Goal: Task Accomplishment & Management: Complete application form

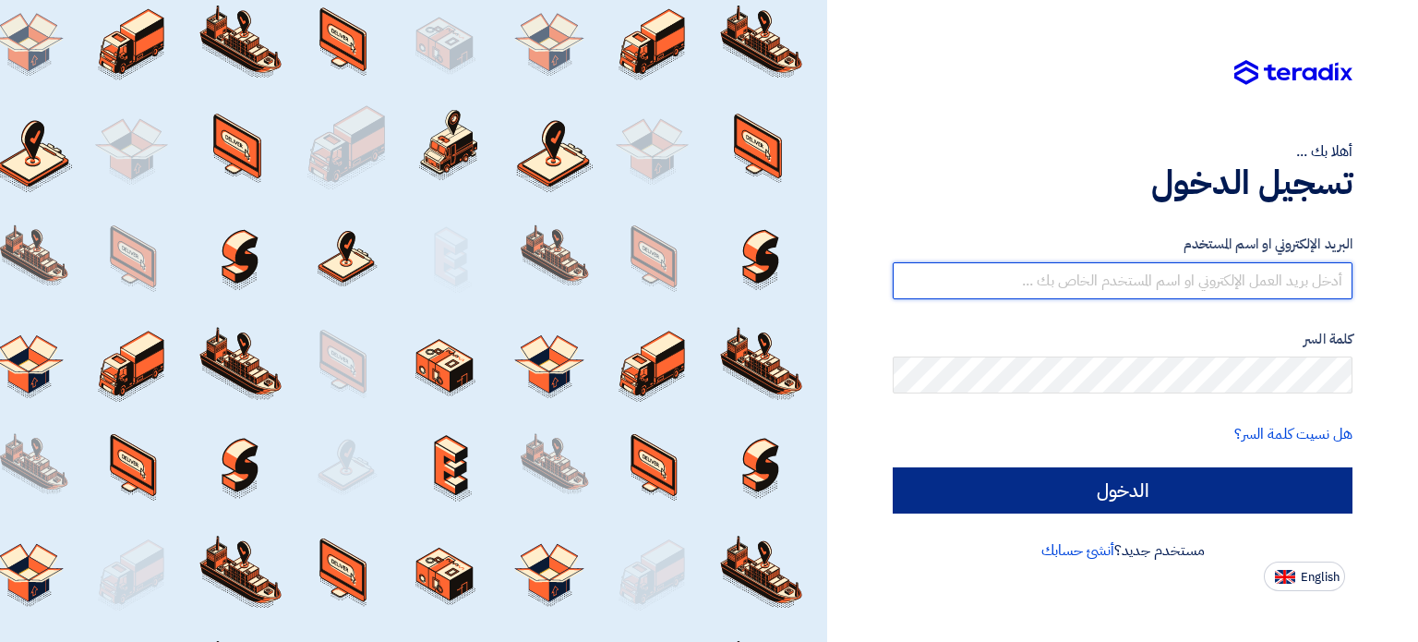
type input "[EMAIL_ADDRESS][DOMAIN_NAME]"
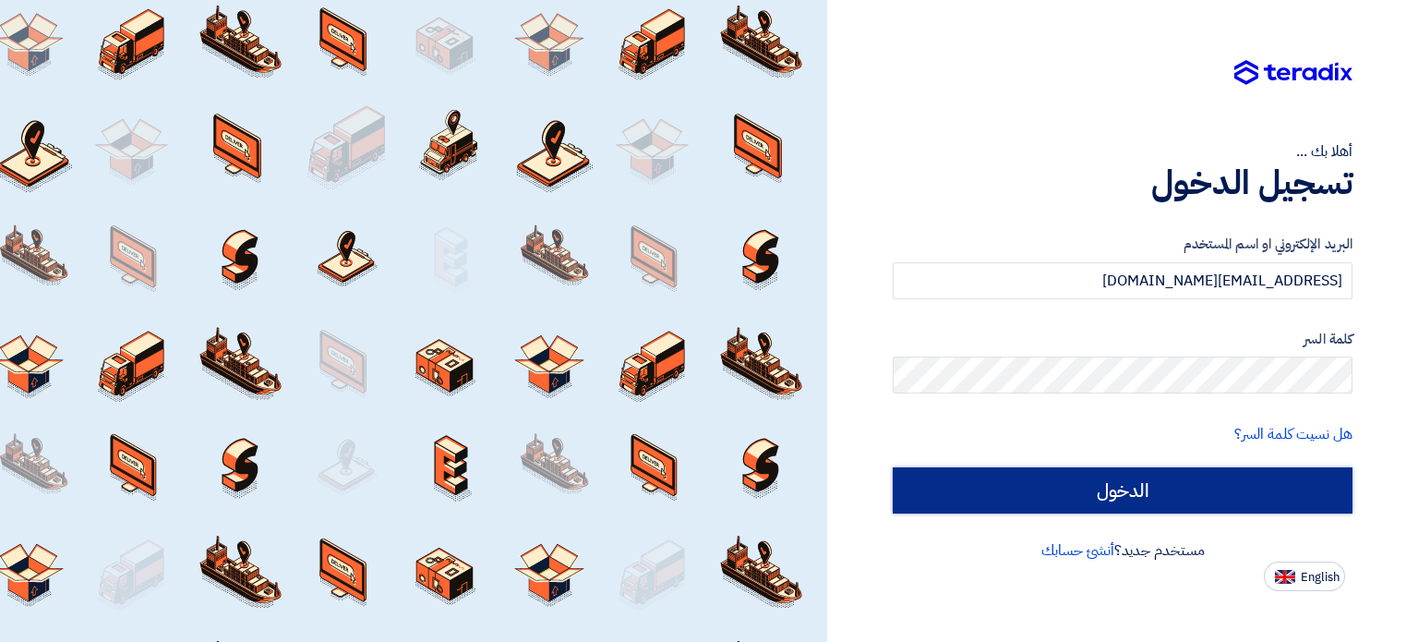
click at [1190, 492] on input "الدخول" at bounding box center [1123, 490] width 460 height 46
type input "Sign in"
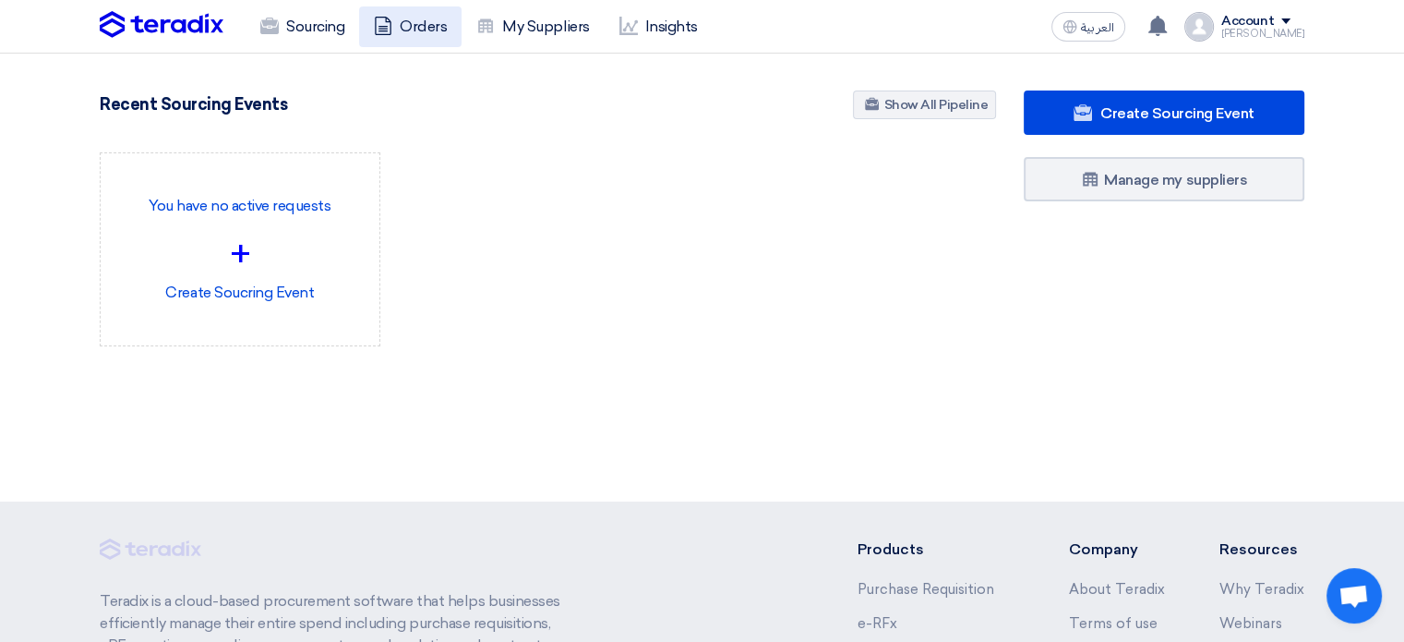
click at [420, 12] on link "Orders" at bounding box center [410, 26] width 102 height 41
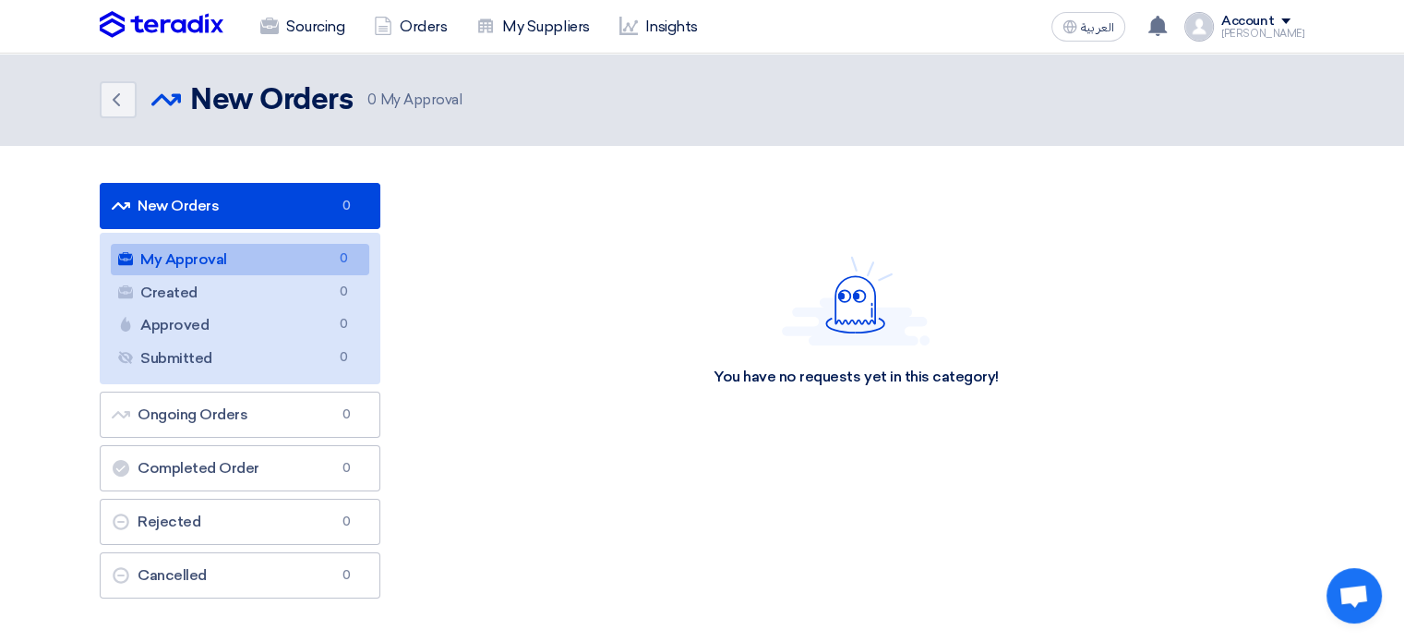
click at [235, 206] on link "New Orders New Orders 0" at bounding box center [240, 206] width 281 height 46
click at [308, 24] on link "Sourcing" at bounding box center [303, 26] width 114 height 41
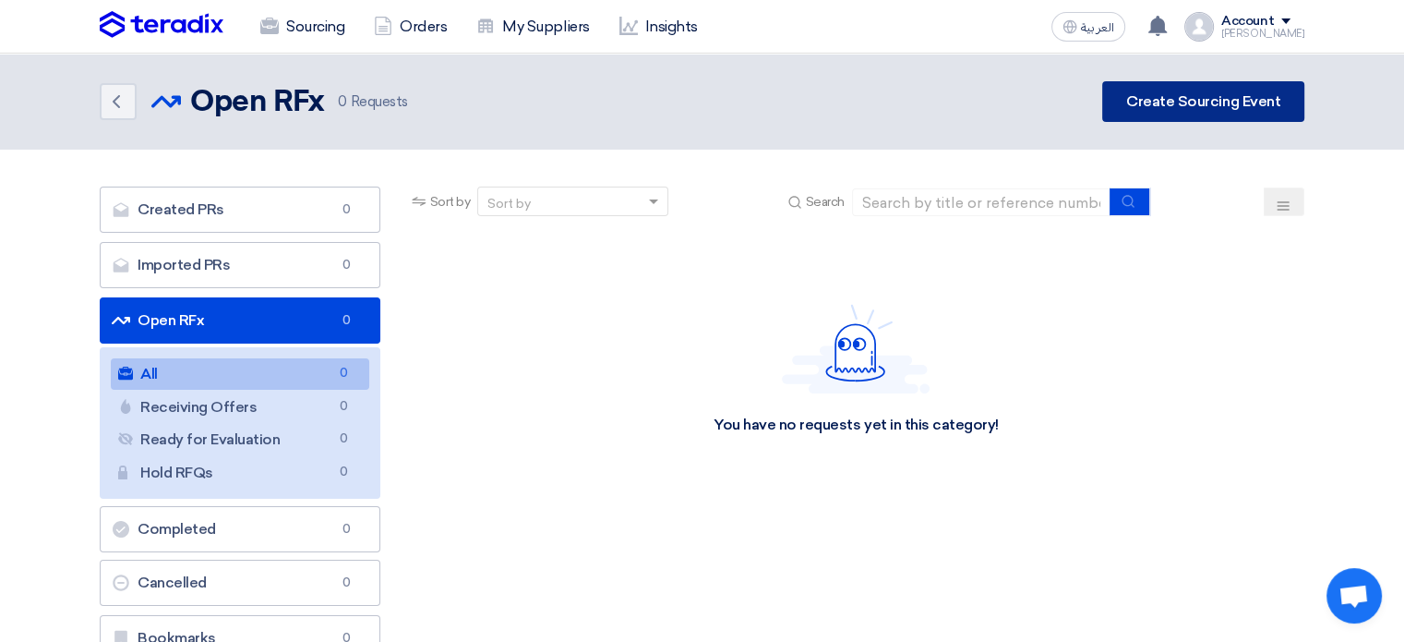
click at [1207, 110] on link "Create Sourcing Event" at bounding box center [1203, 101] width 202 height 41
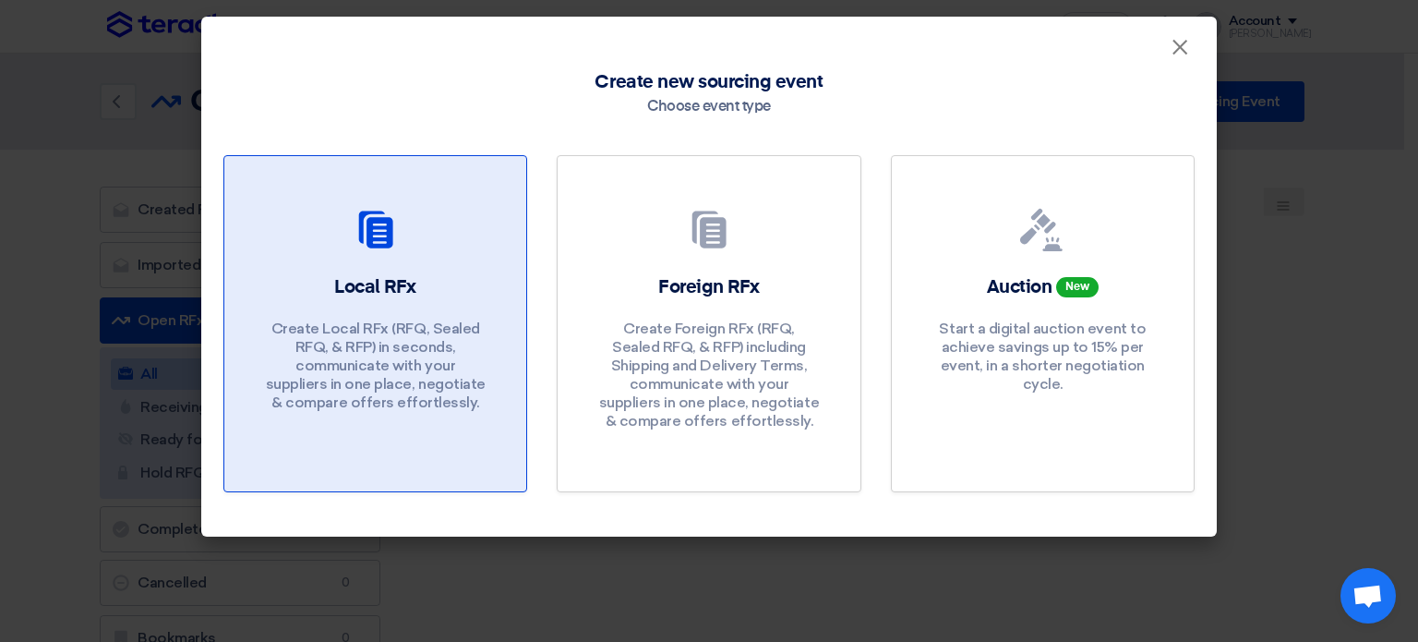
click at [400, 339] on p "Create Local RFx (RFQ, Sealed RFQ, & RFP) in seconds, communicate with your sup…" at bounding box center [376, 365] width 222 height 92
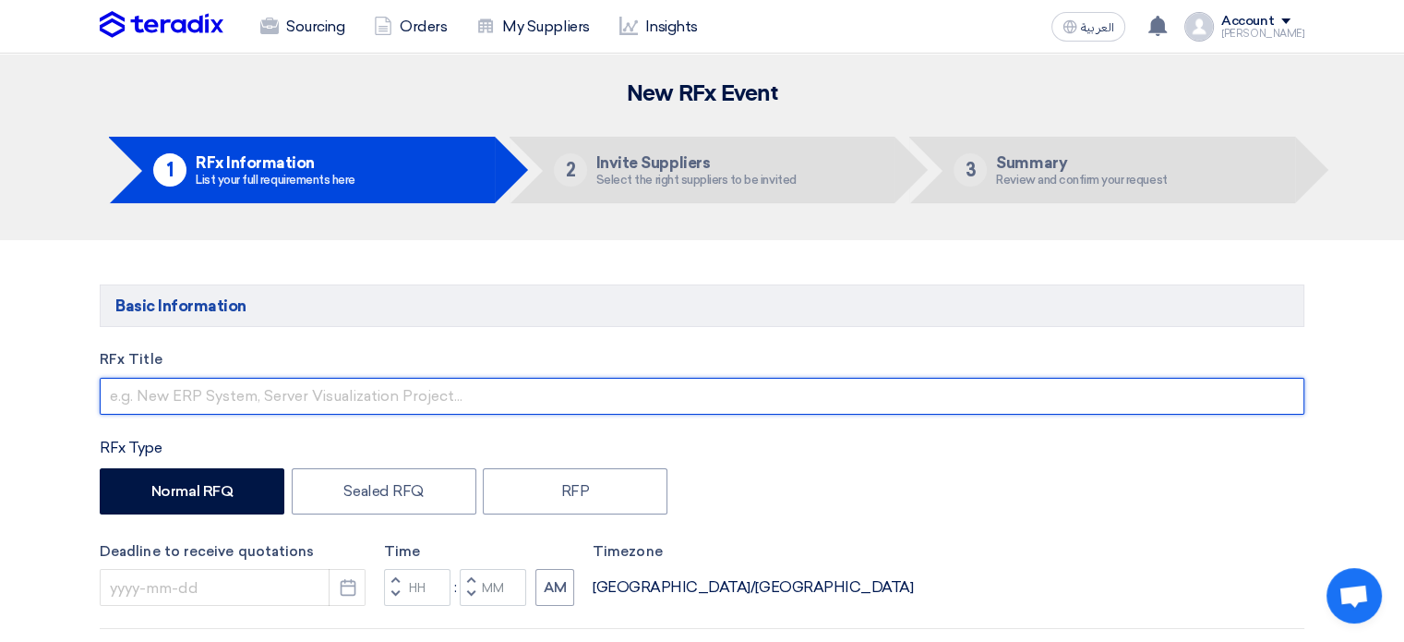
click at [288, 392] on input "text" at bounding box center [702, 396] width 1205 height 37
paste input "New Cement Silo for line 2"
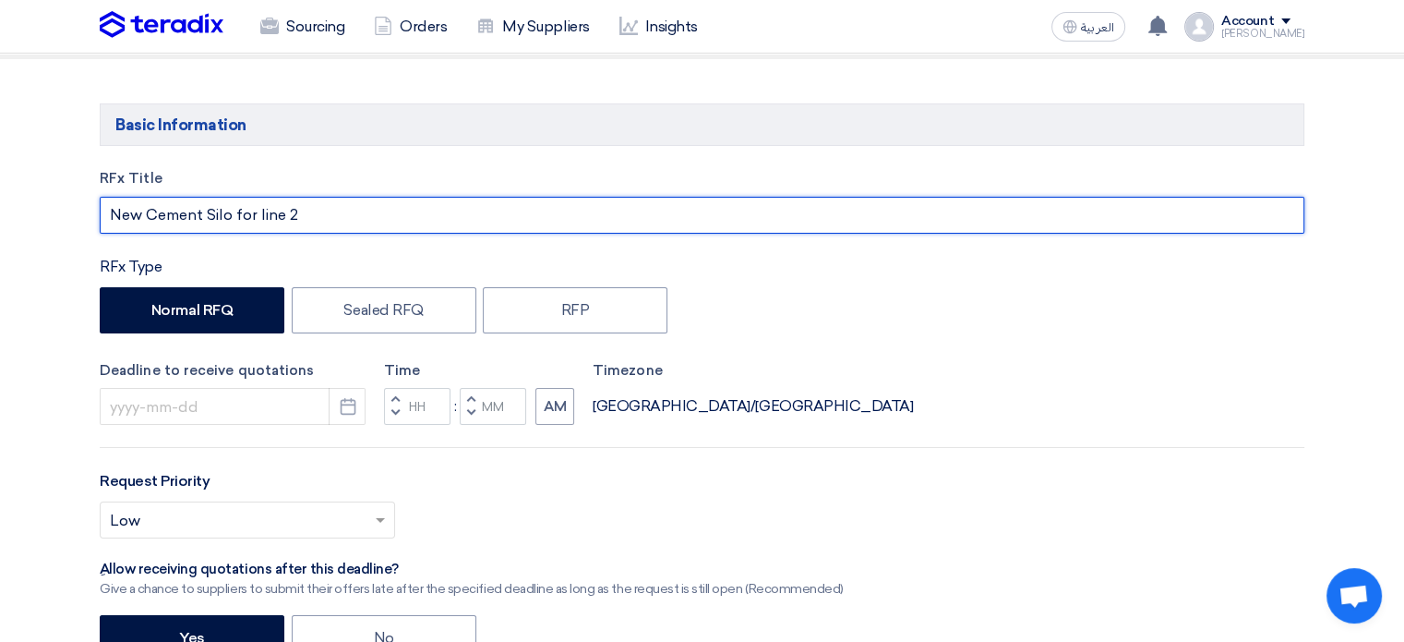
scroll to position [185, 0]
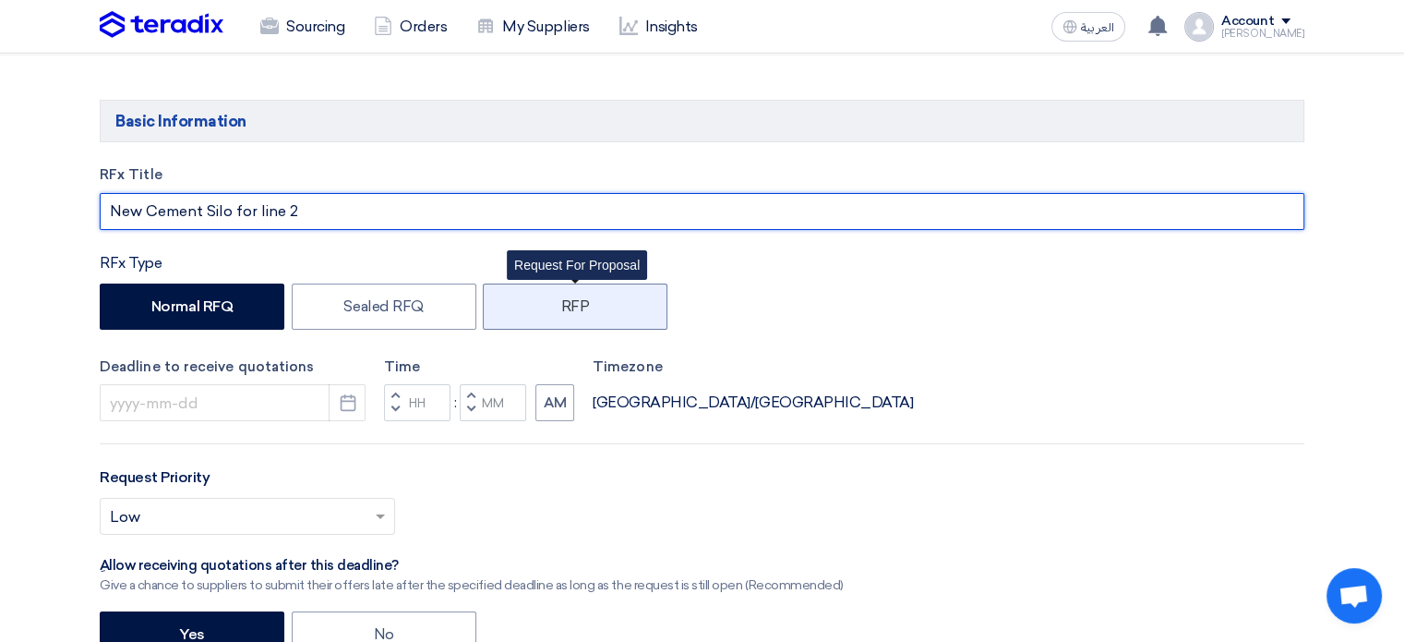
type input "New Cement Silo for line 2"
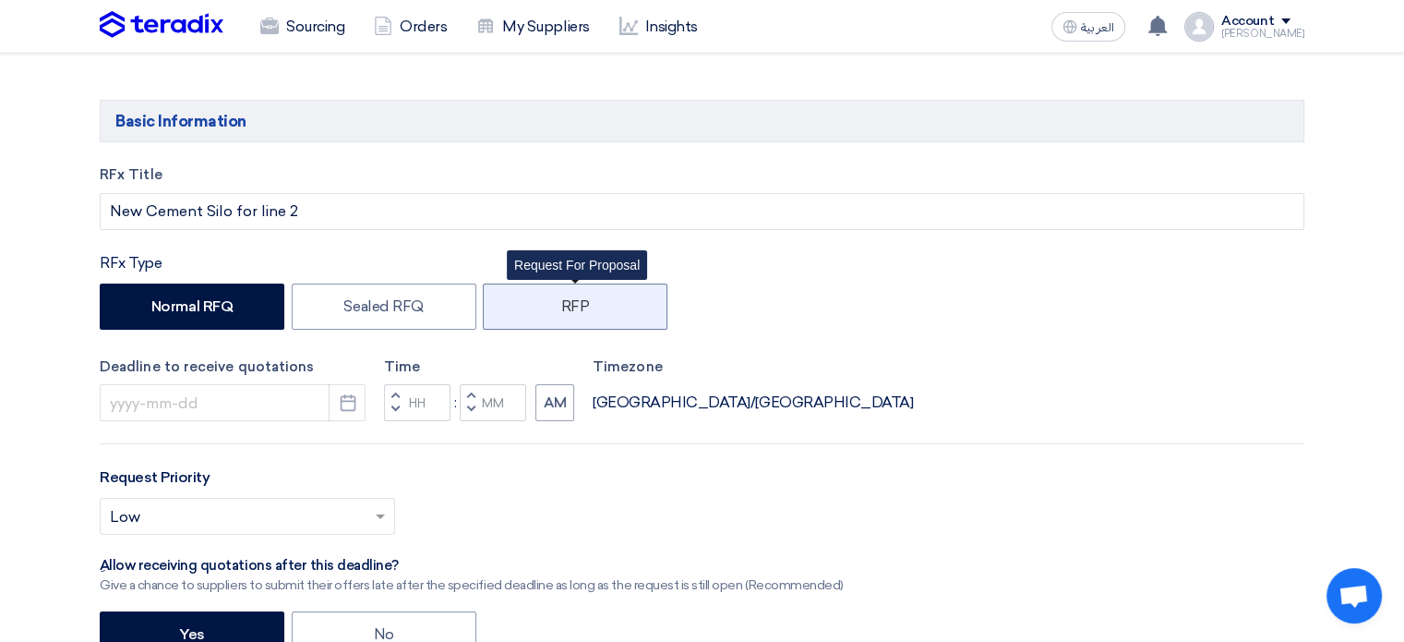
click at [572, 309] on label "RFP" at bounding box center [575, 306] width 185 height 46
click at [572, 309] on input "RFP" at bounding box center [567, 305] width 12 height 12
radio input "true"
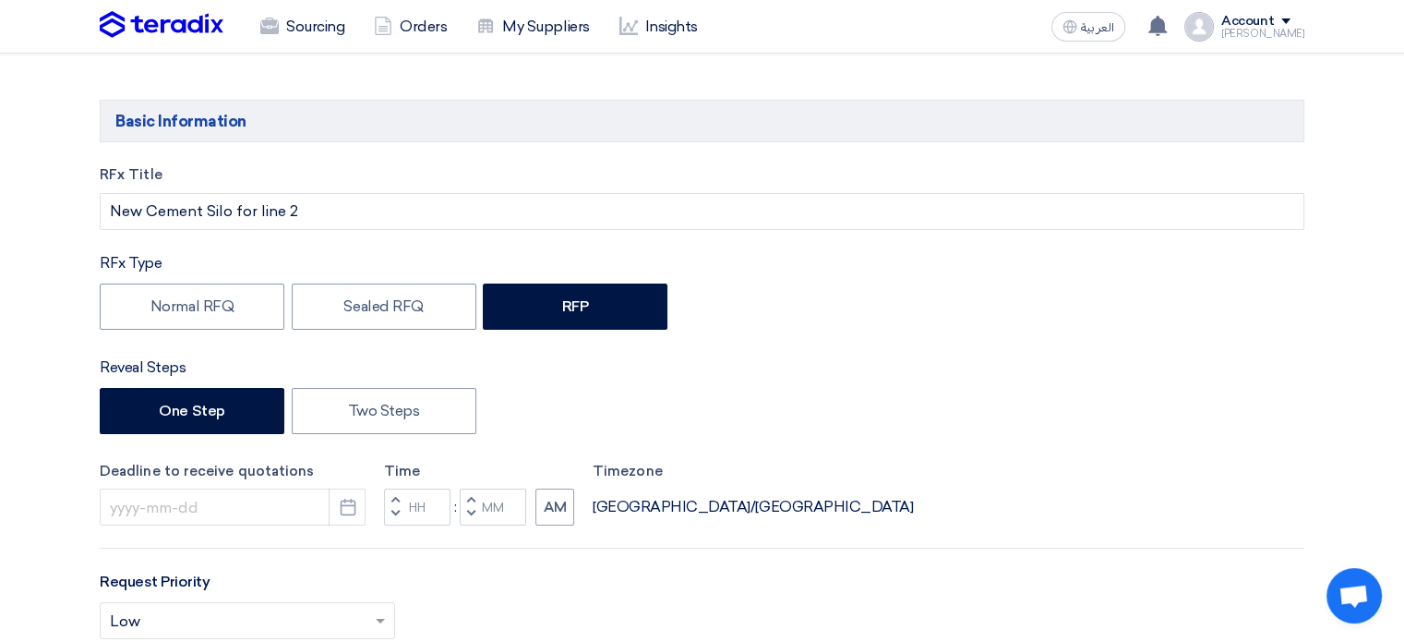
scroll to position [277, 0]
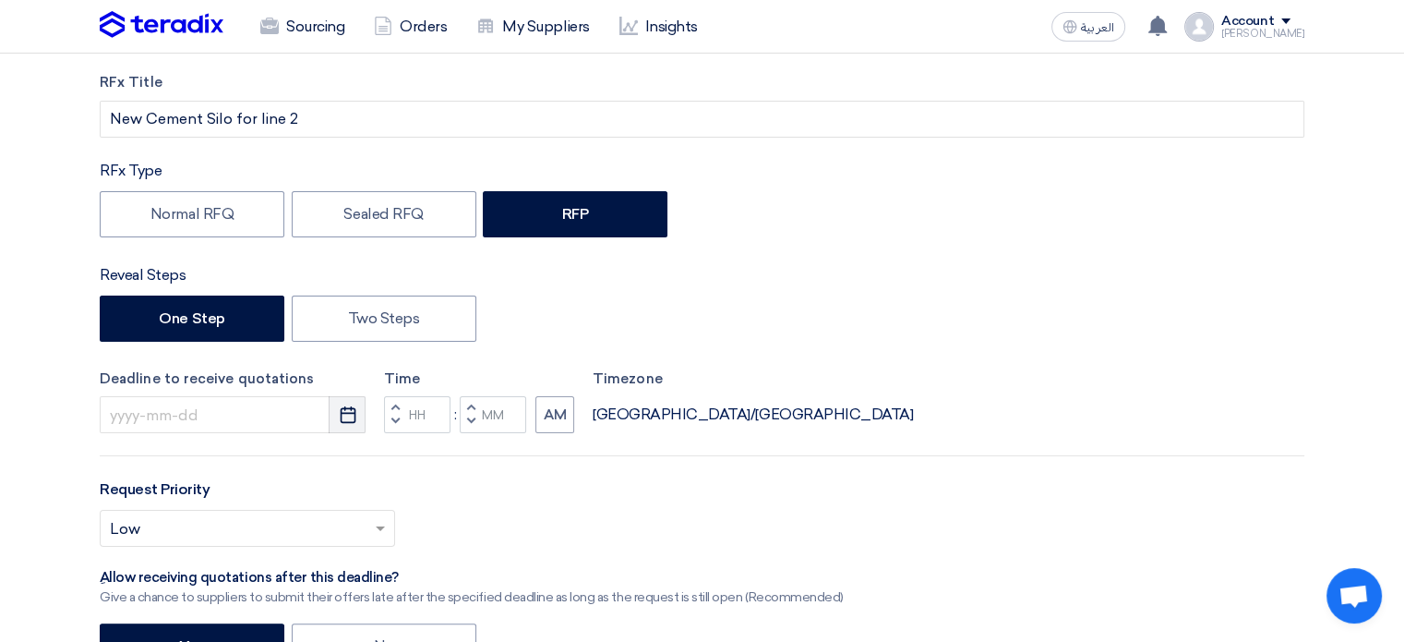
click at [332, 414] on button "Pick a date" at bounding box center [347, 414] width 37 height 37
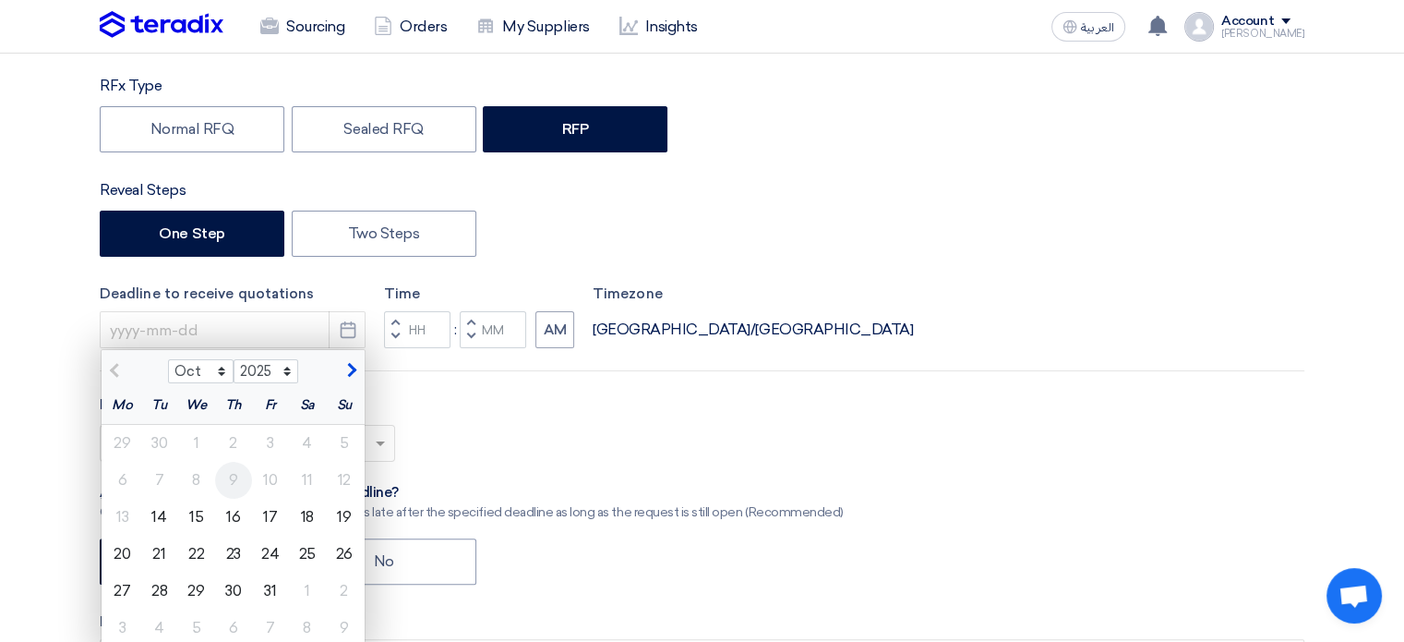
scroll to position [462, 0]
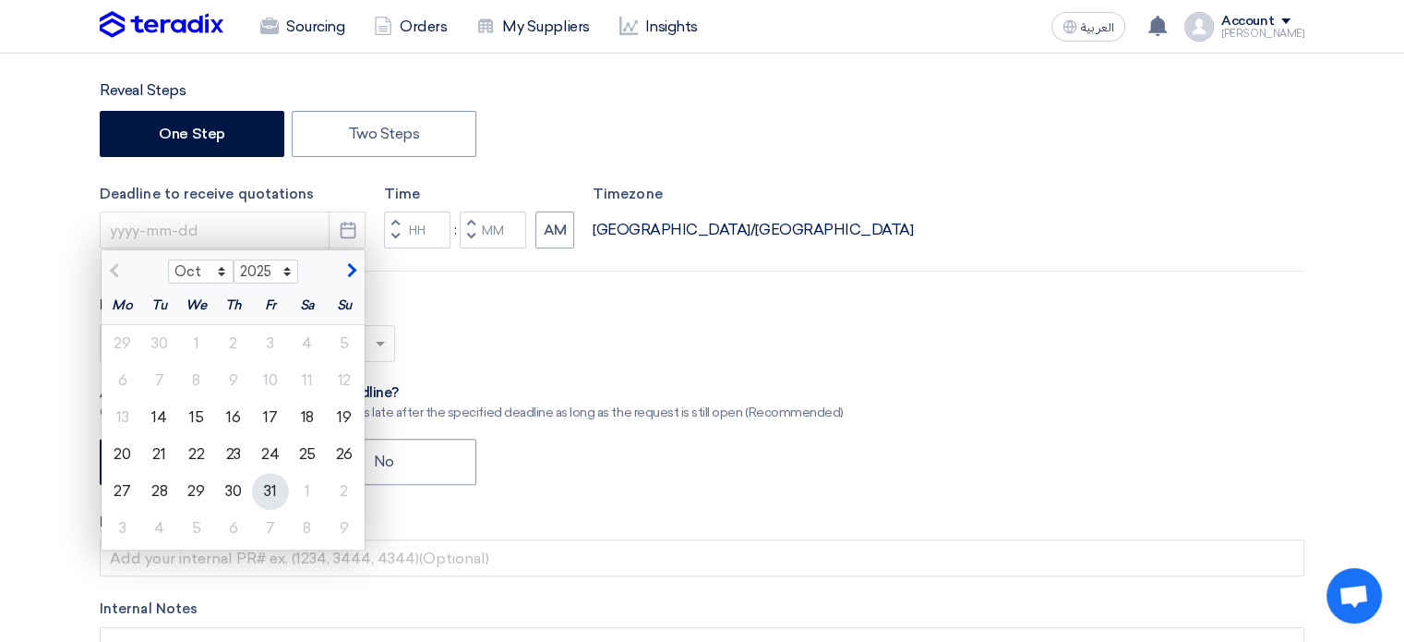
click at [282, 486] on div "31" at bounding box center [270, 491] width 37 height 37
type input "[DATE]"
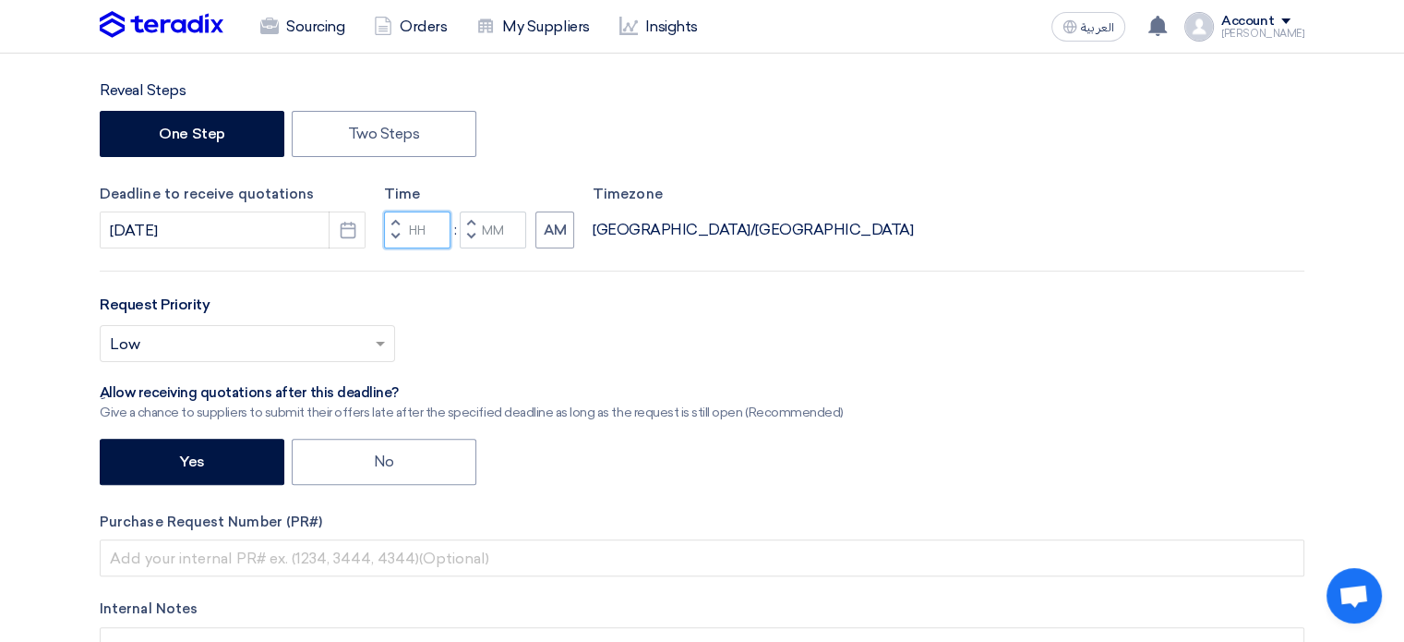
click at [411, 226] on input "Hours" at bounding box center [417, 229] width 66 height 37
type input "05"
click at [505, 240] on input "Minutes" at bounding box center [493, 229] width 66 height 37
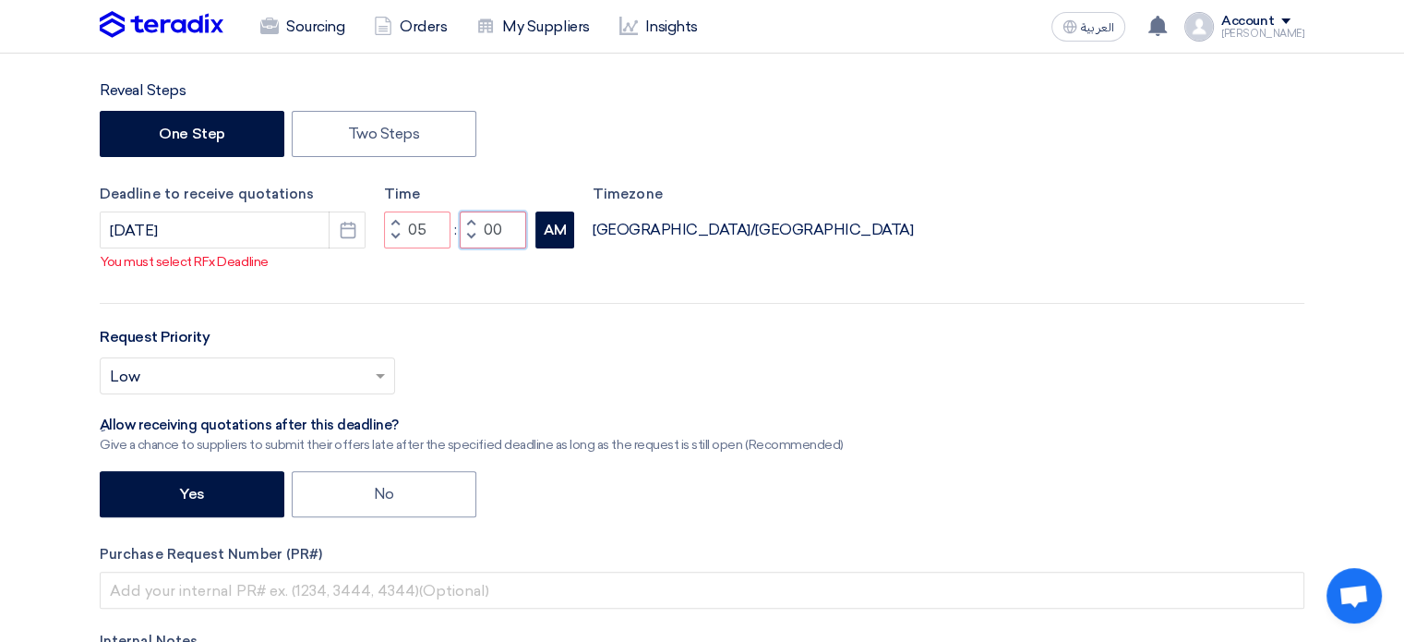
type input "00"
click at [546, 261] on div "RFx Title New Cement Silo for line 2 RFx Type Normal RFQ Sealed RFQ RFP Reveal …" at bounding box center [702, 328] width 1232 height 883
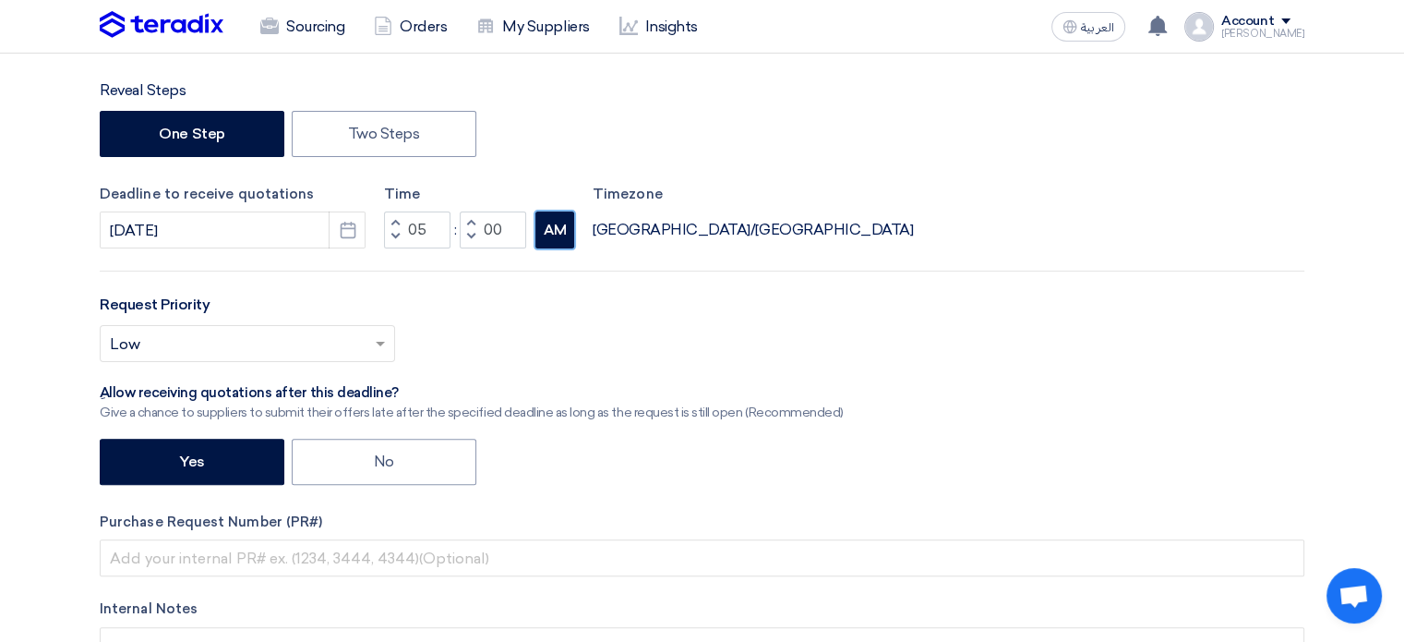
click at [558, 228] on button "AM" at bounding box center [554, 229] width 39 height 37
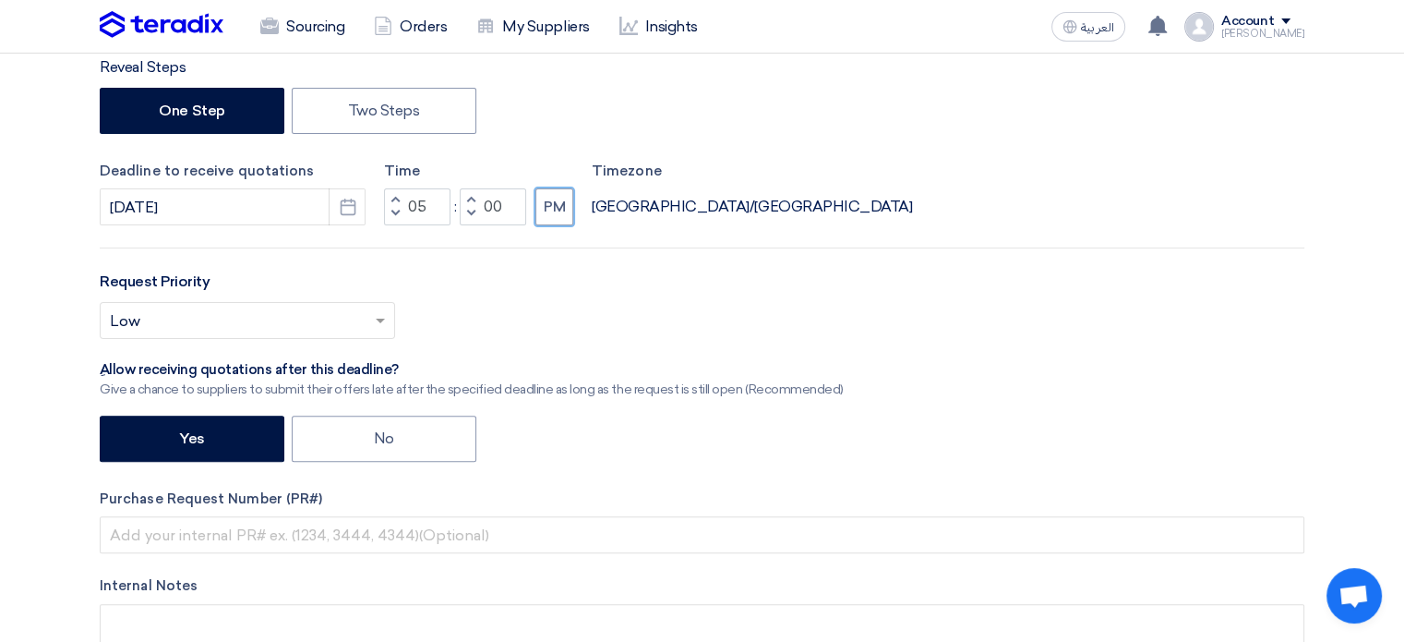
scroll to position [554, 0]
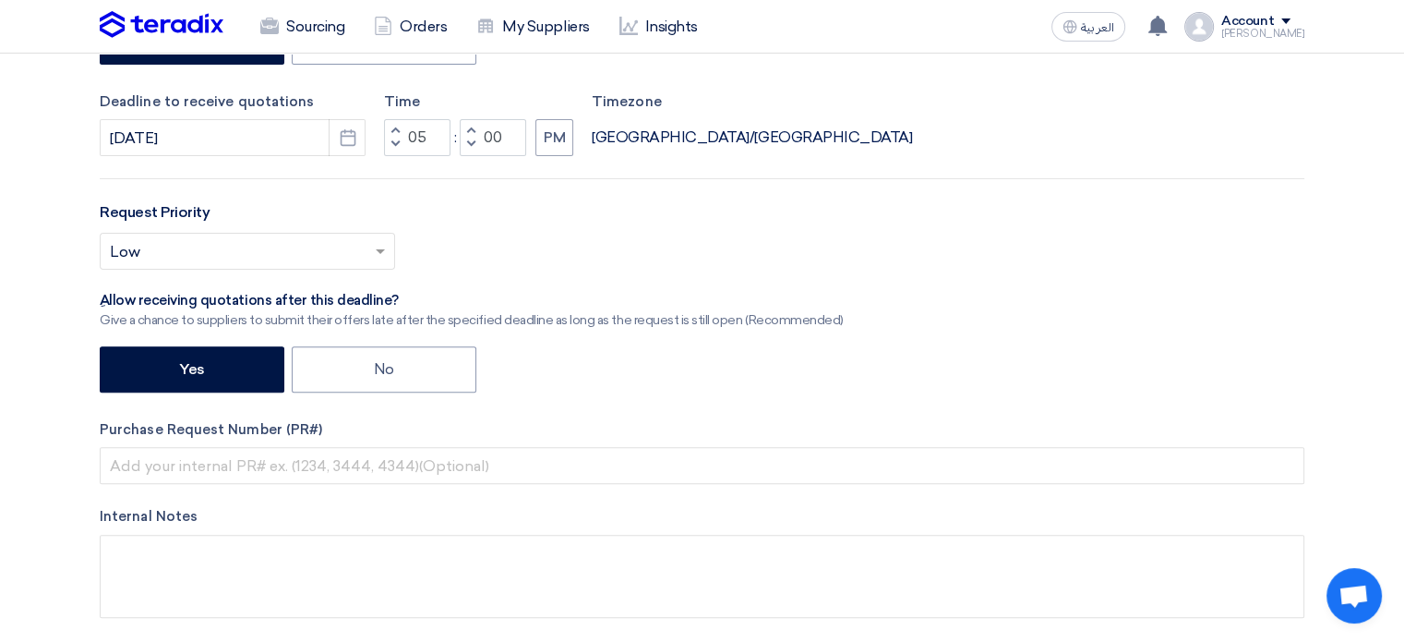
click at [210, 222] on div "Request Priority Select priority... × Low ×" at bounding box center [702, 242] width 1205 height 83
click at [209, 236] on div at bounding box center [248, 251] width 294 height 30
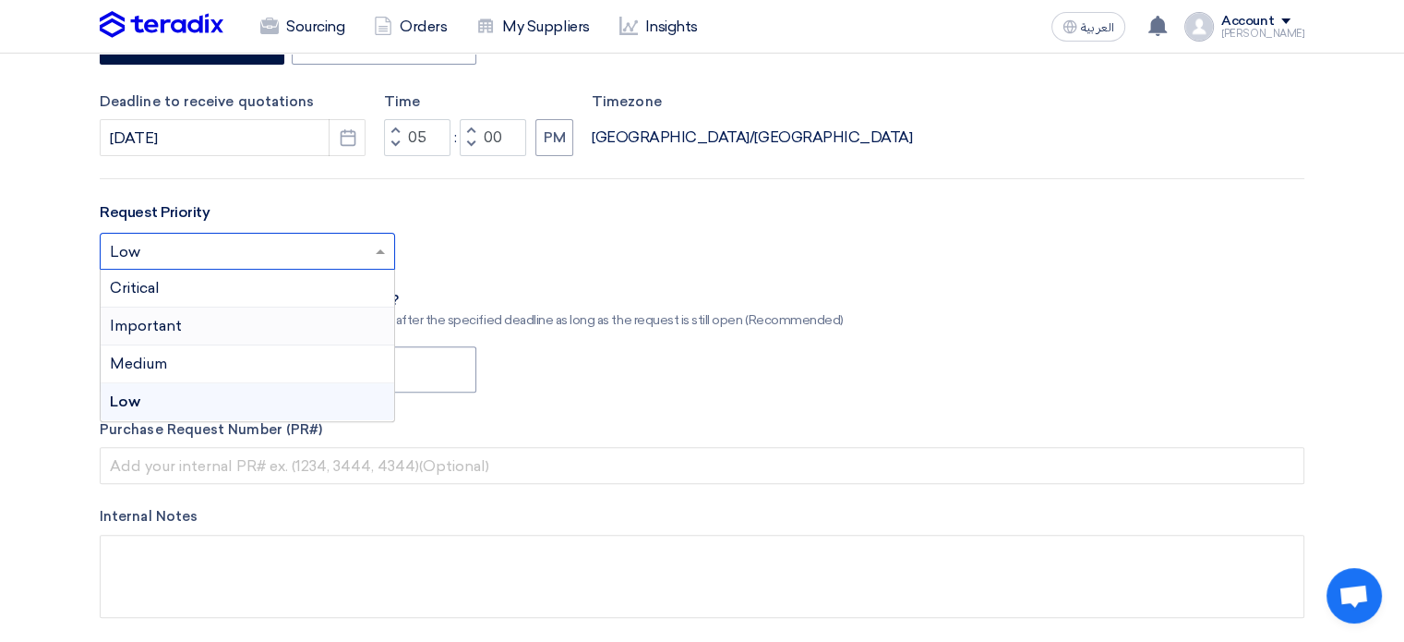
click at [204, 317] on div "Important" at bounding box center [248, 326] width 294 height 38
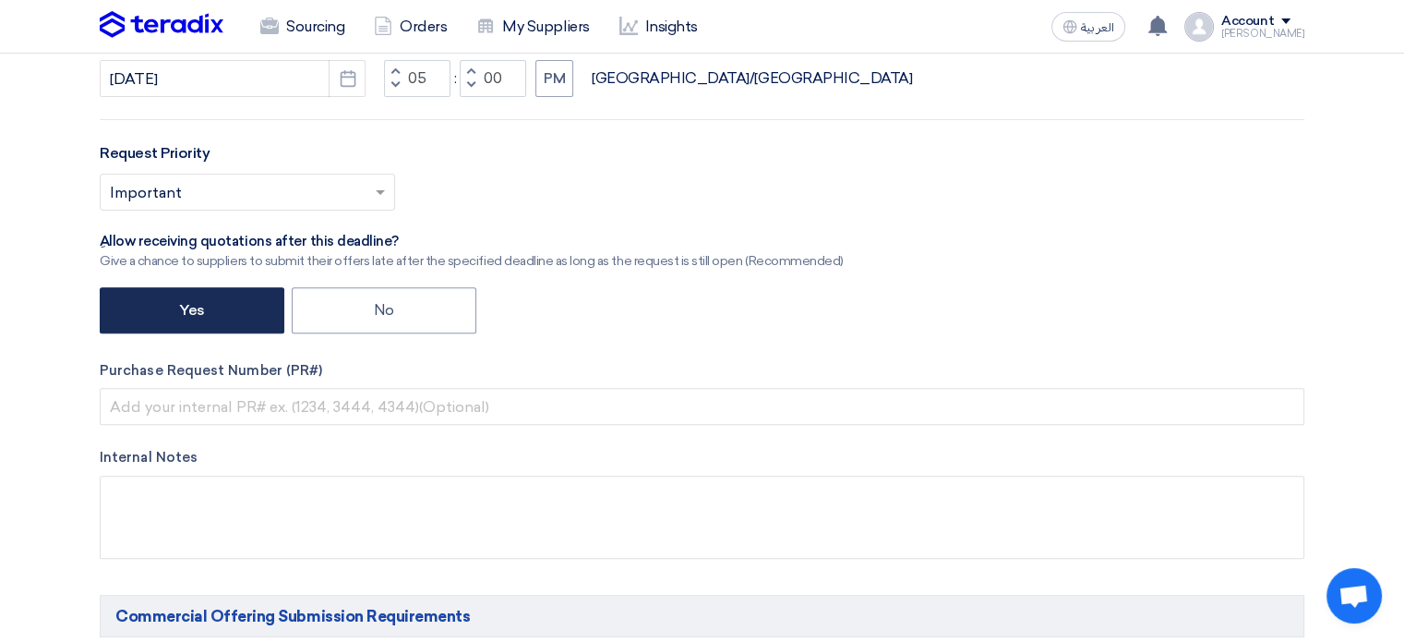
scroll to position [646, 0]
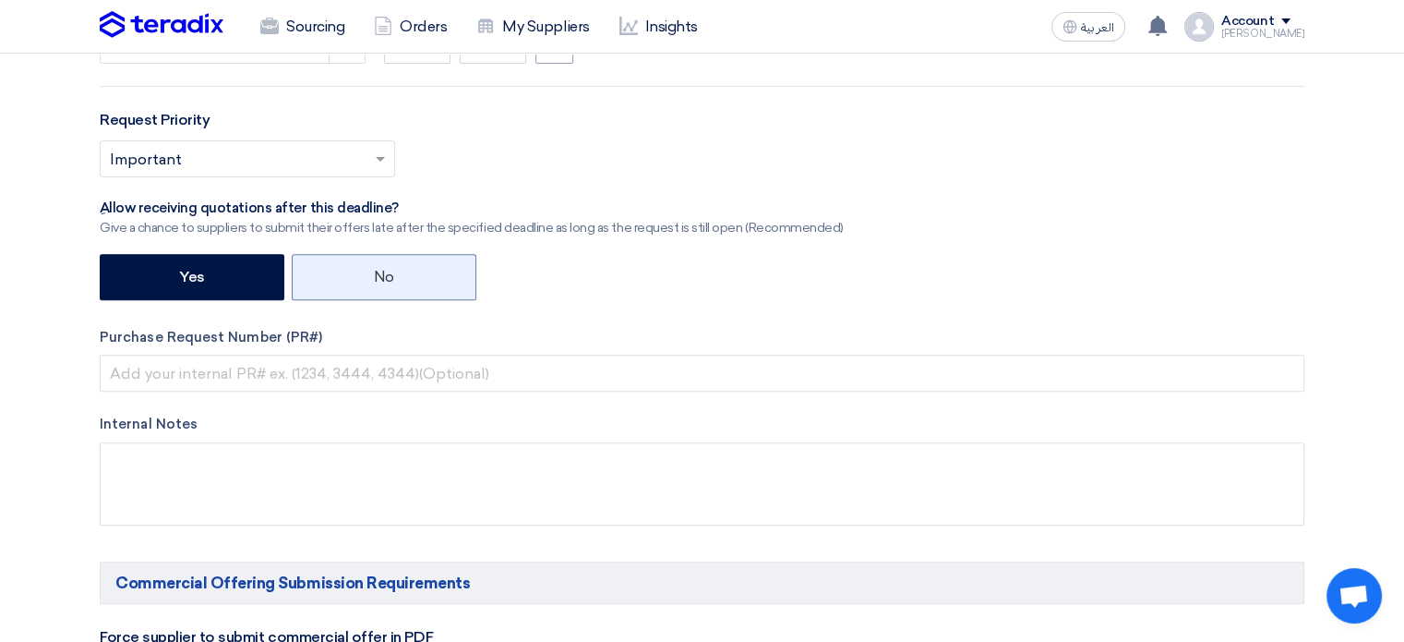
click at [388, 278] on label "No" at bounding box center [384, 277] width 185 height 46
click at [386, 278] on input "No" at bounding box center [380, 276] width 12 height 12
radio input "true"
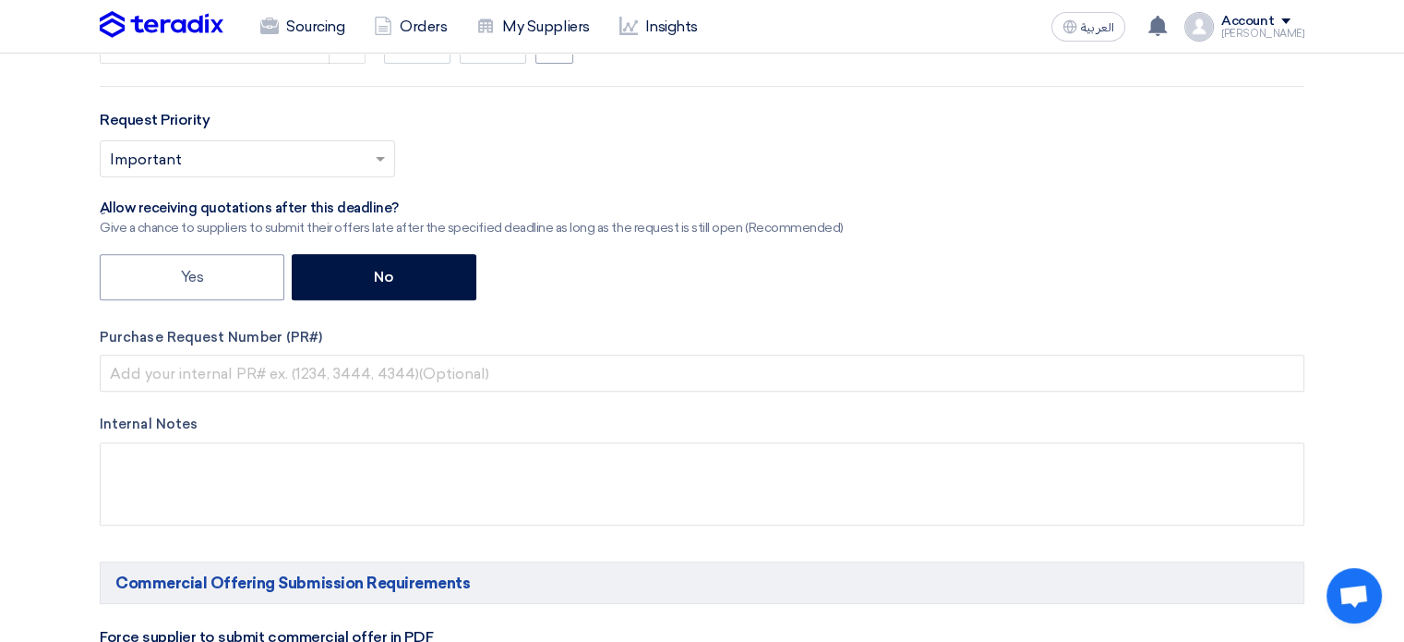
scroll to position [738, 0]
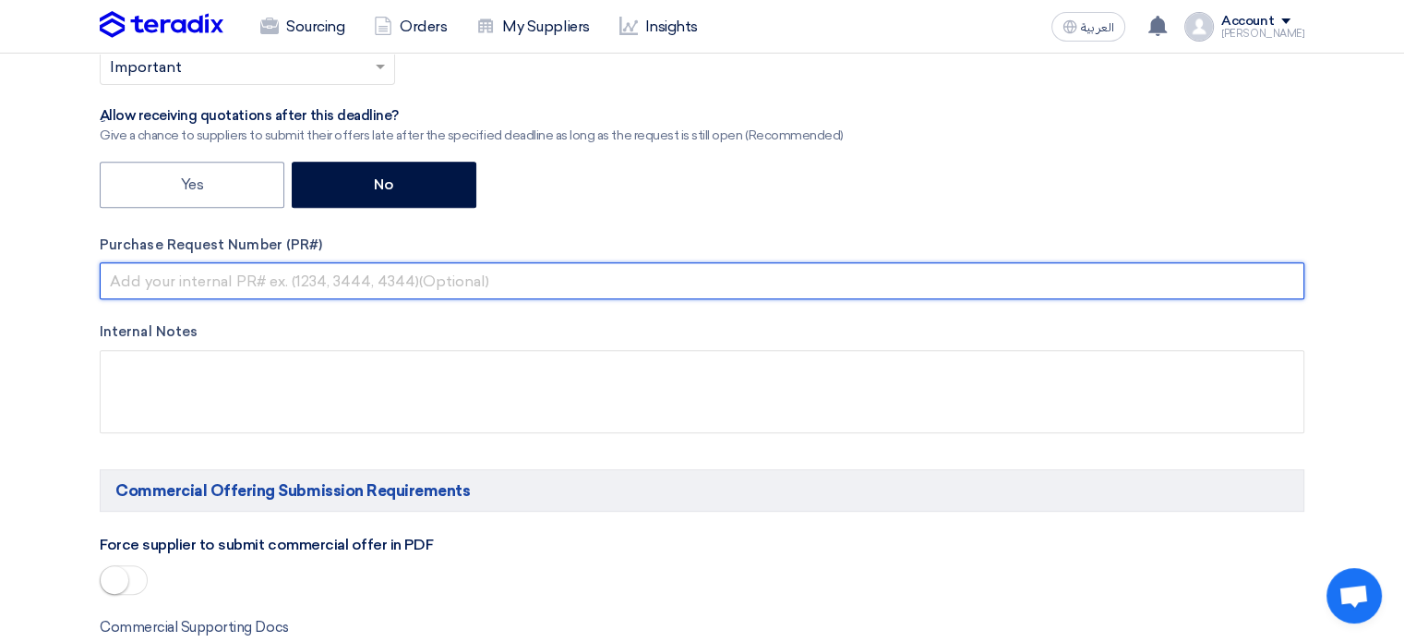
click at [192, 287] on input "text" at bounding box center [702, 280] width 1205 height 37
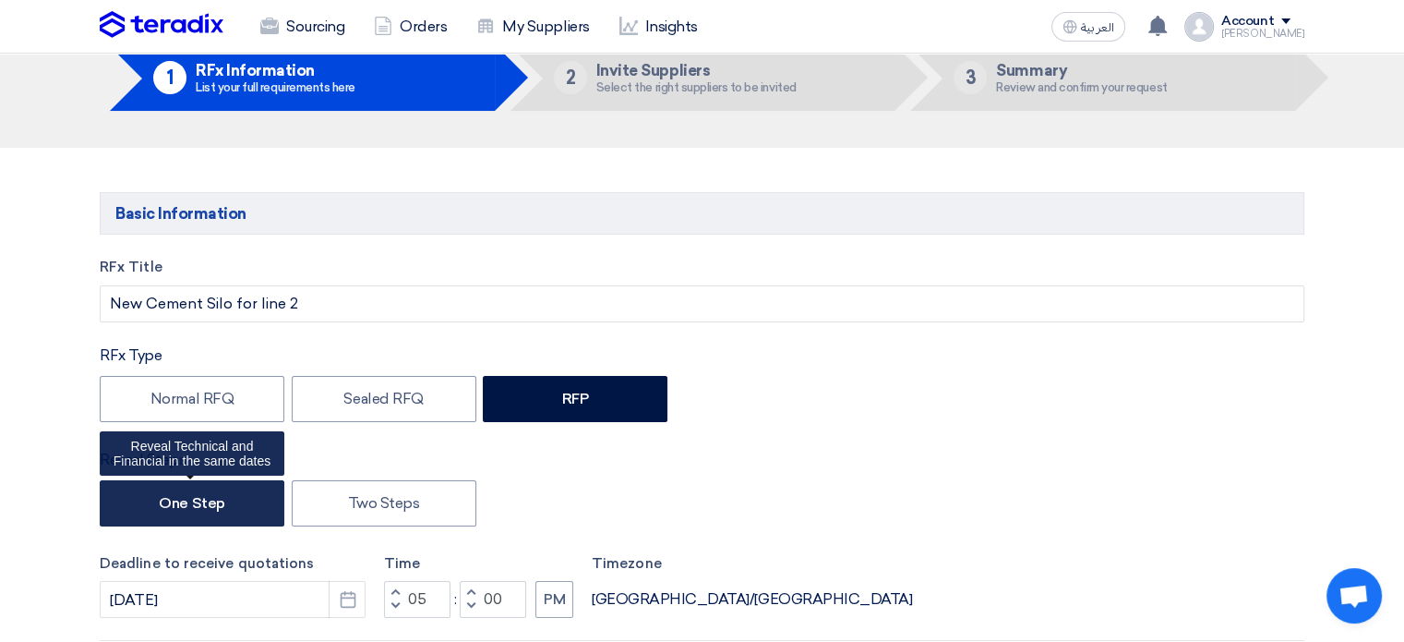
scroll to position [92, 0]
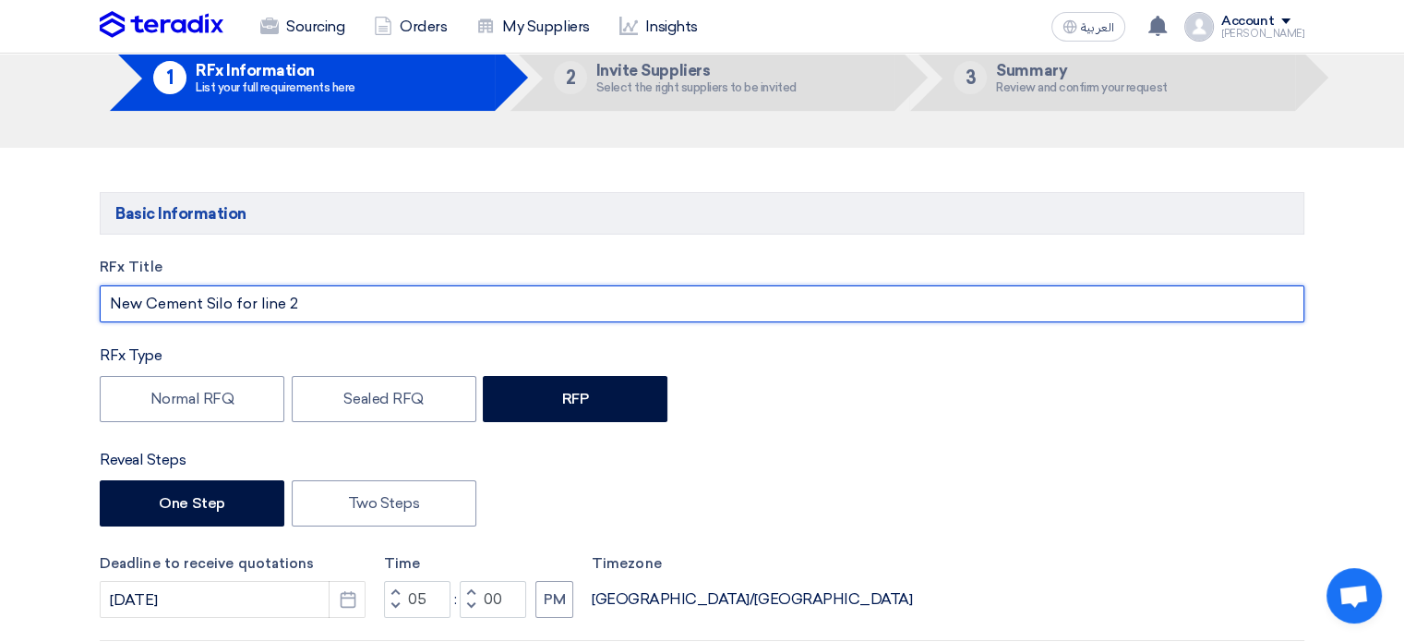
drag, startPoint x: 317, startPoint y: 304, endPoint x: 203, endPoint y: 300, distance: 113.6
click at [203, 300] on input "New Cement Silo for line 2" at bounding box center [702, 303] width 1205 height 37
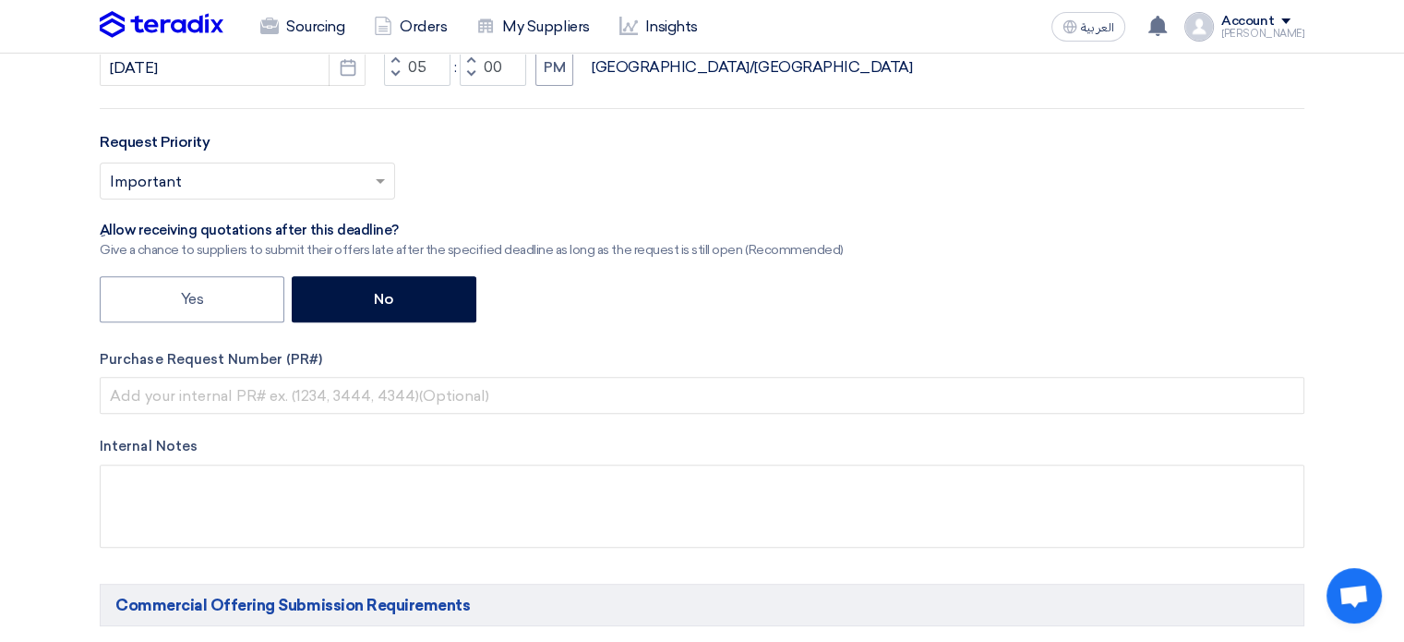
scroll to position [646, 0]
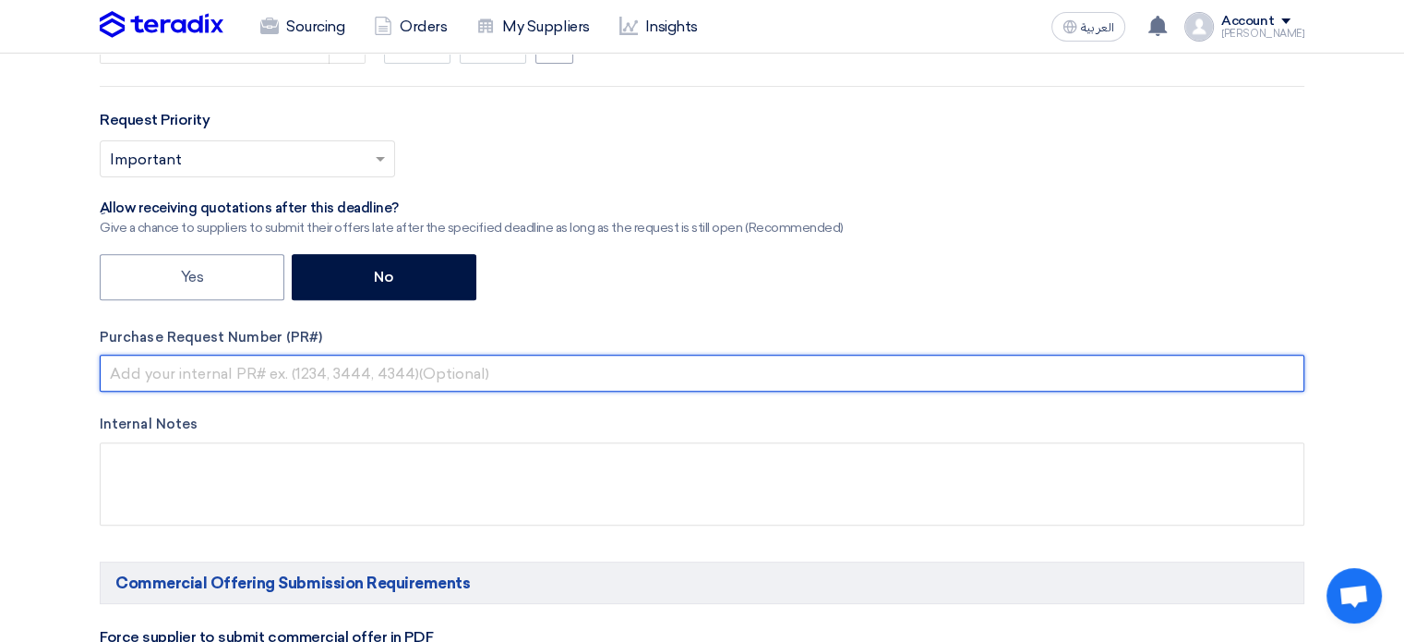
click at [201, 369] on input "text" at bounding box center [702, 372] width 1205 height 37
paste input "Silo for line 2"
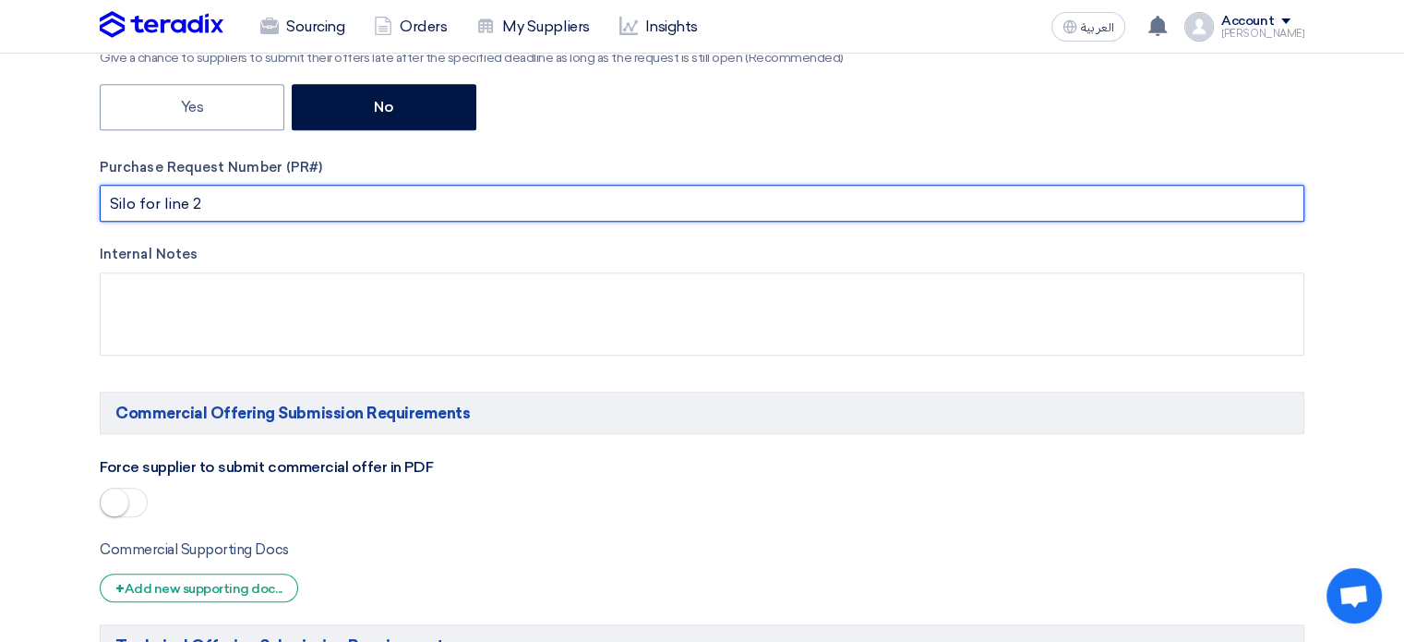
scroll to position [923, 0]
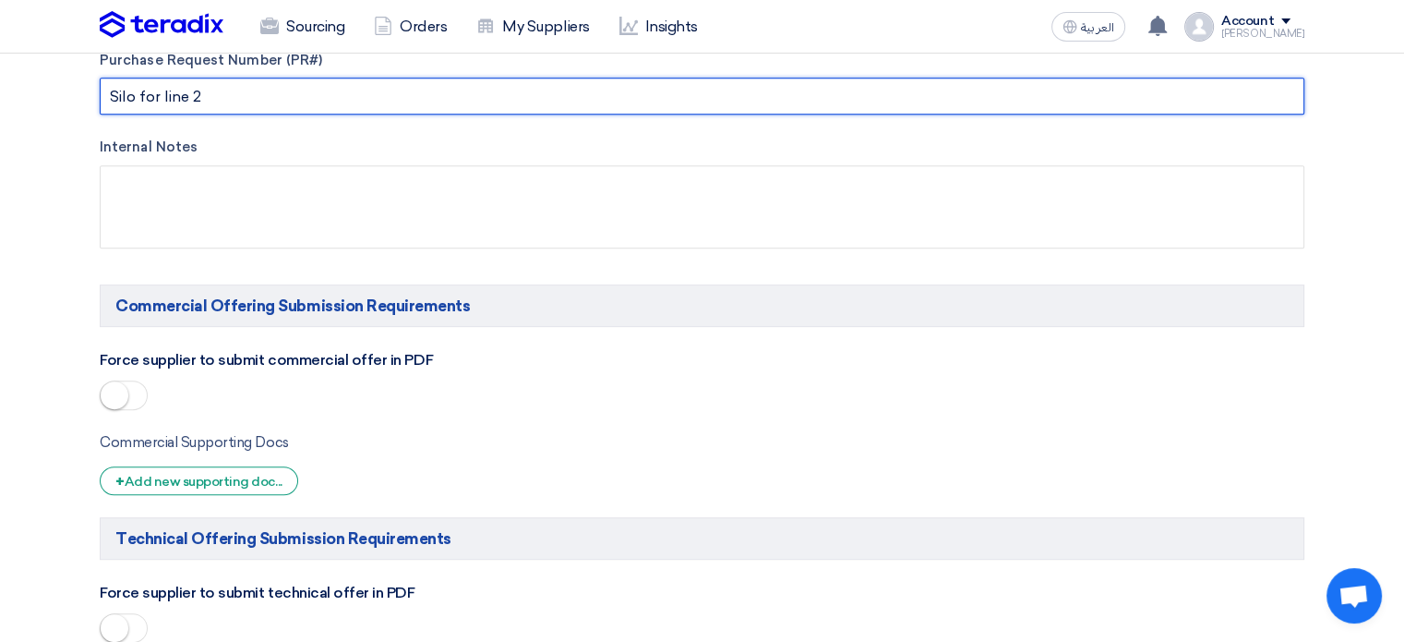
type input "Silo for line 2"
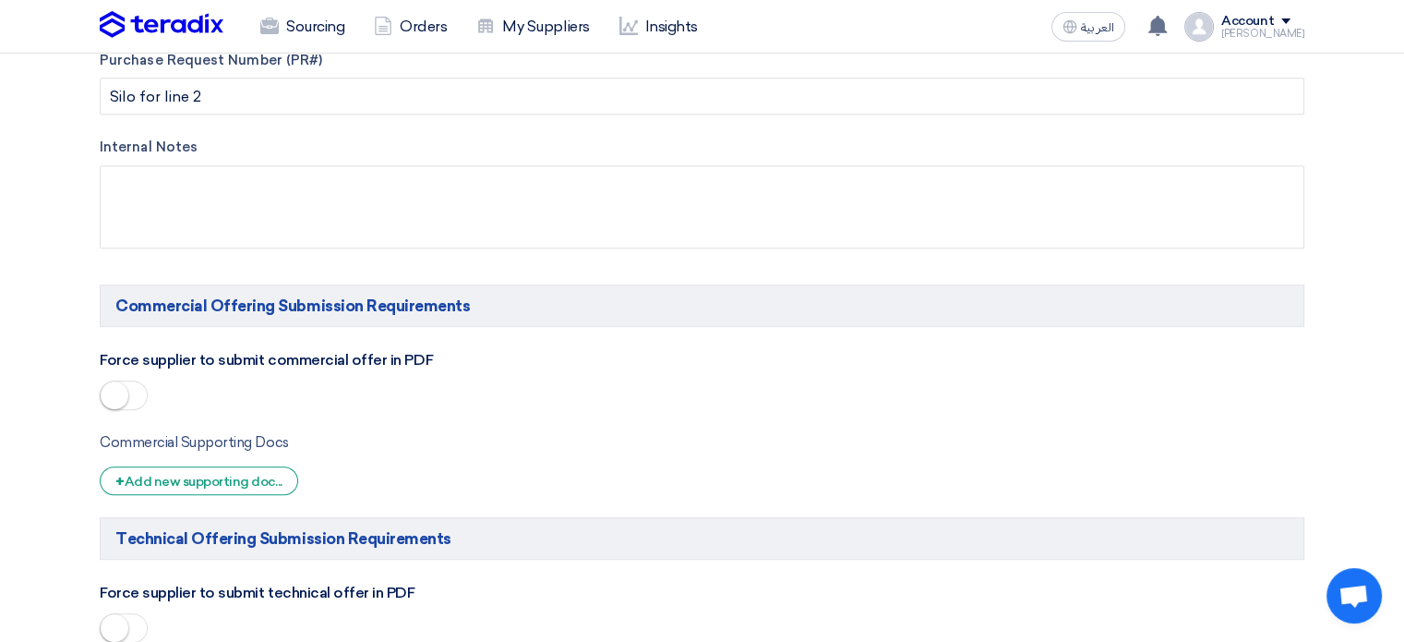
drag, startPoint x: 451, startPoint y: 353, endPoint x: 72, endPoint y: 340, distance: 379.6
click at [114, 398] on small at bounding box center [115, 395] width 28 height 28
drag, startPoint x: 428, startPoint y: 344, endPoint x: 123, endPoint y: 340, distance: 305.6
click at [123, 340] on div "Commercial Offering Submission Requirements Force supplier to submit commercial…" at bounding box center [702, 397] width 1205 height 226
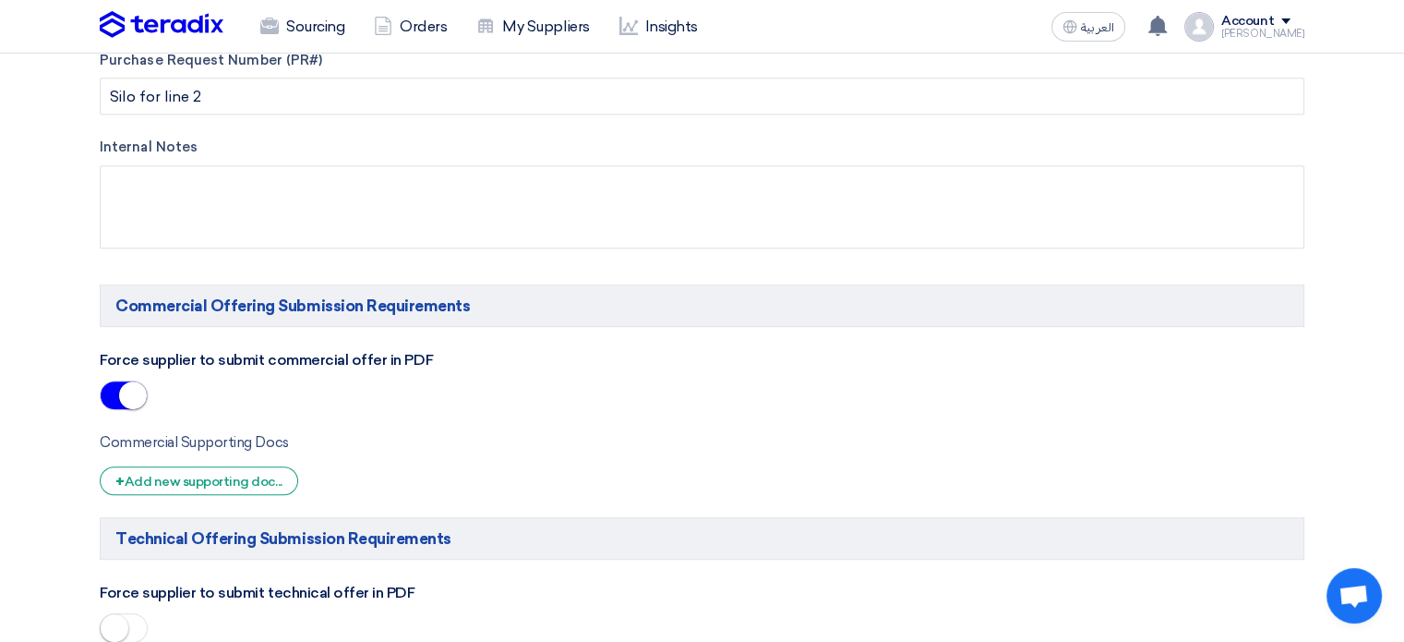
copy label "Force supplier to submit commercial offer in PDF"
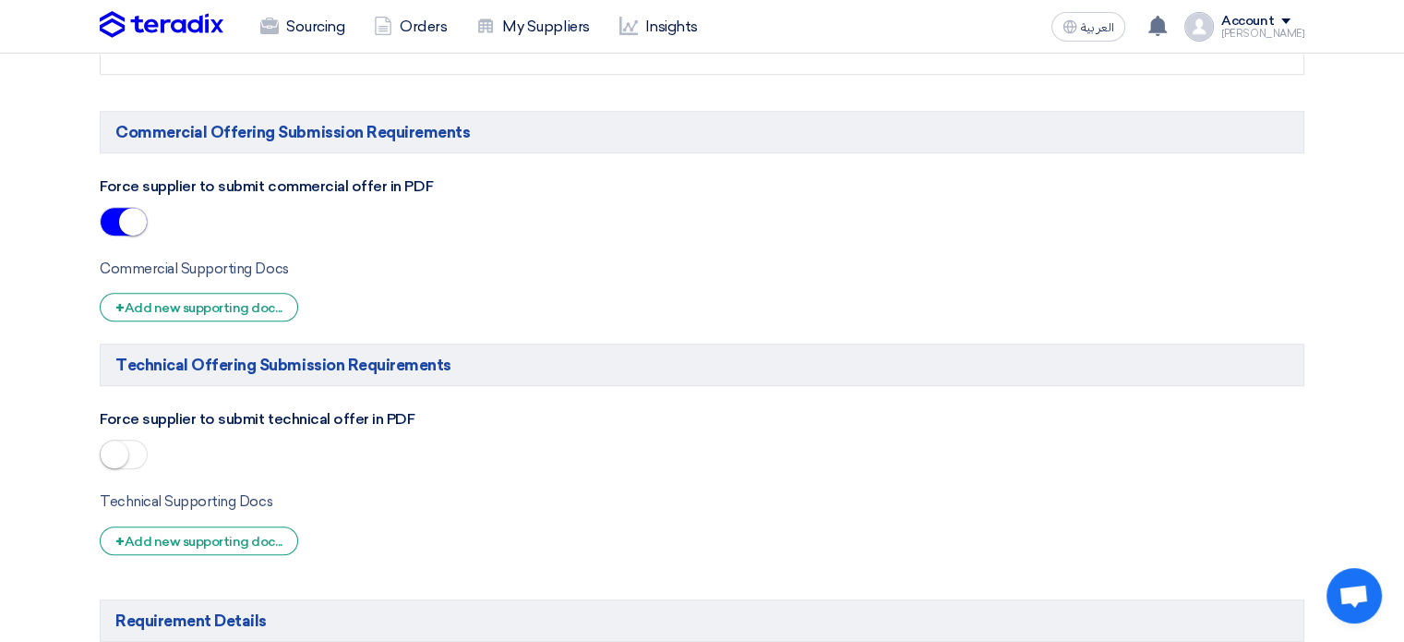
scroll to position [1108, 0]
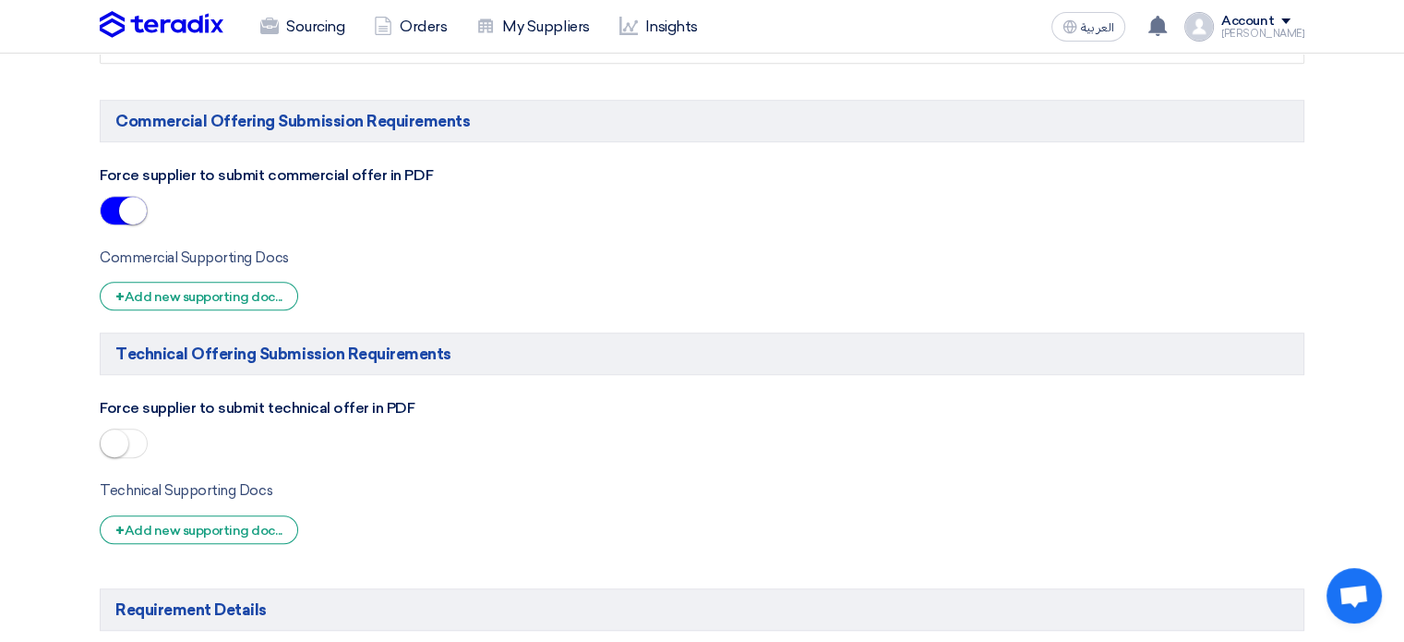
click at [117, 439] on small at bounding box center [115, 443] width 28 height 28
click at [149, 525] on div "+ Add new supporting doc..." at bounding box center [199, 529] width 198 height 29
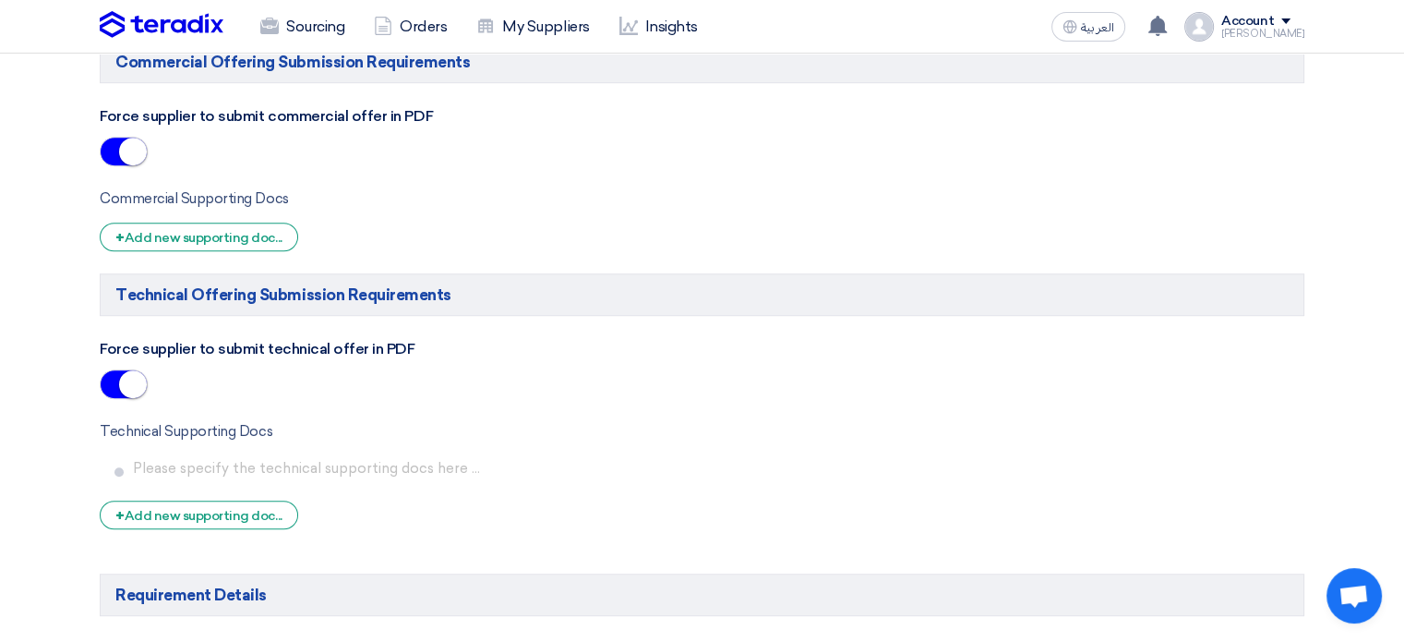
scroll to position [1200, 0]
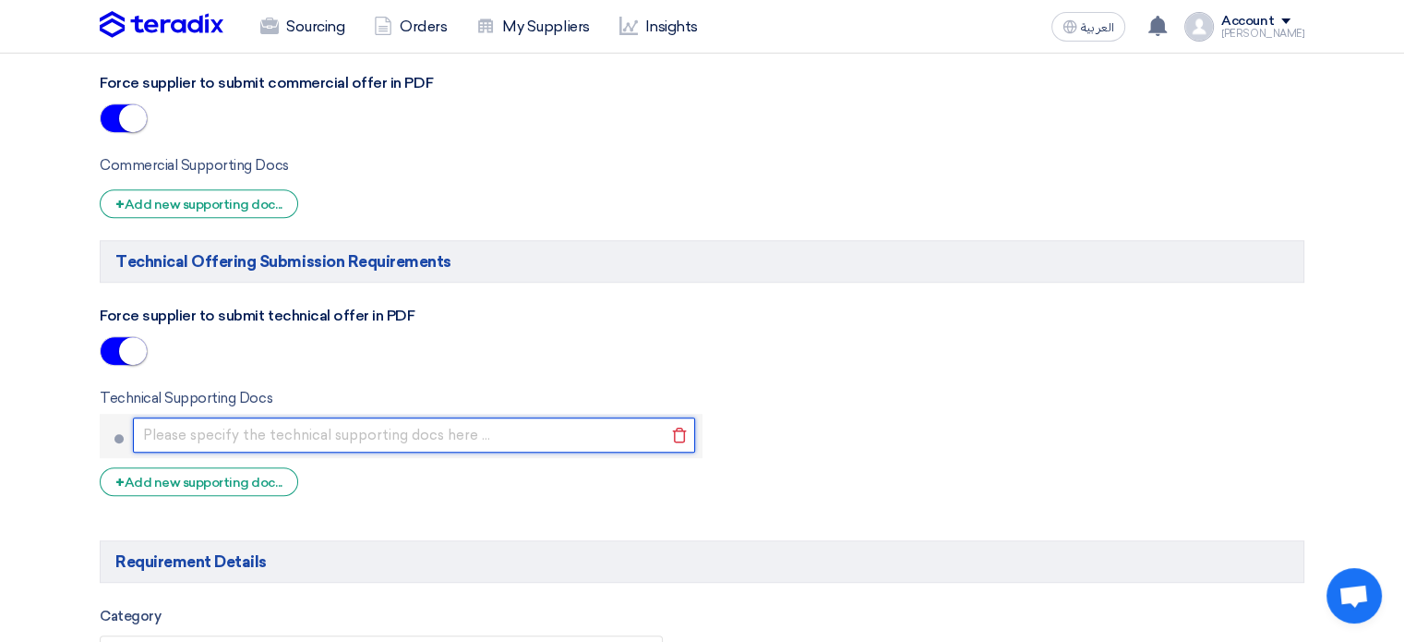
click at [218, 433] on input "text" at bounding box center [414, 434] width 562 height 35
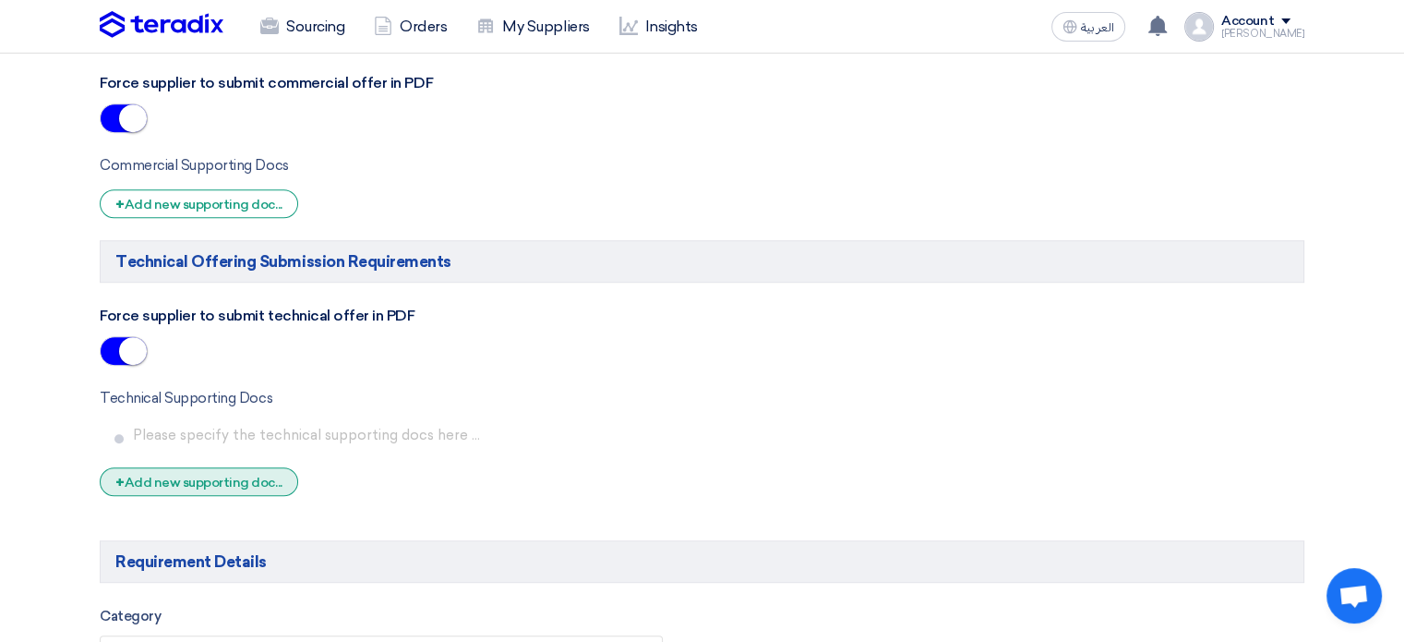
click at [186, 474] on div "+ Add new supporting doc..." at bounding box center [199, 481] width 198 height 29
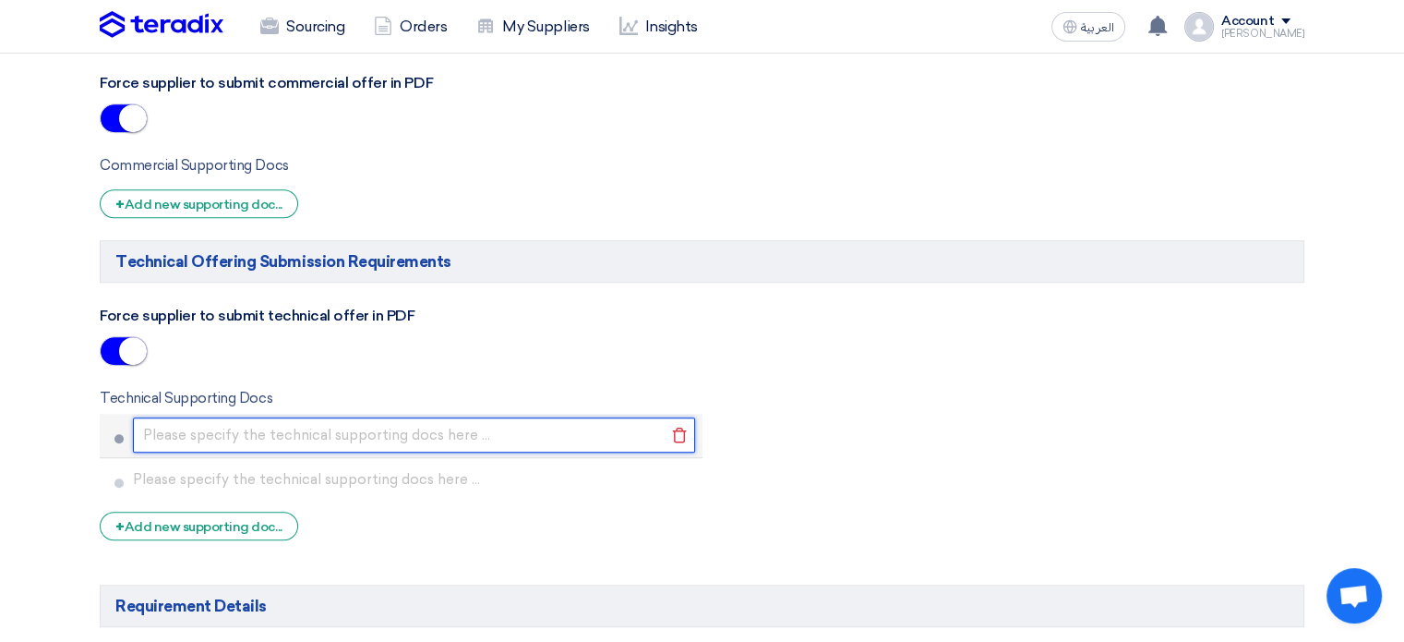
click at [159, 435] on input "text" at bounding box center [414, 434] width 562 height 35
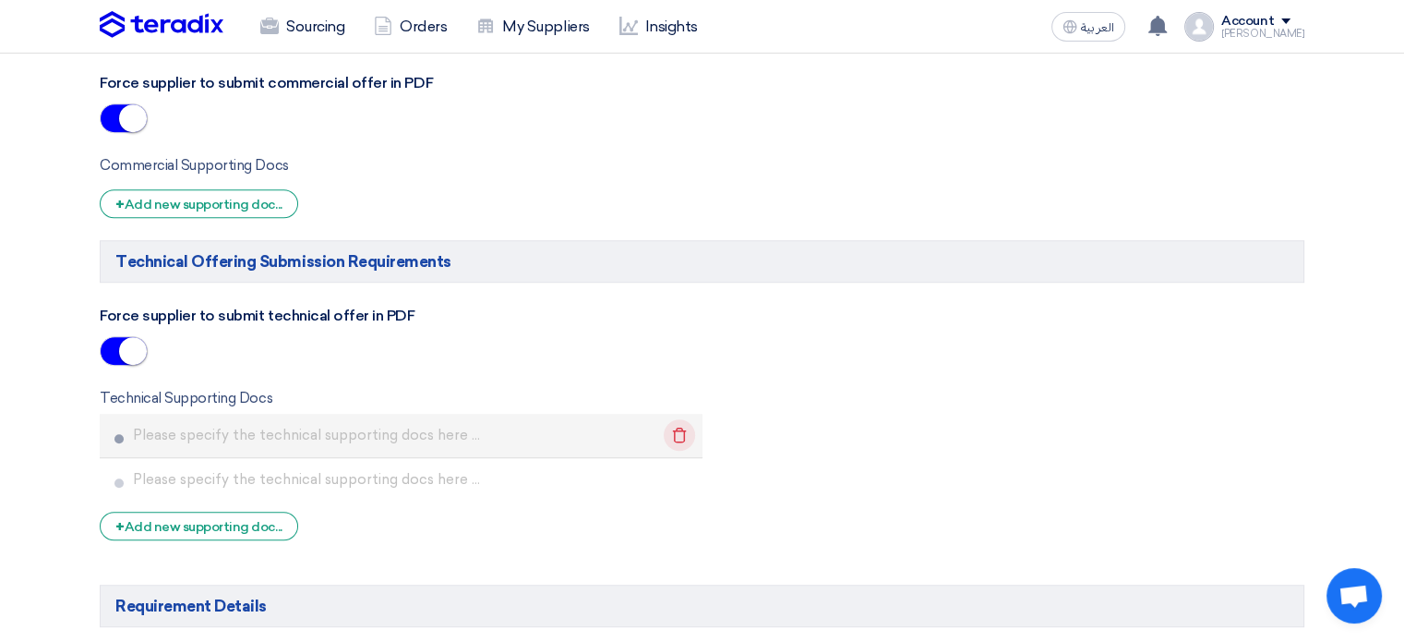
click at [681, 429] on icon "Delete" at bounding box center [679, 434] width 31 height 31
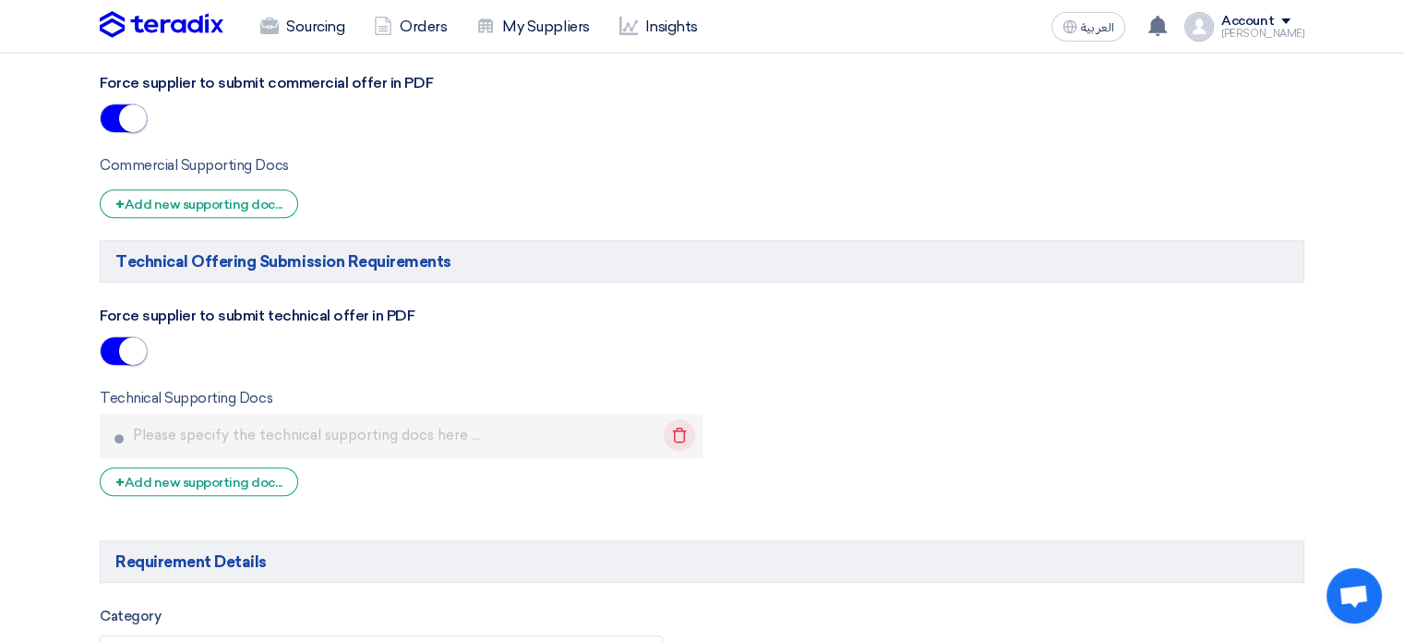
click at [678, 435] on use at bounding box center [679, 434] width 14 height 16
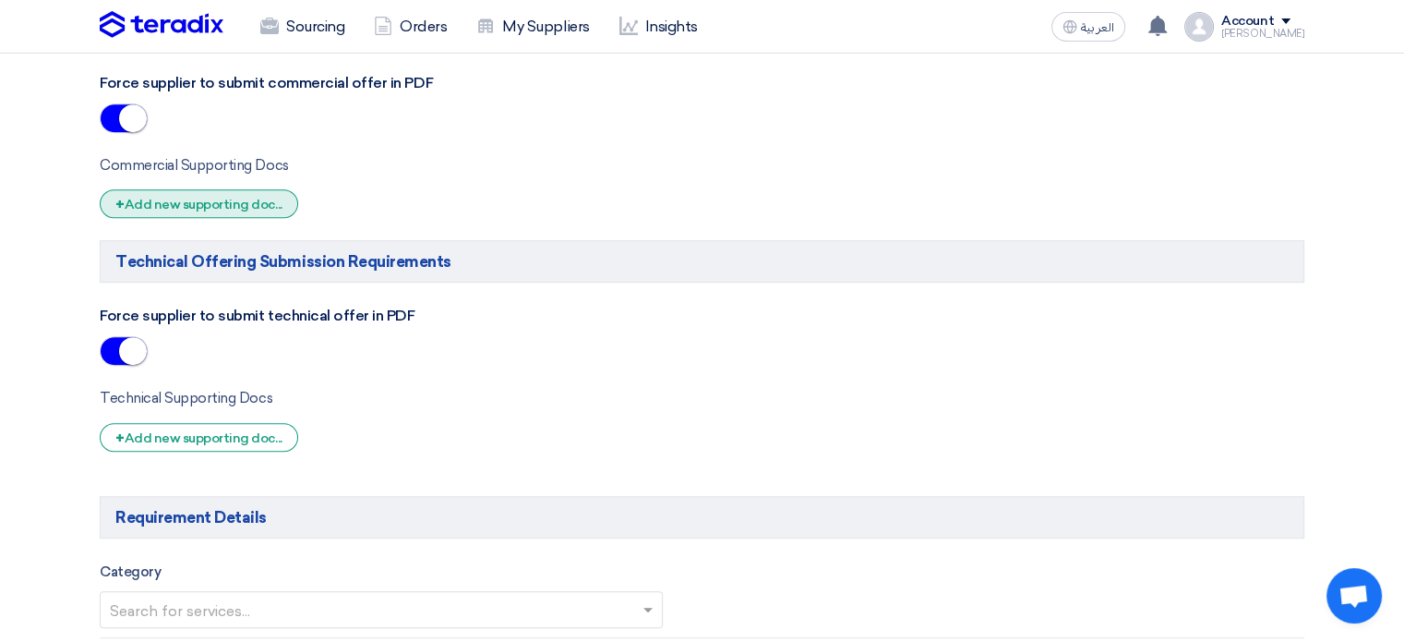
click at [199, 189] on div "+ Add new supporting doc..." at bounding box center [199, 203] width 198 height 29
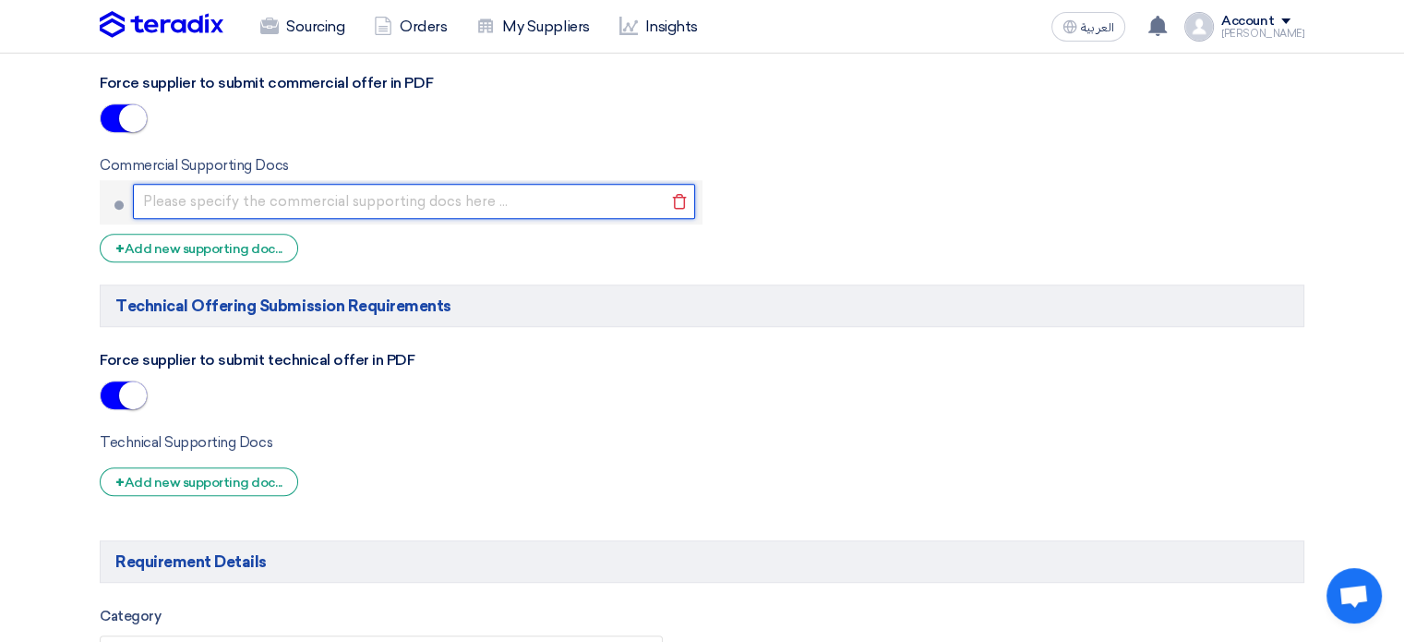
click at [210, 199] on input "text" at bounding box center [414, 201] width 562 height 35
type input "ش"
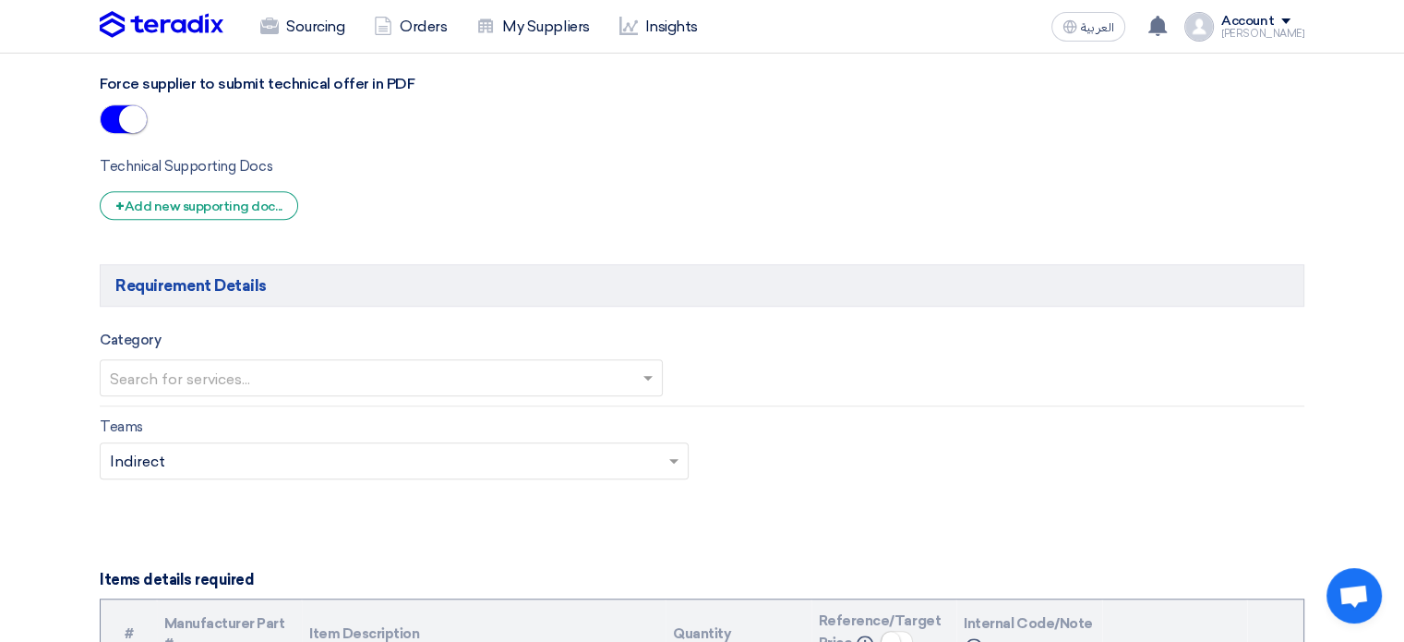
scroll to position [1477, 0]
click at [247, 364] on input "text" at bounding box center [372, 379] width 524 height 30
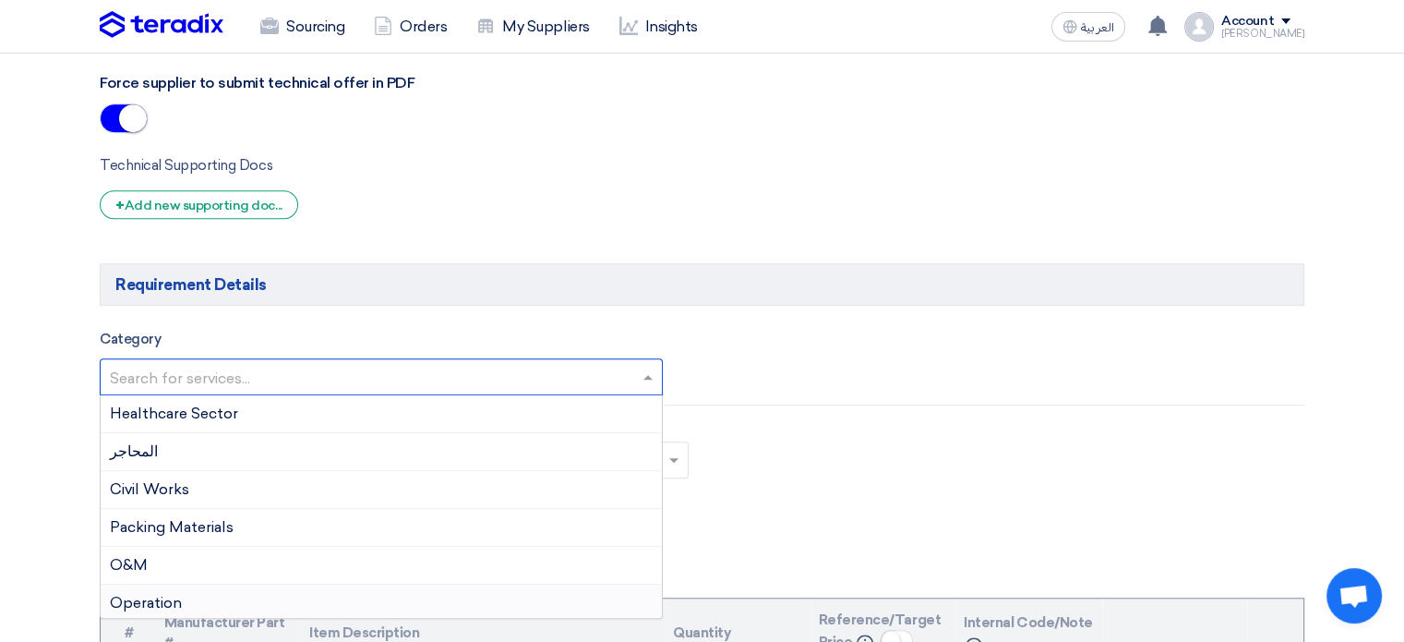
click at [168, 594] on span "Operation" at bounding box center [146, 603] width 72 height 18
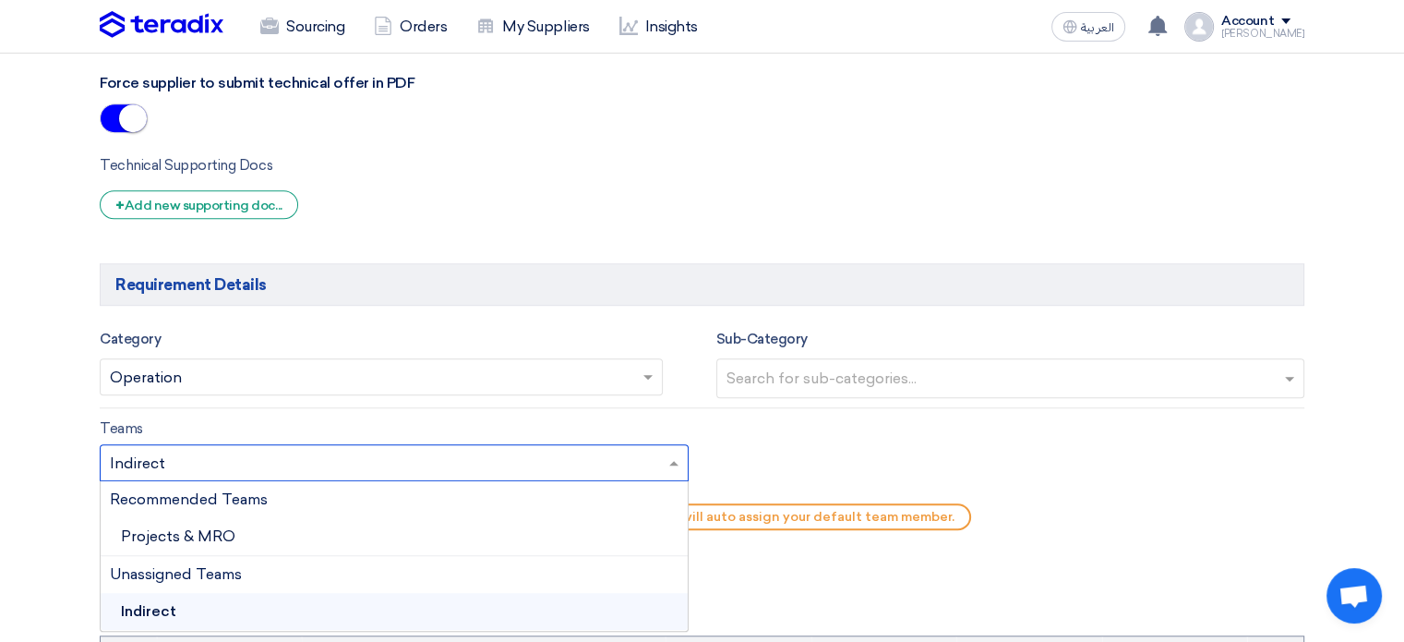
click at [300, 470] on input "text" at bounding box center [385, 464] width 550 height 30
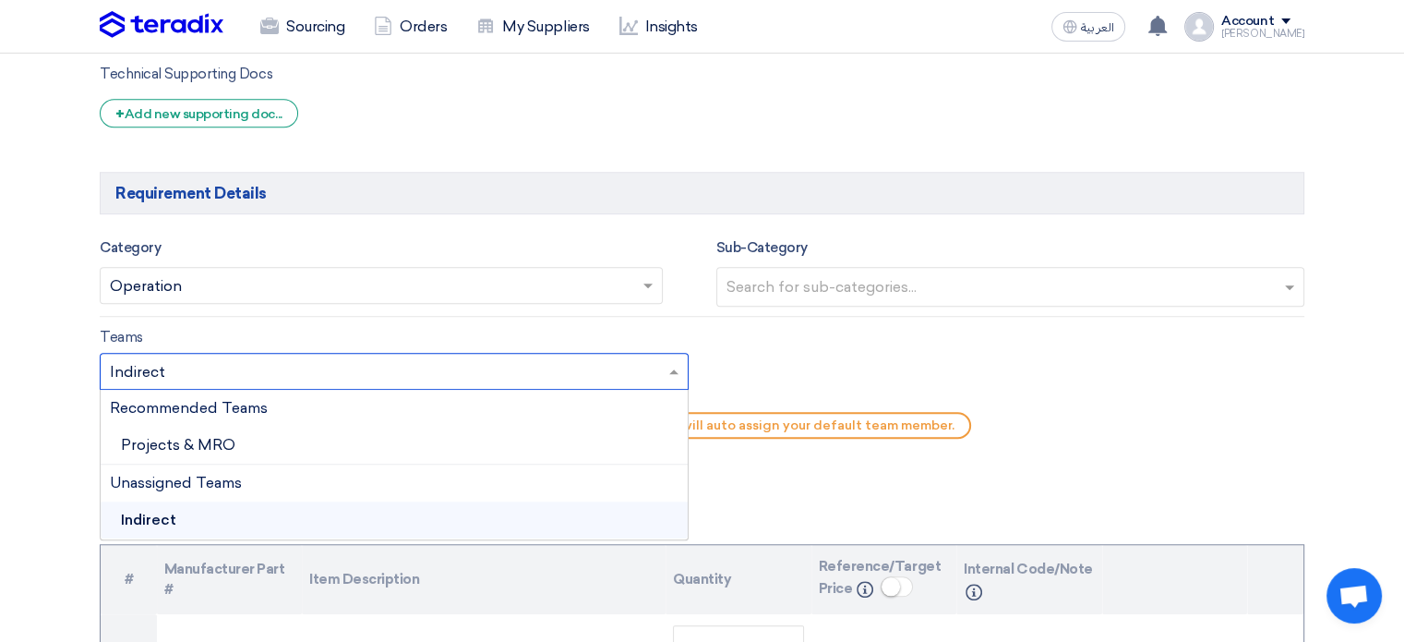
scroll to position [1569, 0]
click at [265, 443] on div "Projects & MRO" at bounding box center [394, 445] width 587 height 38
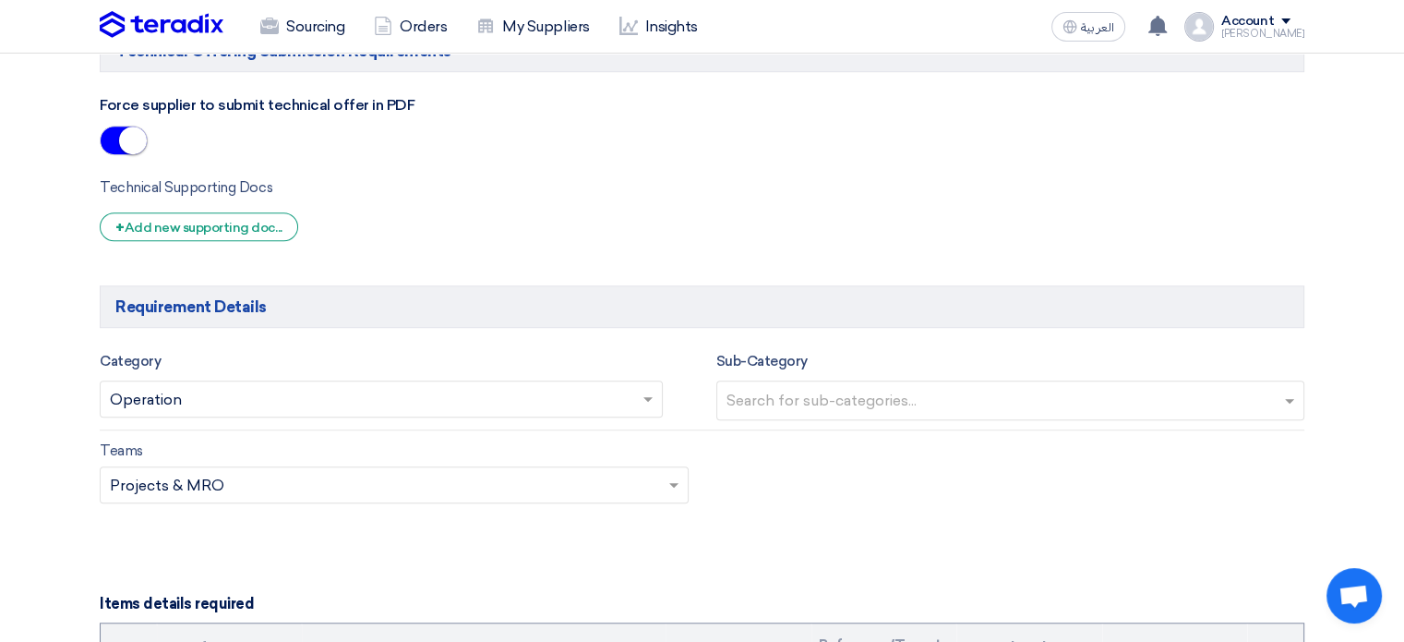
scroll to position [1200, 0]
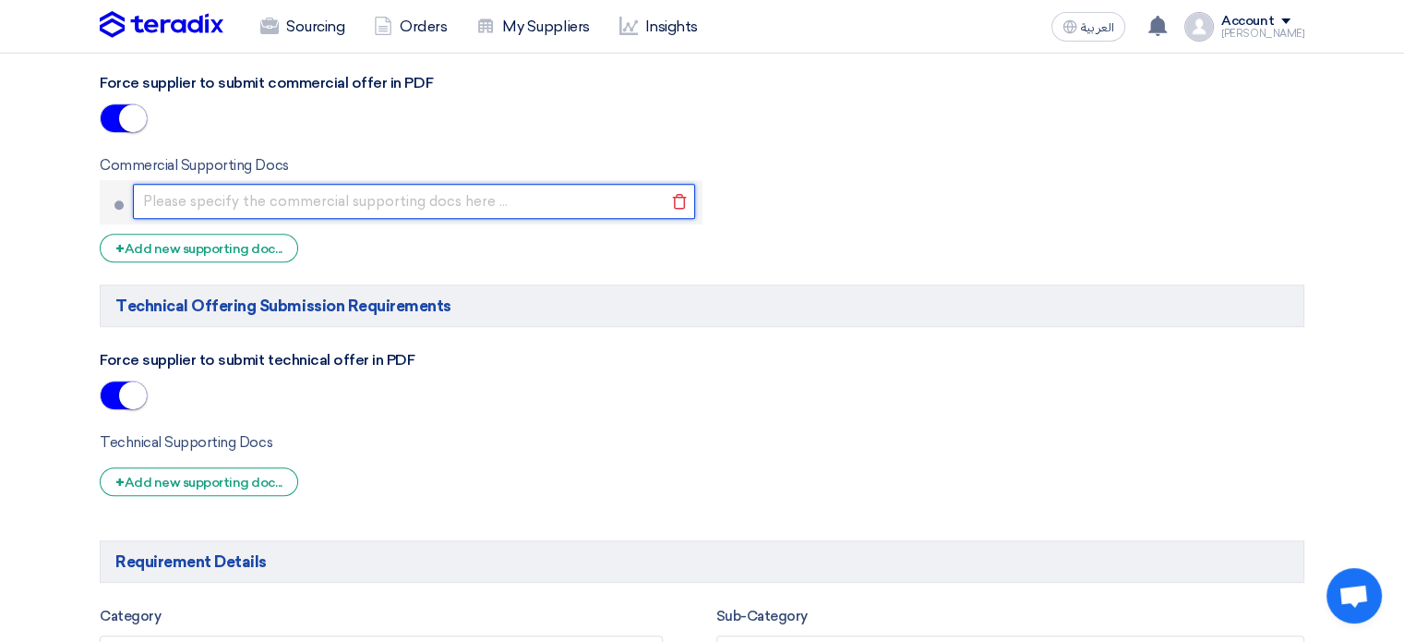
click at [194, 198] on input "text" at bounding box center [414, 201] width 562 height 35
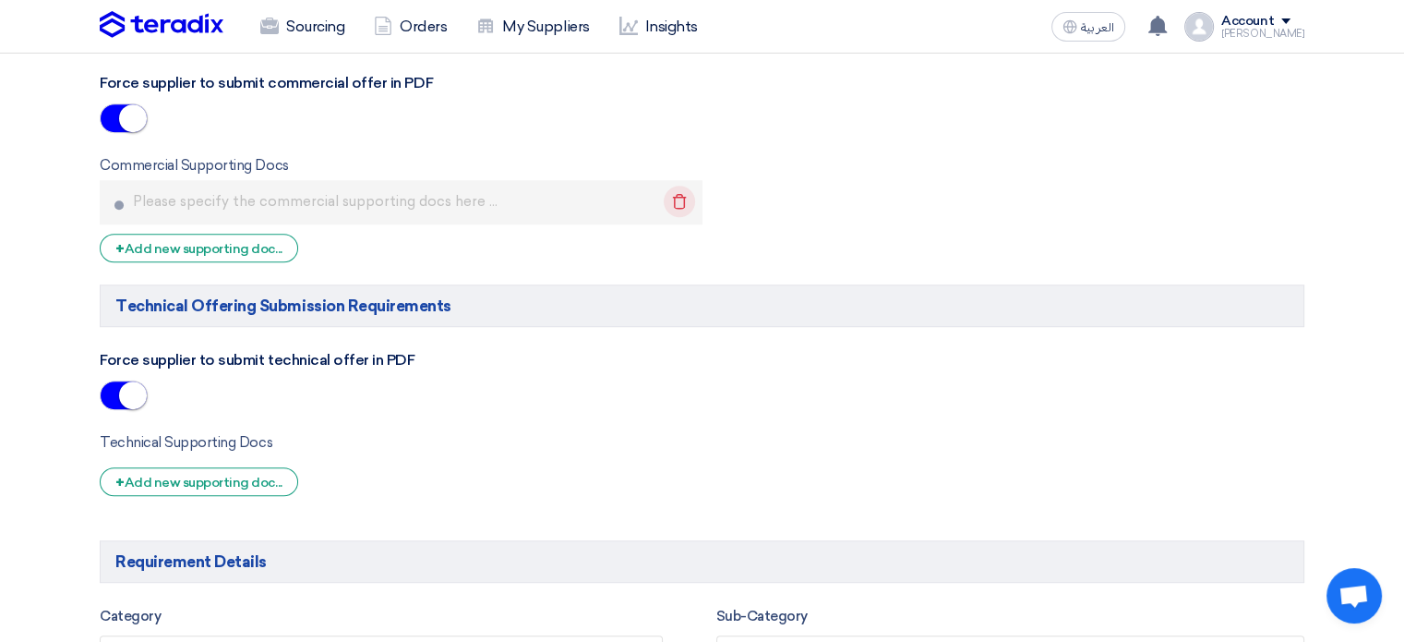
click at [678, 206] on icon "Delete" at bounding box center [679, 201] width 31 height 31
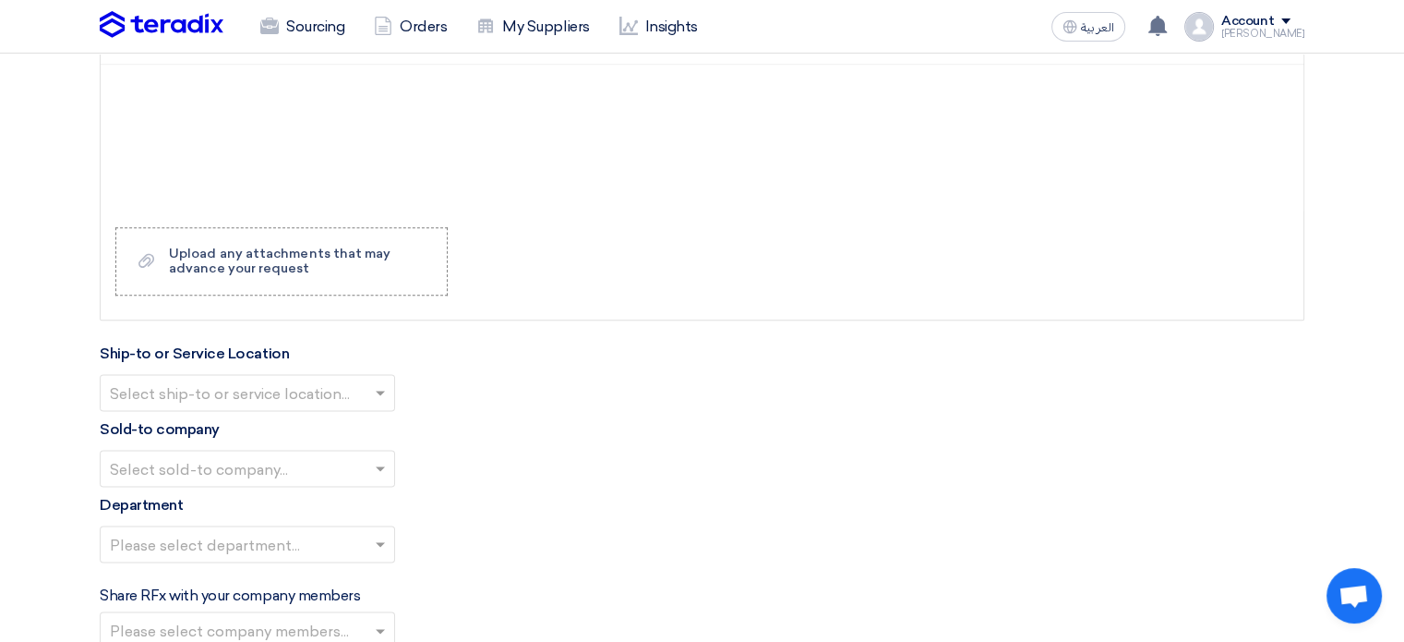
scroll to position [2400, 0]
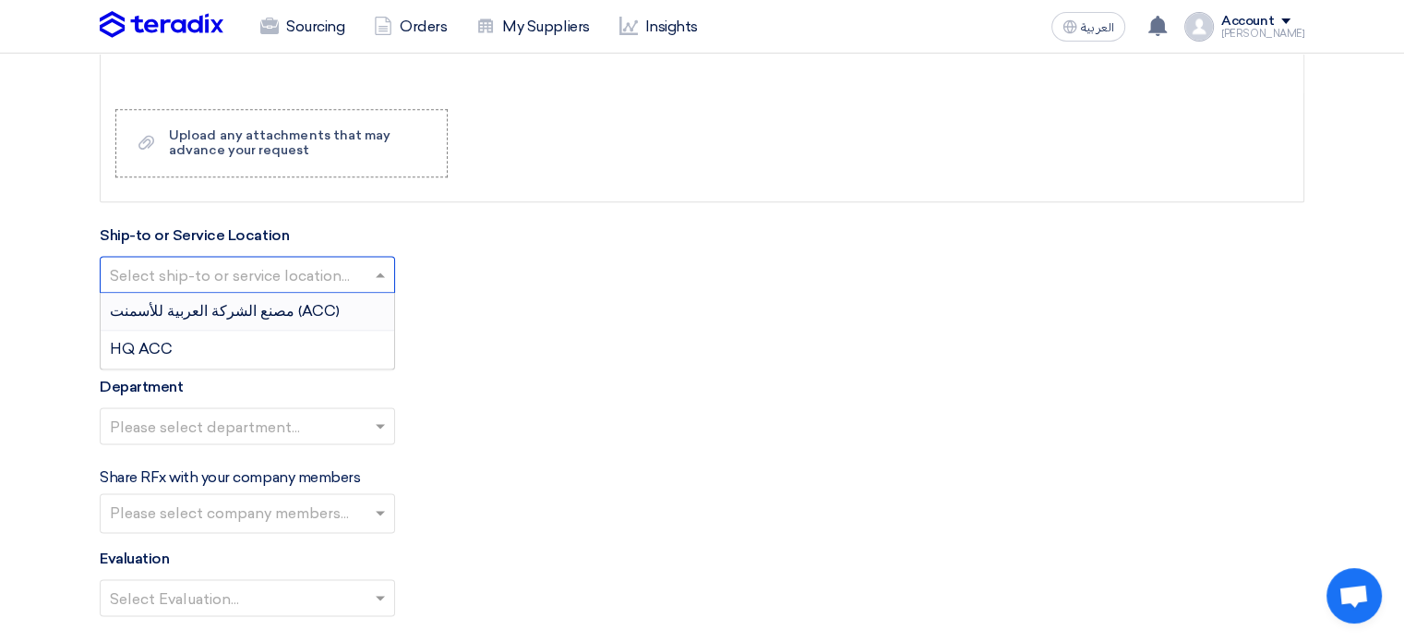
click at [337, 274] on input "text" at bounding box center [238, 275] width 257 height 30
click at [298, 318] on div "مصنع الشركة العربية للأسمنت (ACC)" at bounding box center [248, 312] width 294 height 38
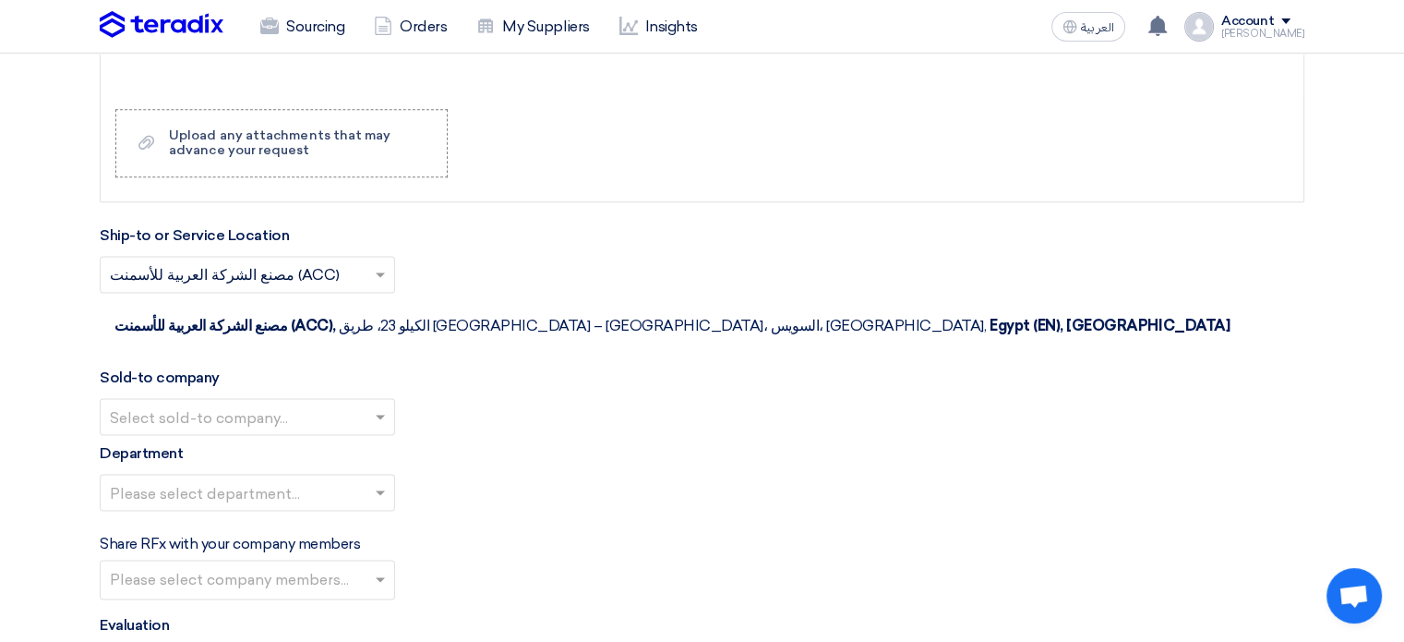
click at [310, 402] on input "text" at bounding box center [238, 417] width 257 height 30
click at [315, 435] on div "Arabian Cement Company" at bounding box center [248, 453] width 294 height 37
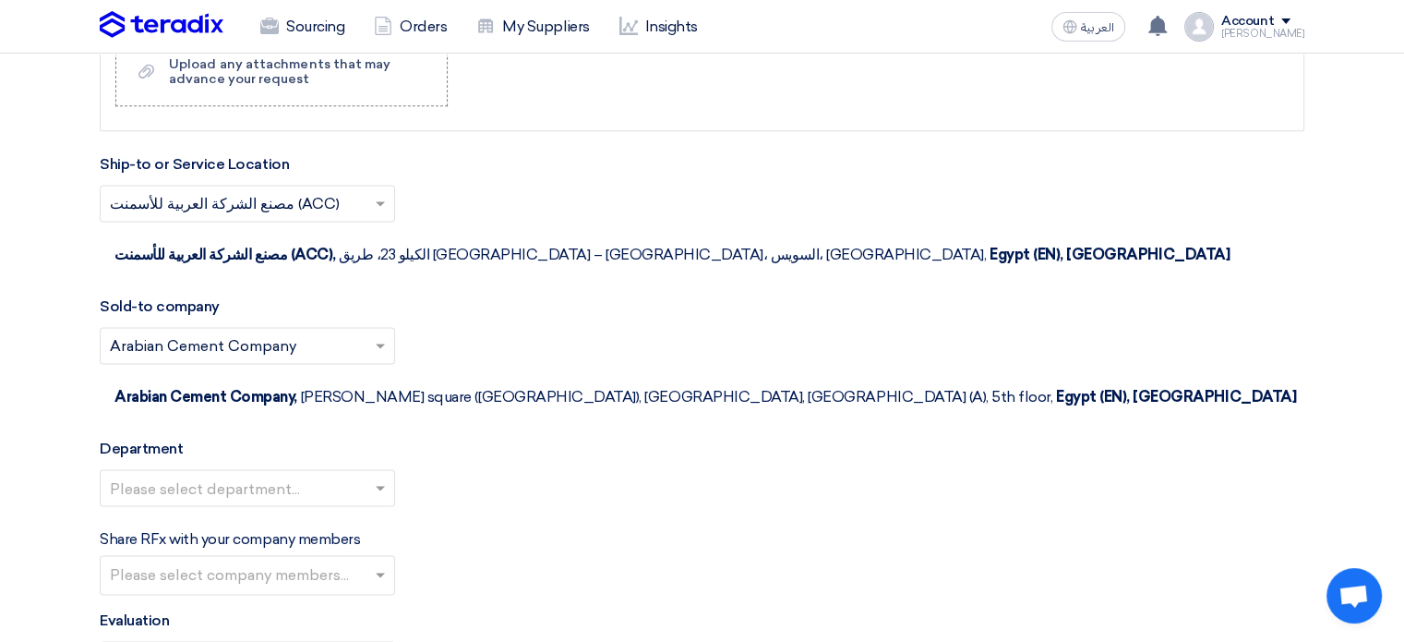
scroll to position [2585, 0]
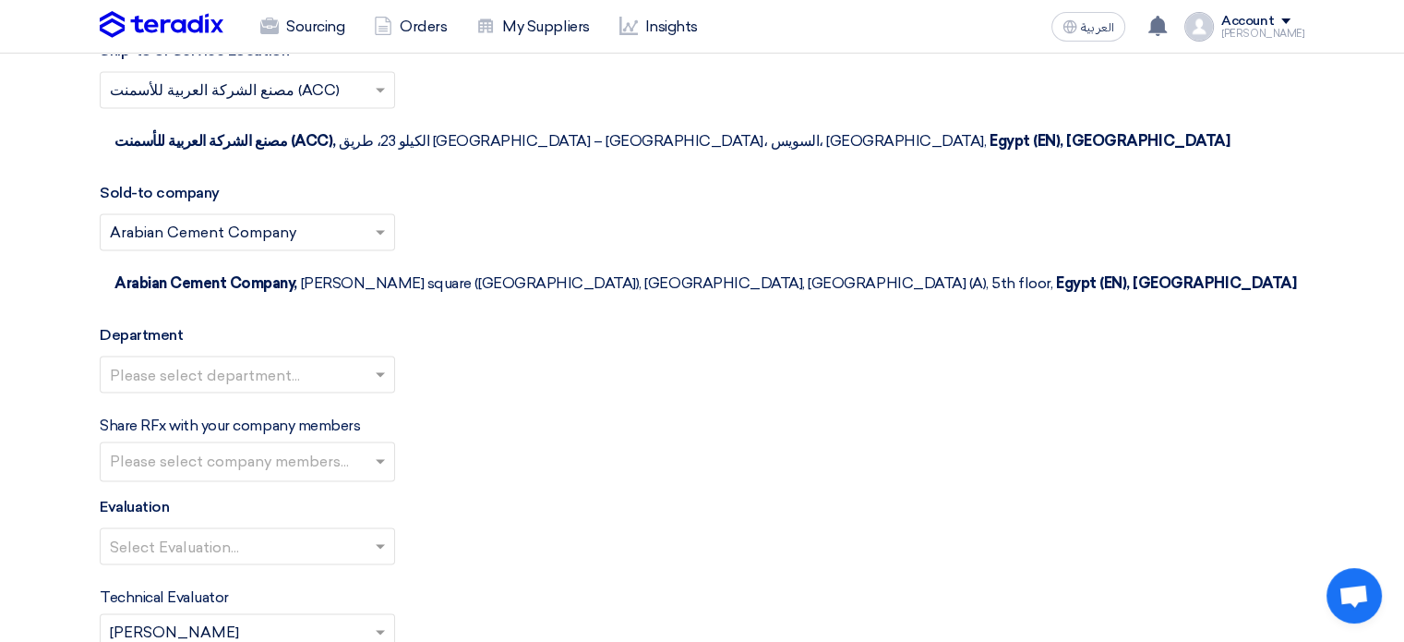
click at [311, 360] on input "text" at bounding box center [238, 375] width 257 height 30
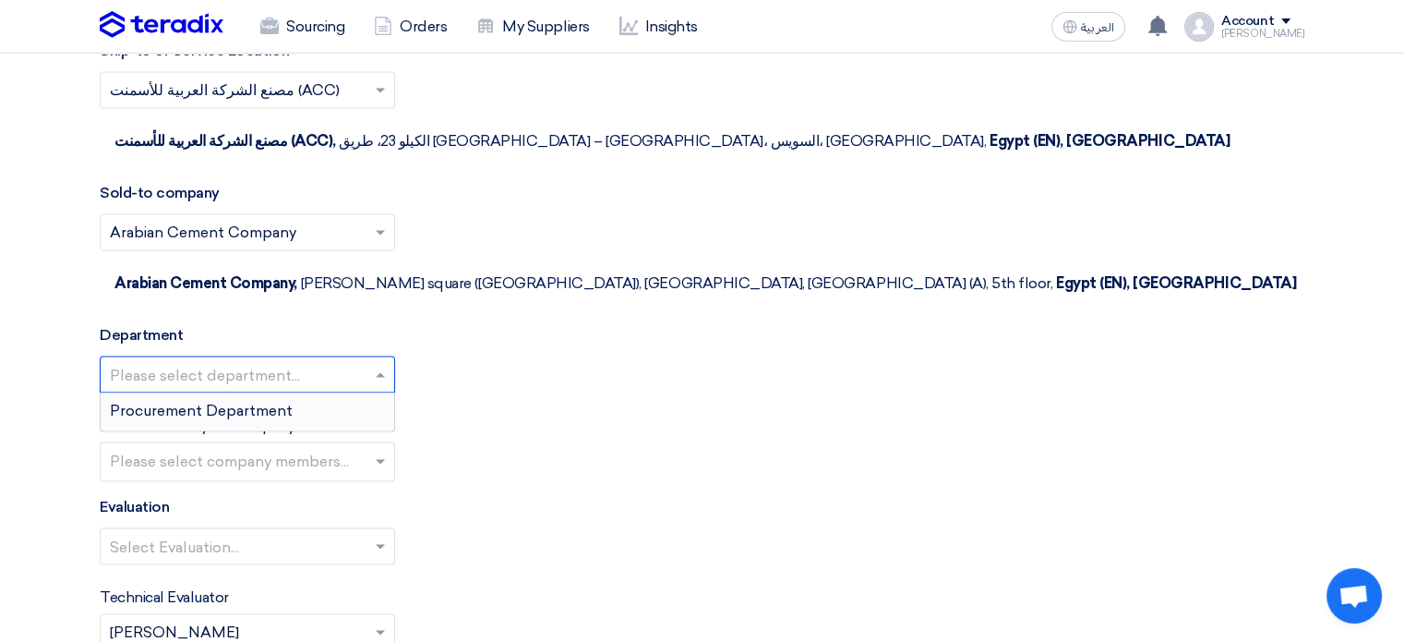
click at [284, 402] on span "Procurement Department" at bounding box center [201, 411] width 183 height 18
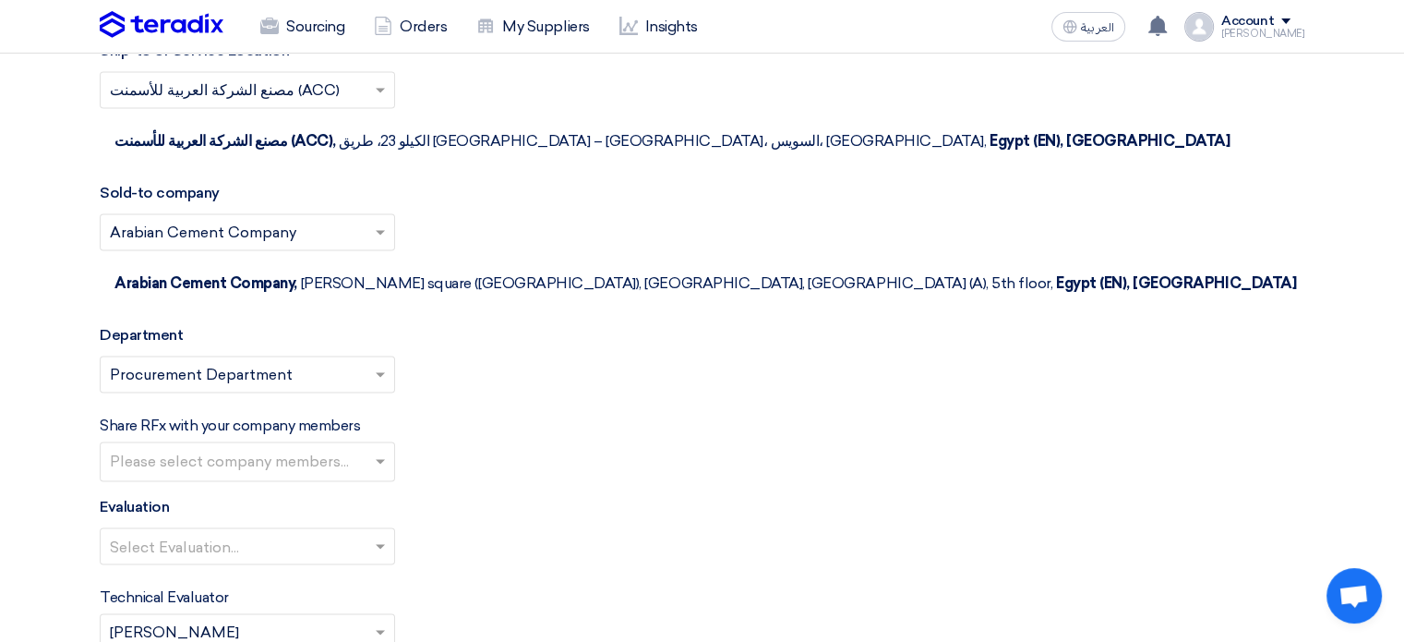
click at [267, 448] on input "text" at bounding box center [250, 463] width 280 height 30
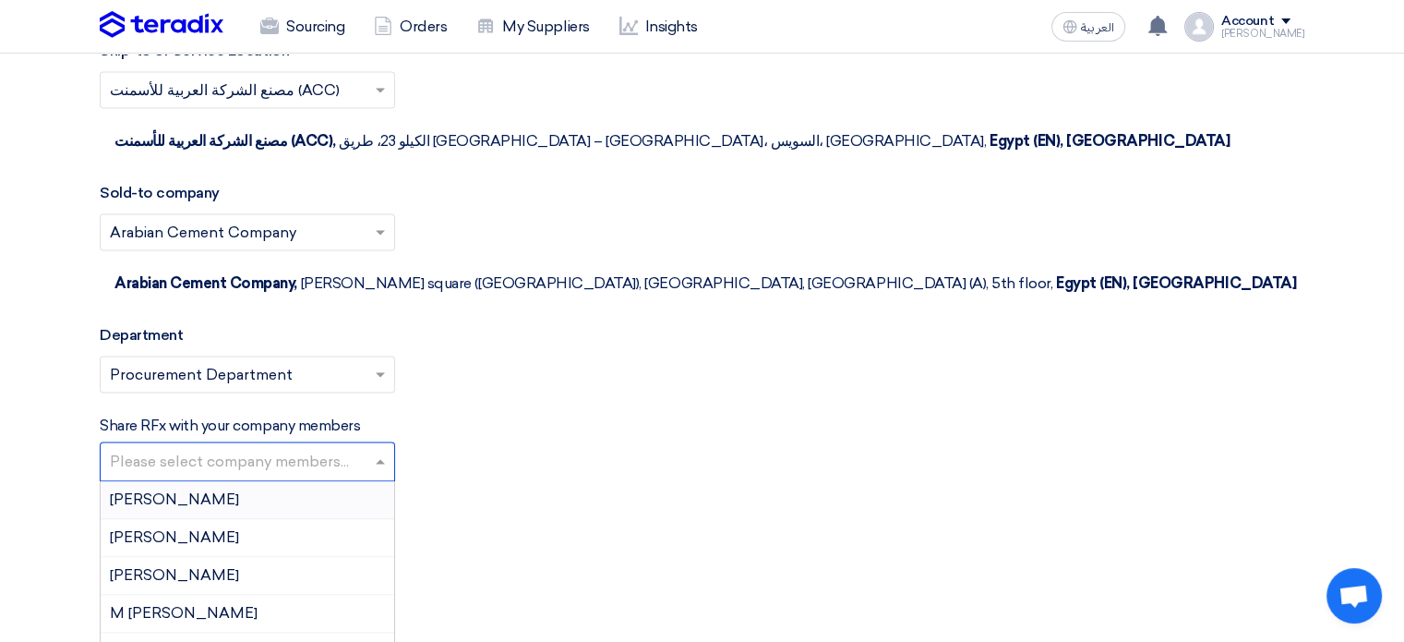
click at [273, 481] on div "[PERSON_NAME]" at bounding box center [248, 500] width 294 height 38
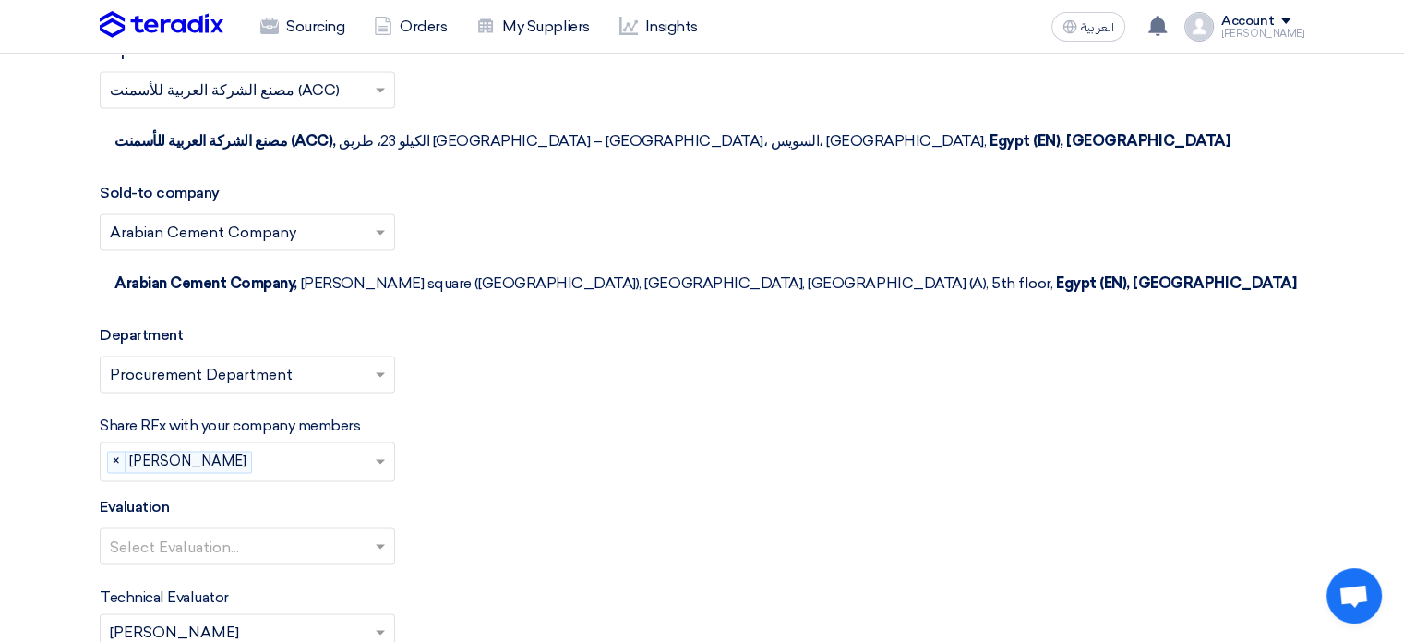
click at [369, 448] on input "text" at bounding box center [316, 463] width 114 height 30
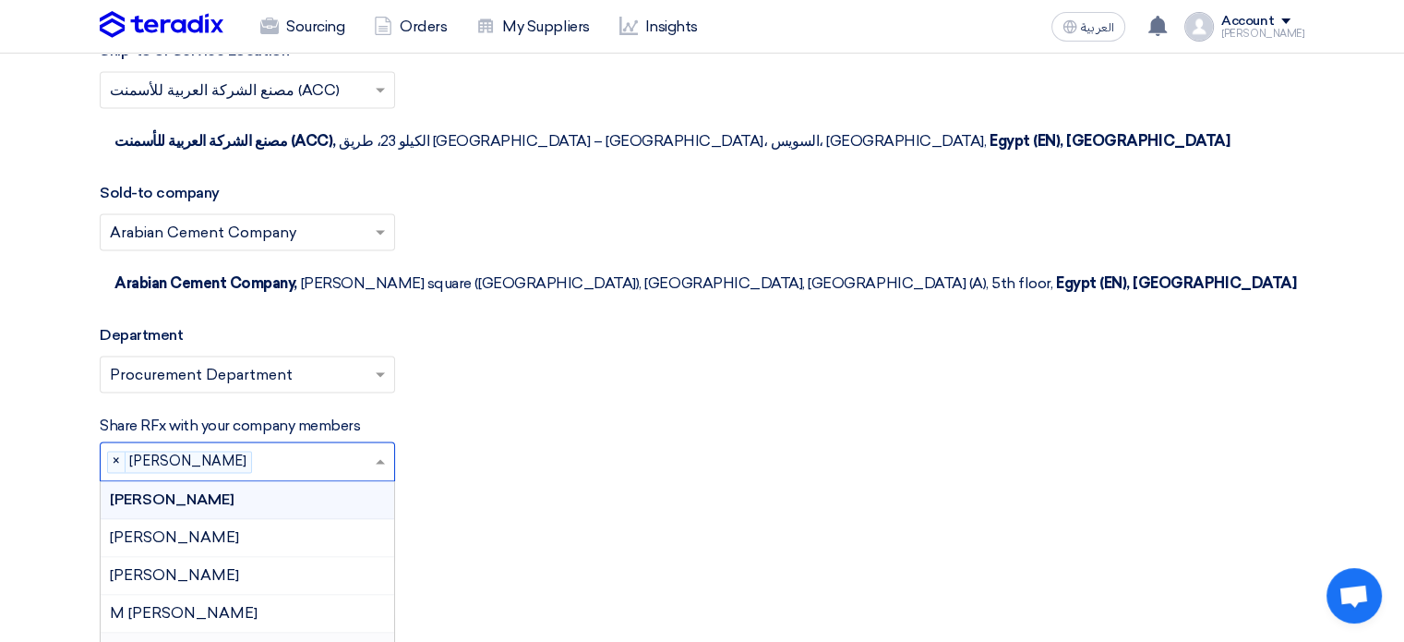
click at [209, 641] on span "[PERSON_NAME]" at bounding box center [174, 651] width 129 height 18
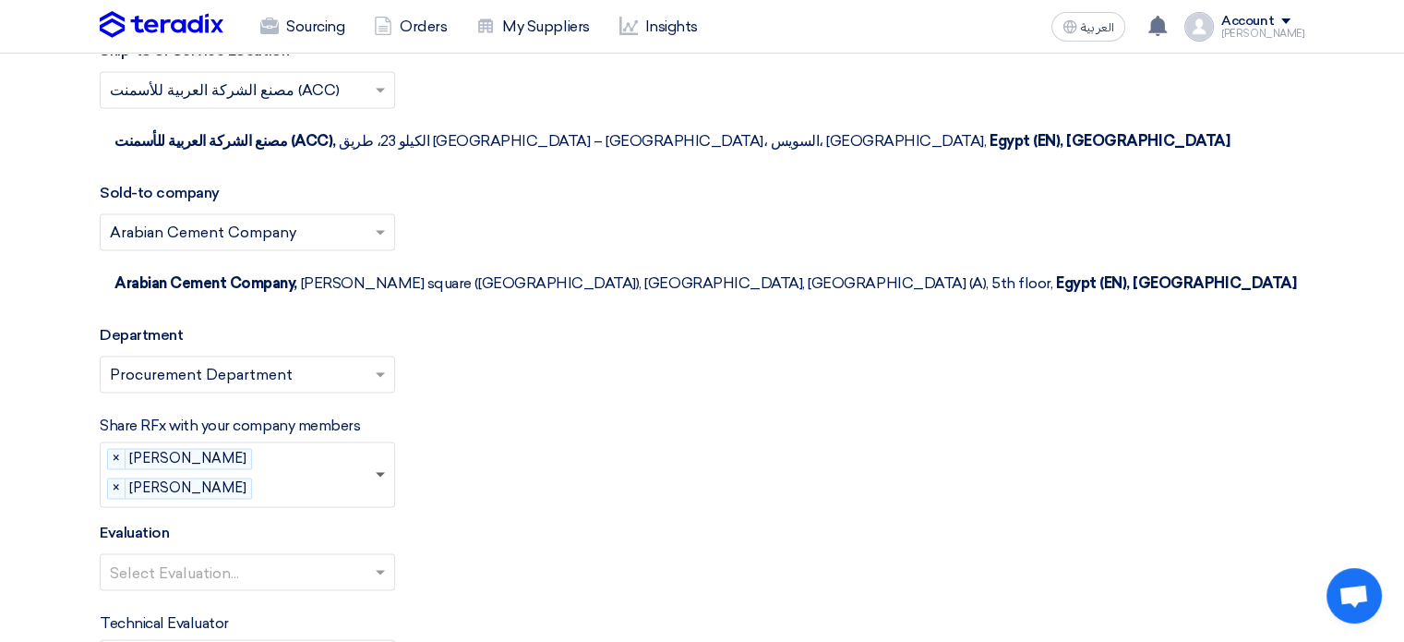
click at [384, 472] on span at bounding box center [380, 475] width 9 height 6
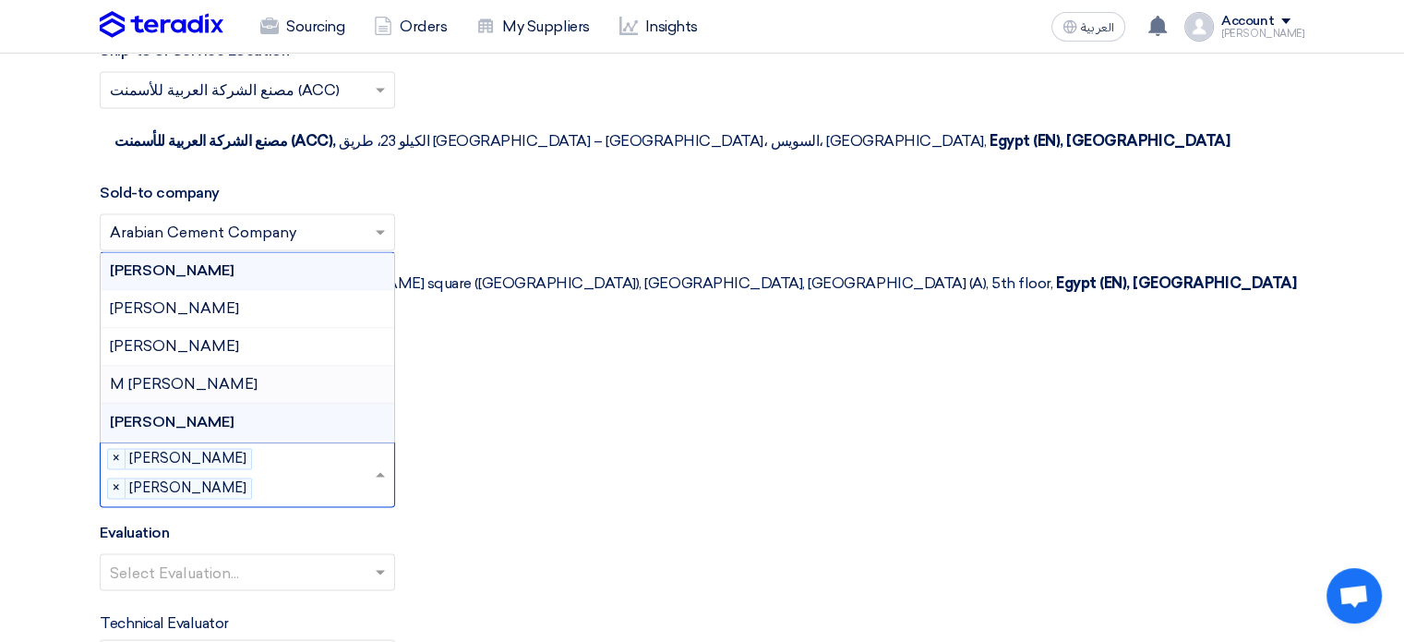
click at [184, 375] on span "M [PERSON_NAME]" at bounding box center [184, 384] width 148 height 18
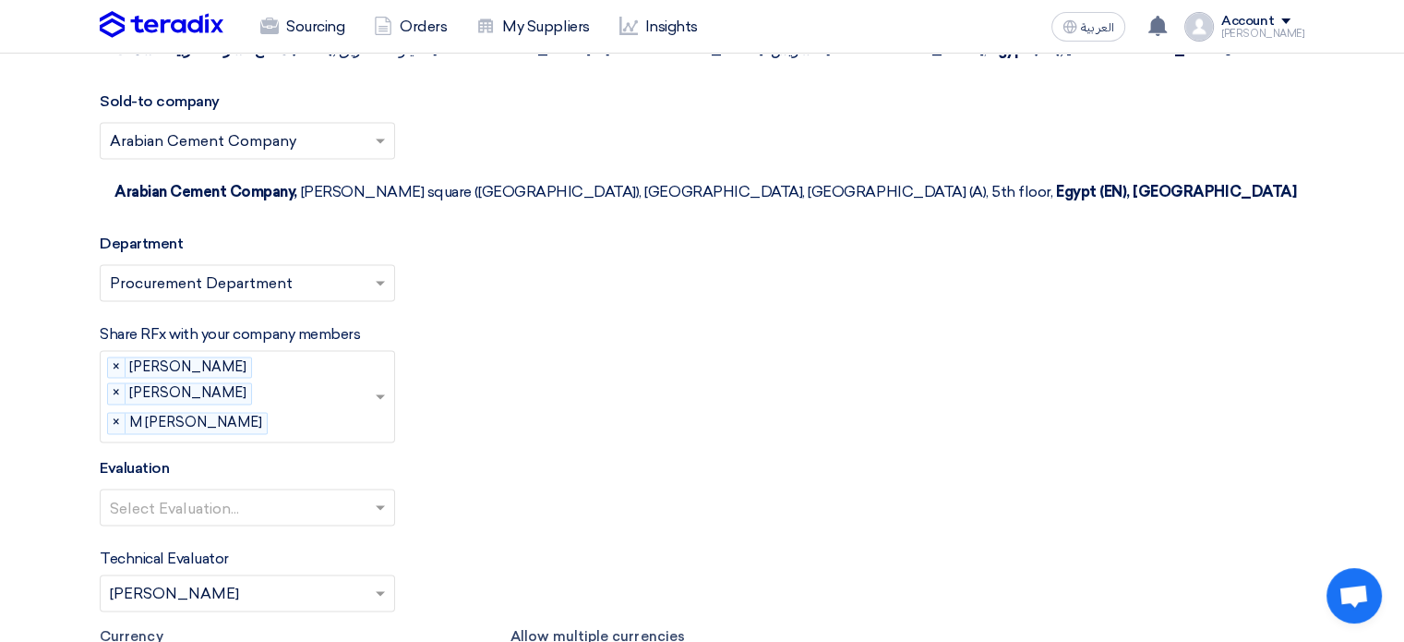
scroll to position [2677, 0]
click at [223, 492] on input "text" at bounding box center [238, 507] width 257 height 30
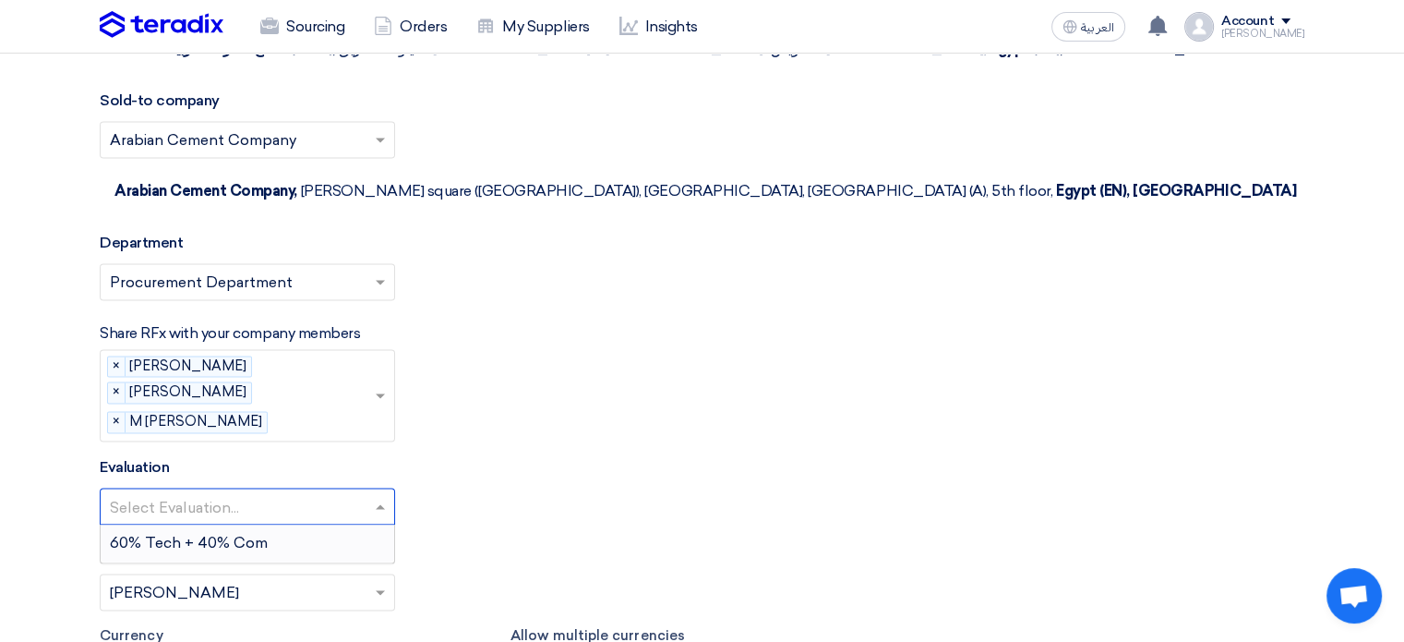
click at [233, 534] on span "60% Tech + 40% Com" at bounding box center [189, 543] width 158 height 18
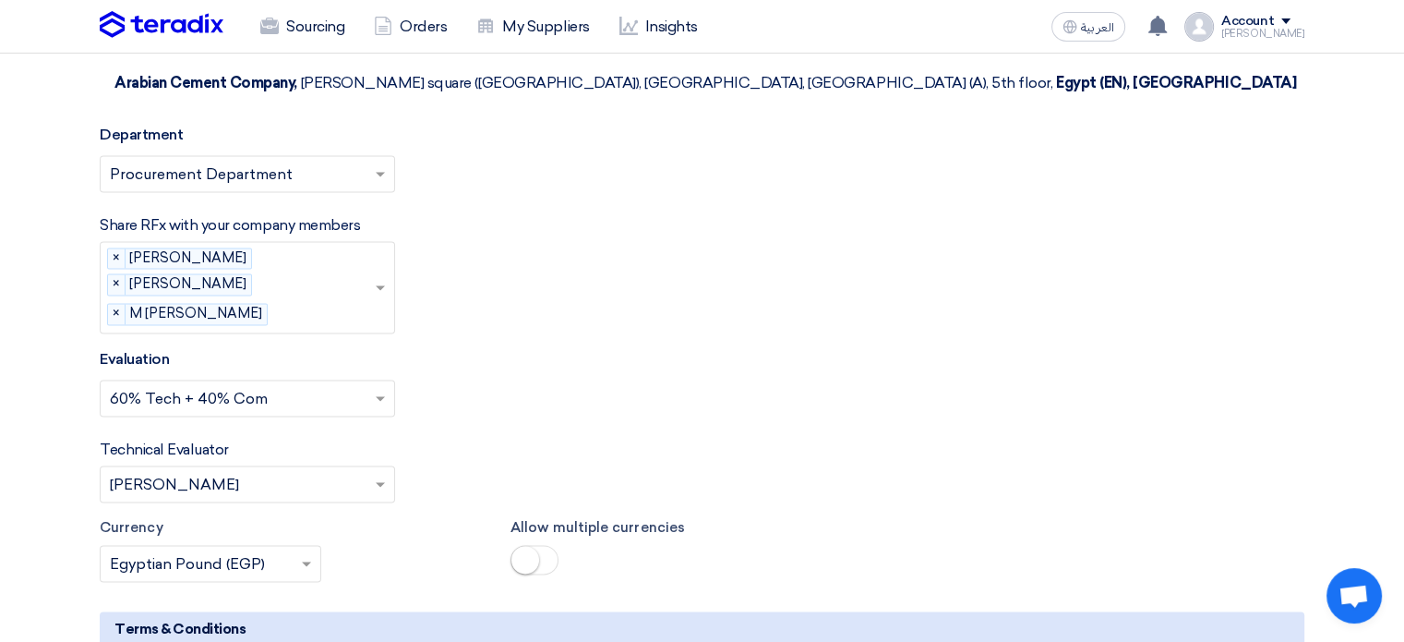
scroll to position [2862, 0]
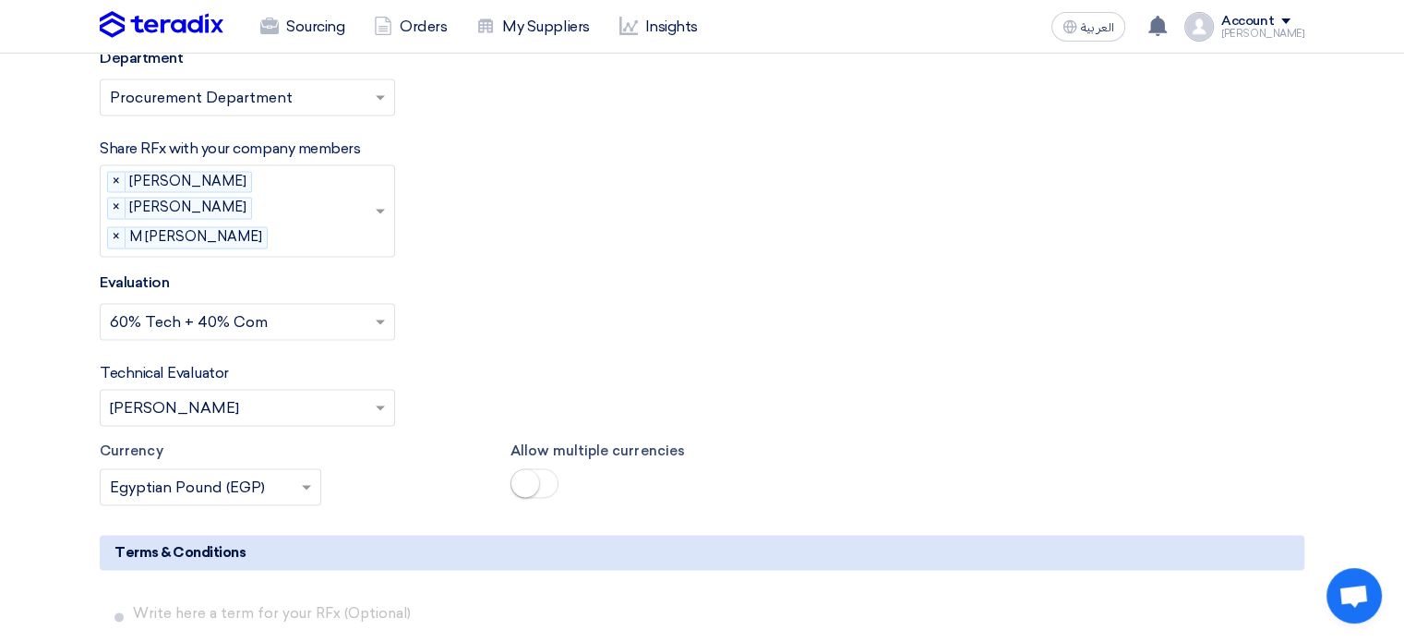
click at [284, 474] on input "text" at bounding box center [201, 489] width 183 height 30
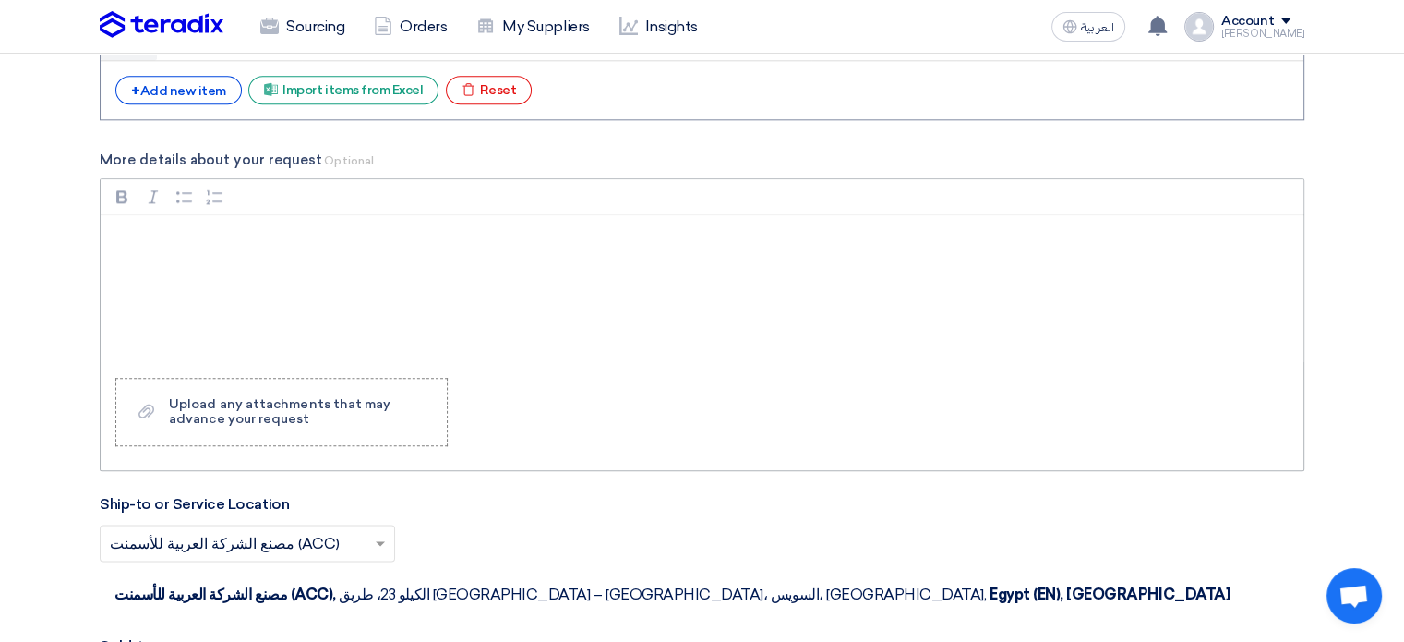
scroll to position [2123, 0]
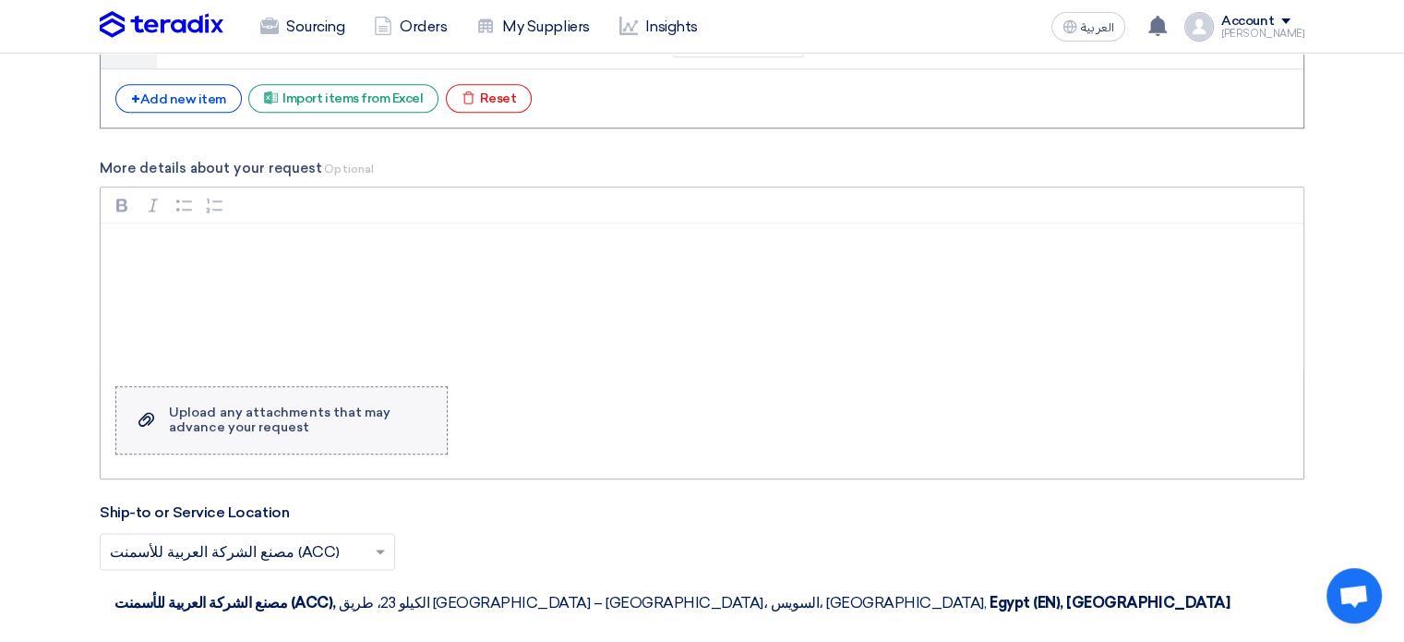
click at [377, 405] on div "Upload any attachments that may advance your request" at bounding box center [298, 420] width 259 height 30
click at [0, 0] on input "Upload a file Upload any attachments that may advance your request" at bounding box center [0, 0] width 0 height 0
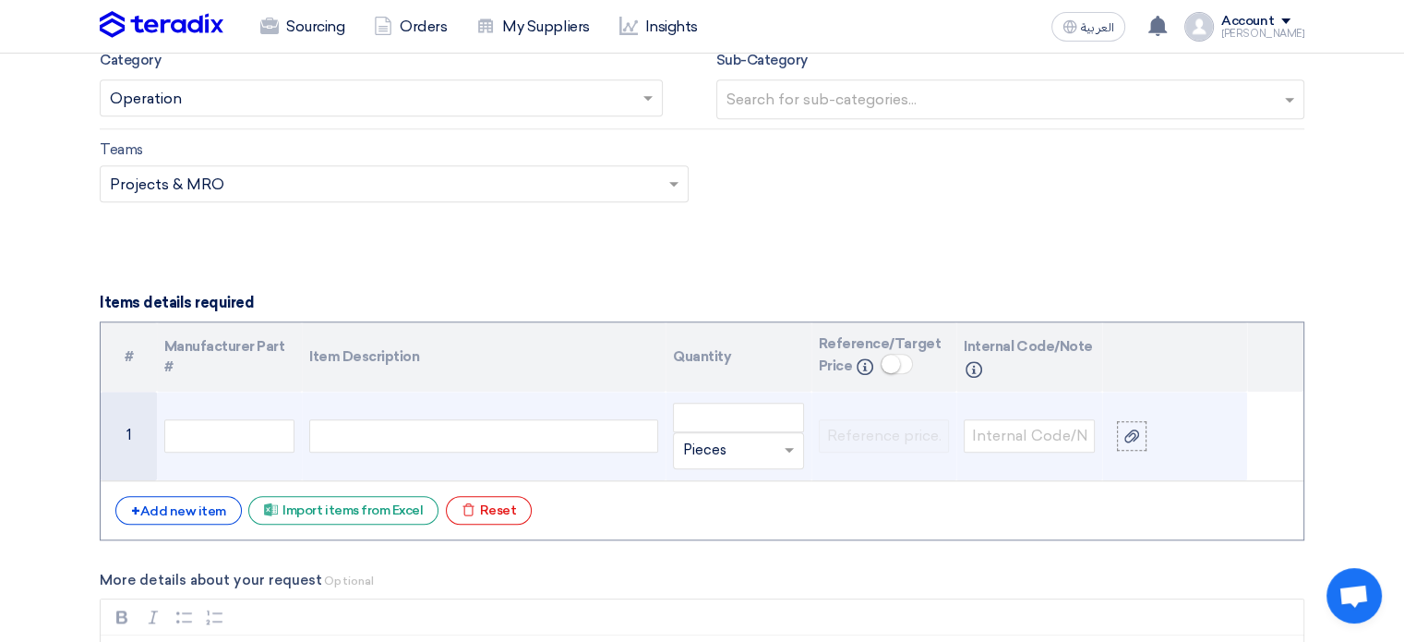
scroll to position [1754, 0]
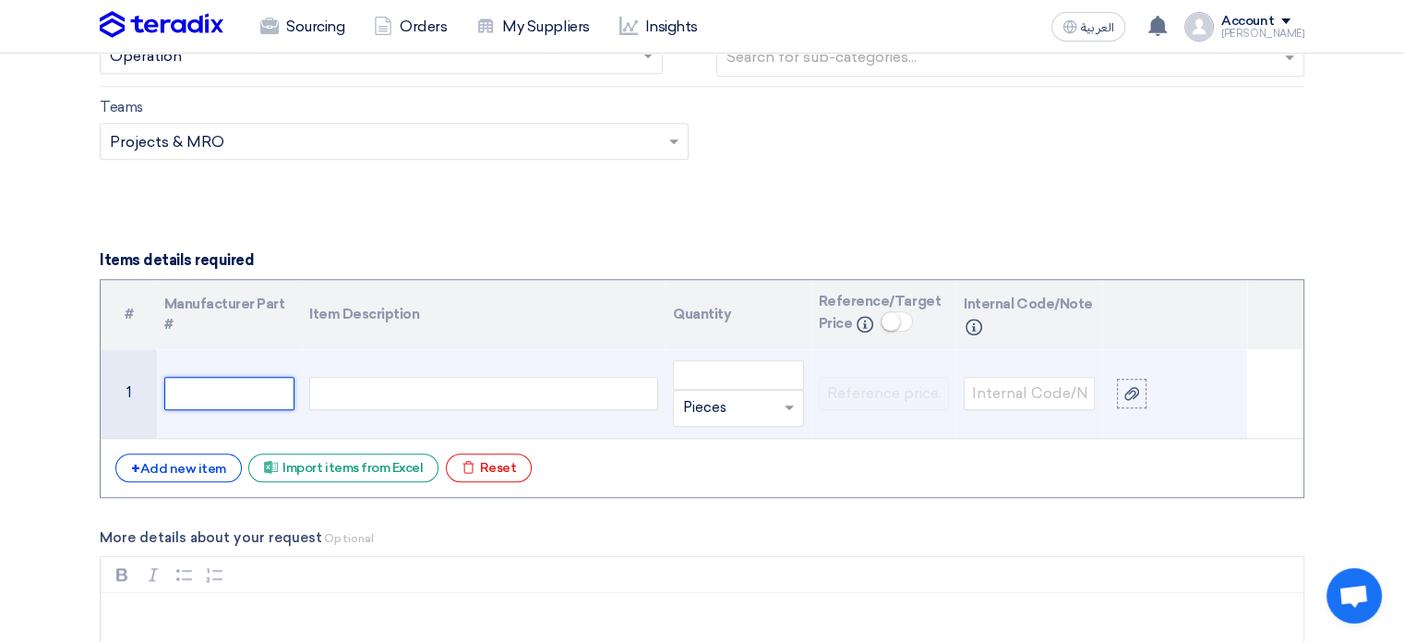
click at [243, 394] on input "text" at bounding box center [229, 393] width 131 height 33
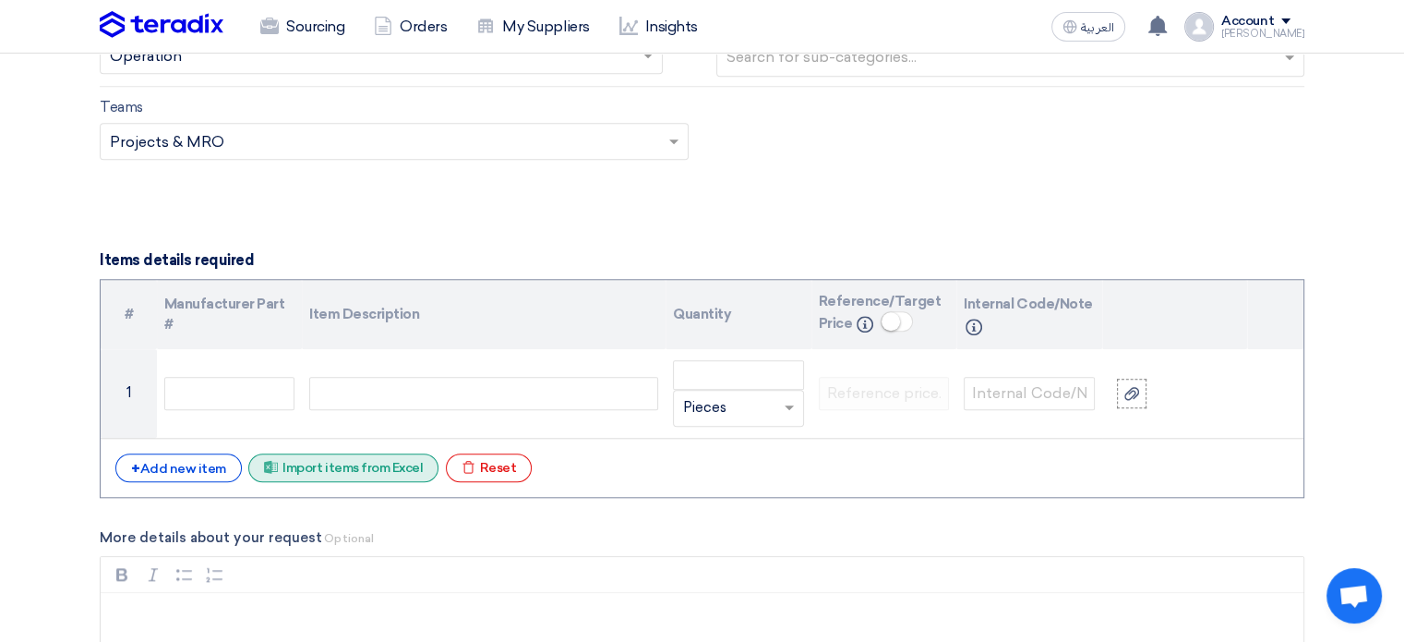
click at [303, 461] on div "Excel file Import items from Excel" at bounding box center [343, 467] width 190 height 29
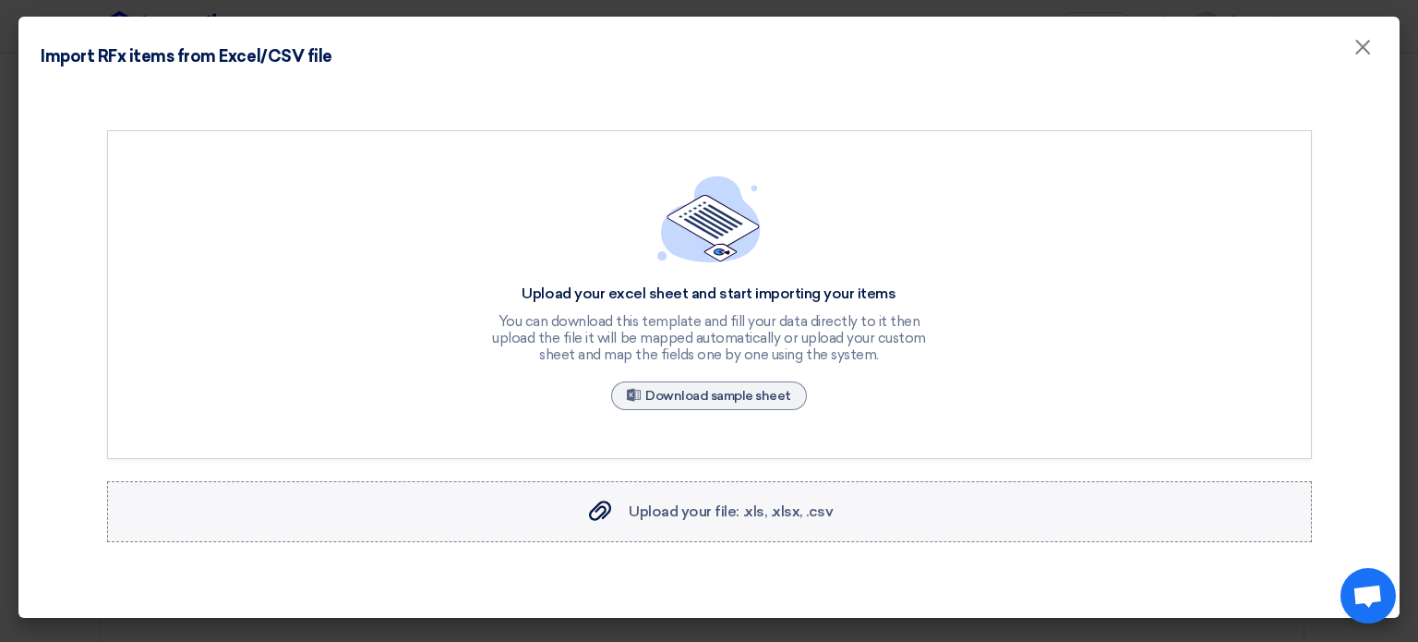
click at [761, 510] on span "Upload your file: .xls, .xlsx, .csv" at bounding box center [731, 511] width 204 height 18
click at [0, 0] on input "Upload your file: .xls, .xlsx, .csv Upload your file: .xls, .xlsx, .csv" at bounding box center [0, 0] width 0 height 0
click at [1359, 55] on span "×" at bounding box center [1362, 51] width 18 height 37
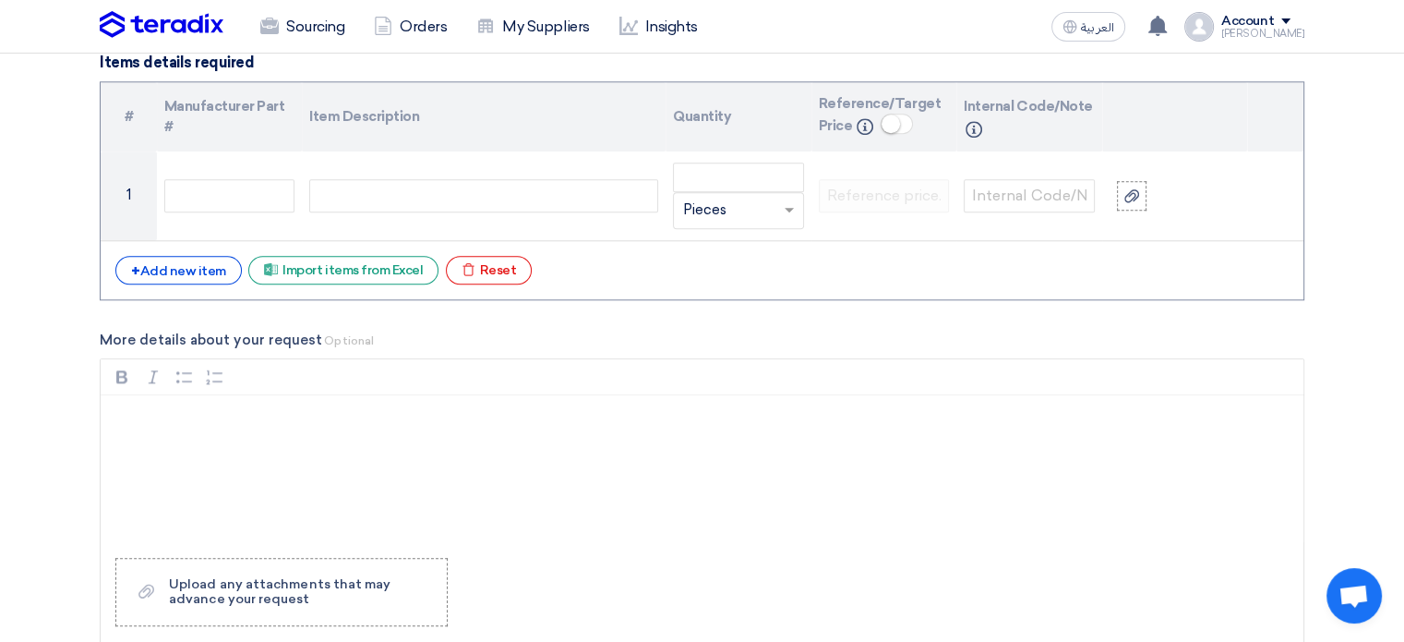
scroll to position [2123, 0]
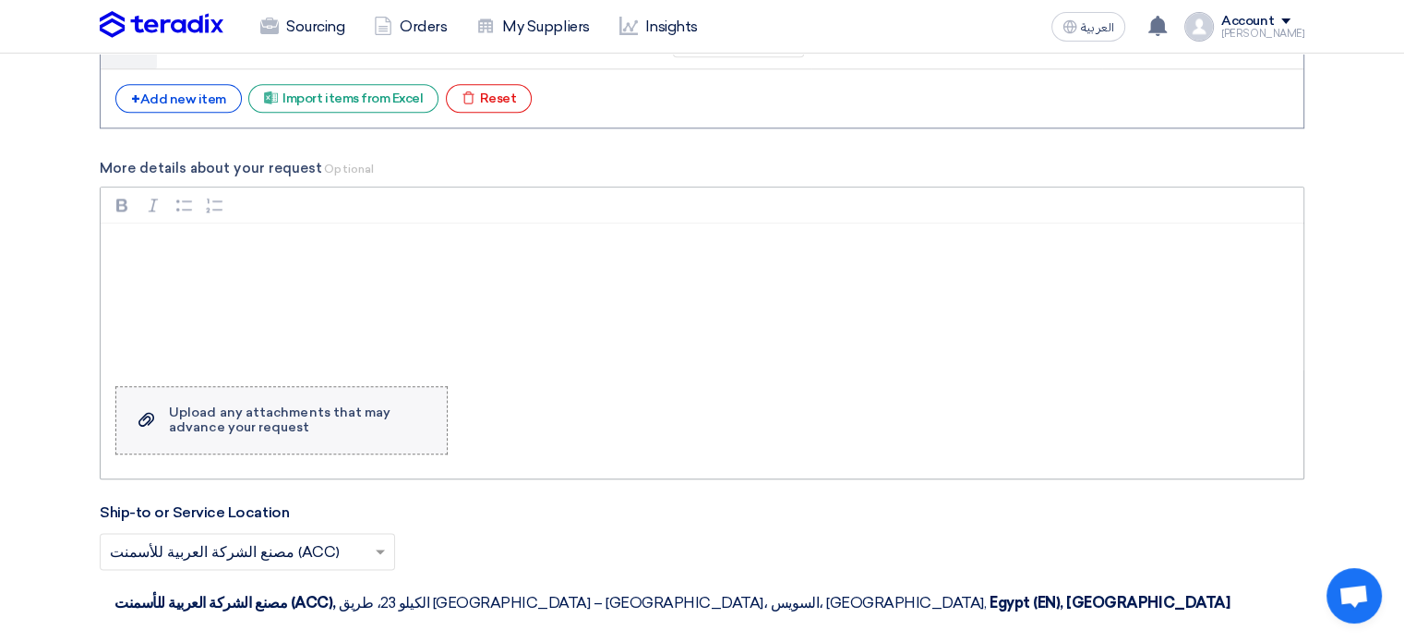
click at [387, 409] on div "Upload any attachments that may advance your request" at bounding box center [298, 420] width 259 height 30
click at [0, 0] on input "Upload a file Upload any attachments that may advance your request" at bounding box center [0, 0] width 0 height 0
click at [270, 423] on div "Upload any attachments that may advance your request" at bounding box center [298, 420] width 259 height 30
click at [0, 0] on input "Upload a file Upload any attachments that may advance your request" at bounding box center [0, 0] width 0 height 0
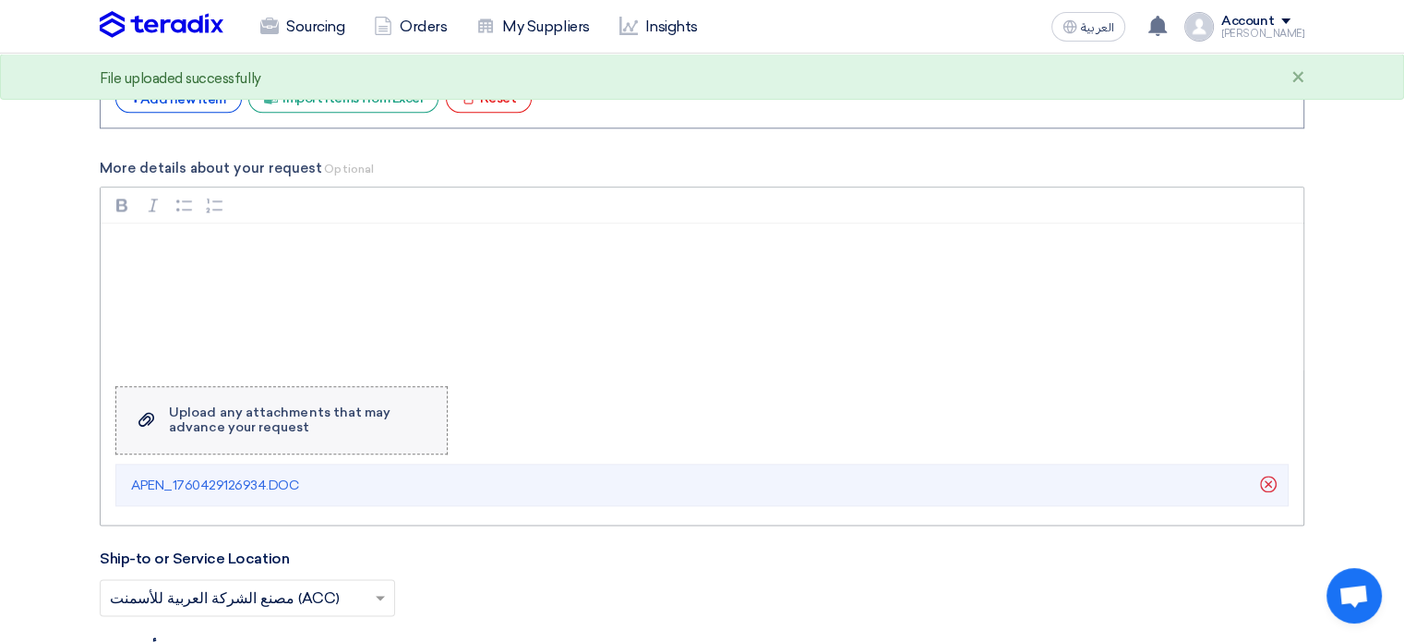
click at [199, 415] on div "Upload any attachments that may advance your request" at bounding box center [298, 420] width 259 height 30
click at [0, 0] on input "Upload a file Upload any attachments that may advance your request" at bounding box center [0, 0] width 0 height 0
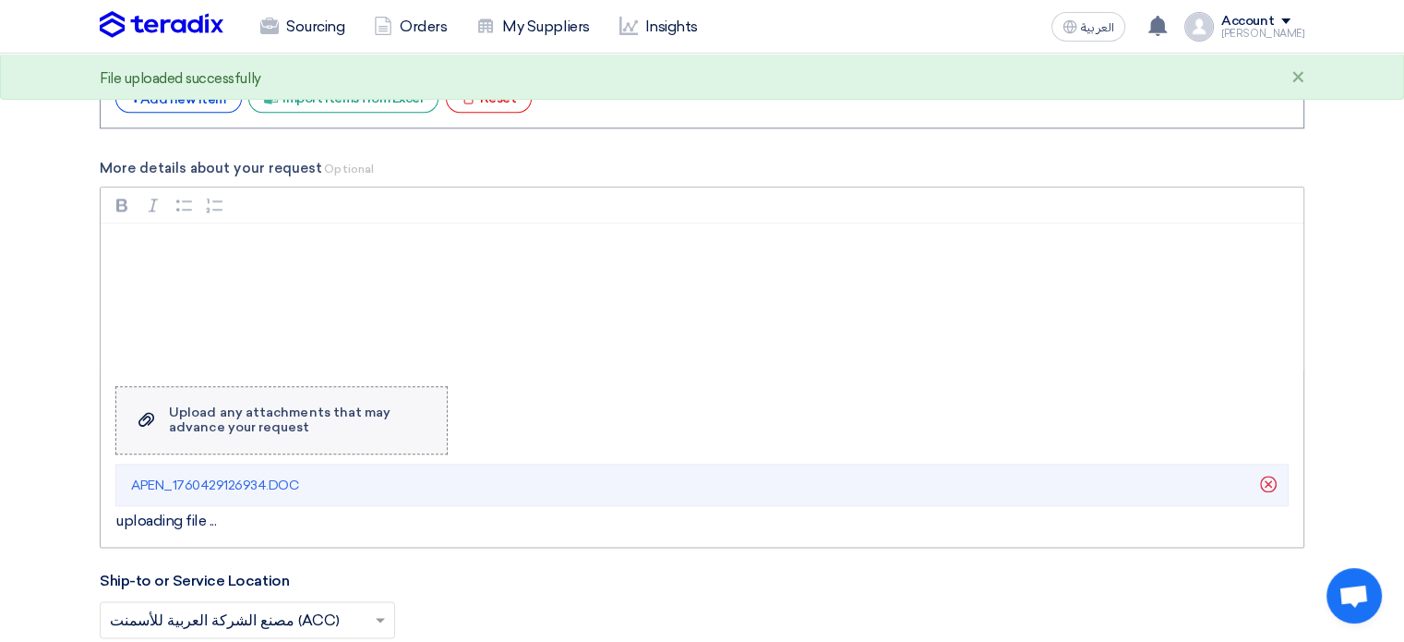
click at [273, 405] on div "Upload any attachments that may advance your request" at bounding box center [298, 420] width 259 height 30
click at [0, 0] on input "Upload a file Upload any attachments that may advance your request" at bounding box center [0, 0] width 0 height 0
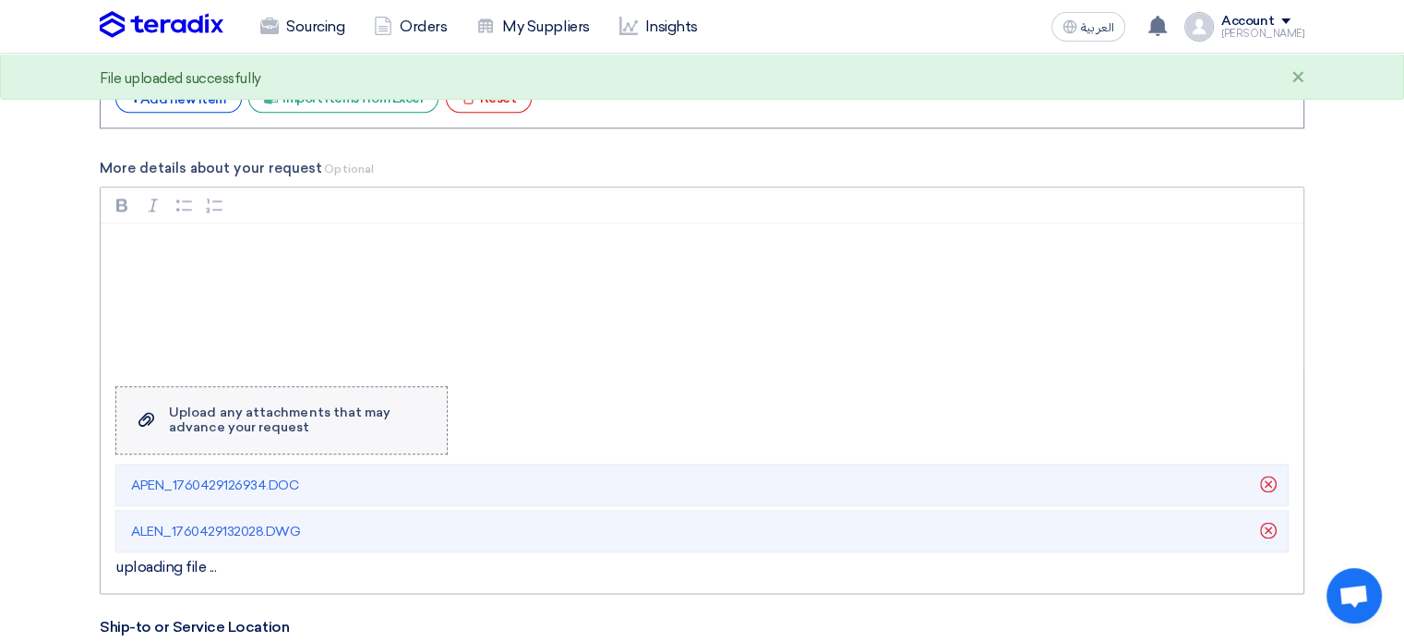
click at [356, 410] on div "Upload any attachments that may advance your request" at bounding box center [298, 420] width 259 height 30
click at [0, 0] on input "Upload a file Upload any attachments that may advance your request" at bounding box center [0, 0] width 0 height 0
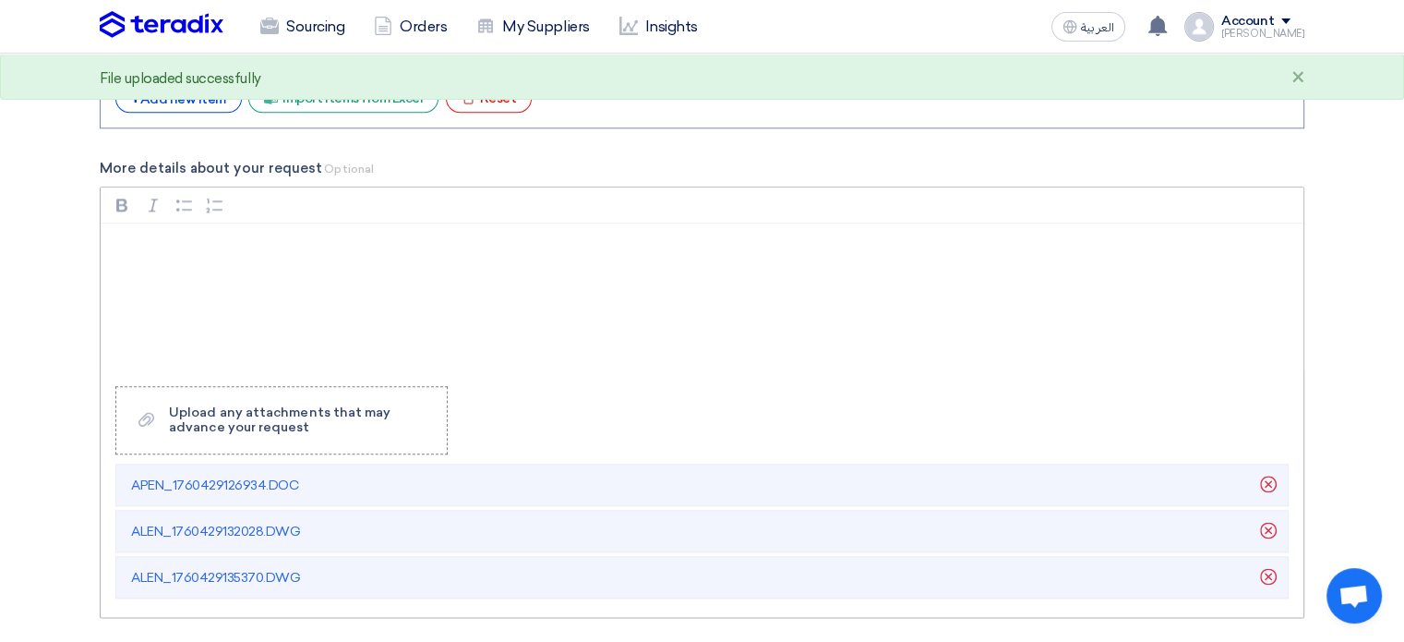
click at [1286, 479] on li "APEN_1760429126934.DOC [GEOGRAPHIC_DATA]" at bounding box center [701, 484] width 1173 height 42
click at [1270, 482] on use at bounding box center [1268, 483] width 17 height 17
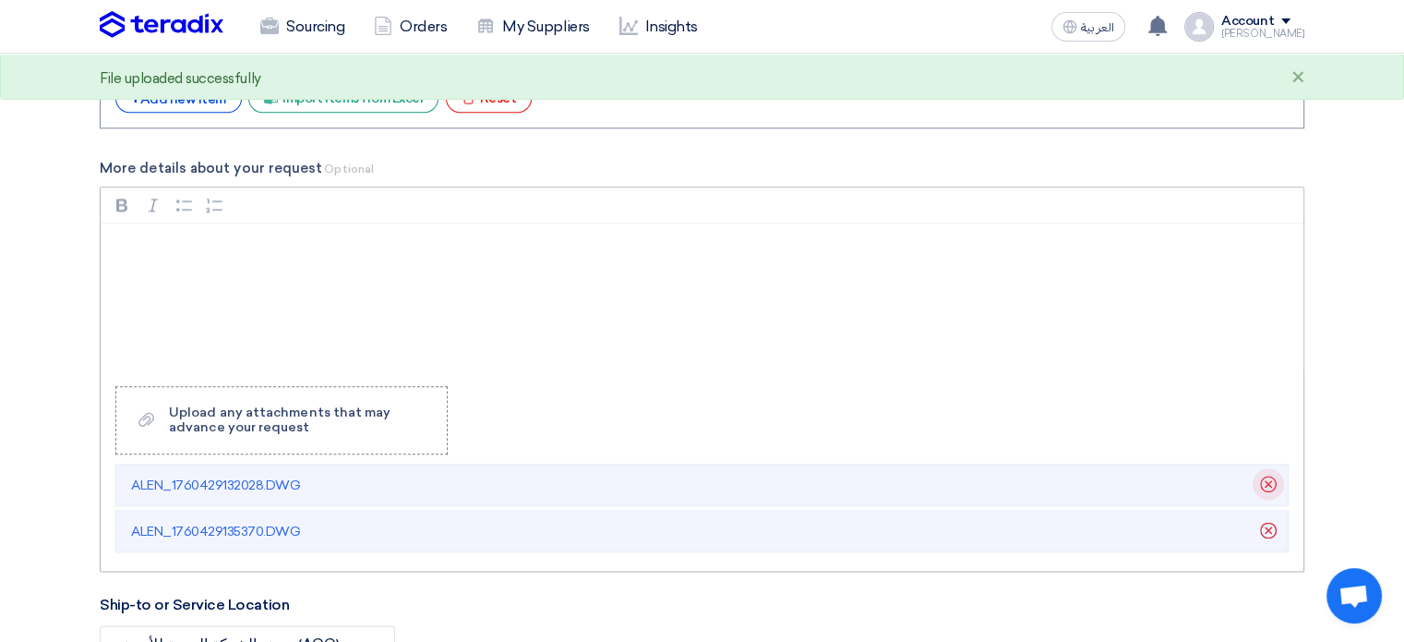
click at [1265, 483] on icon "Delete" at bounding box center [1268, 483] width 31 height 31
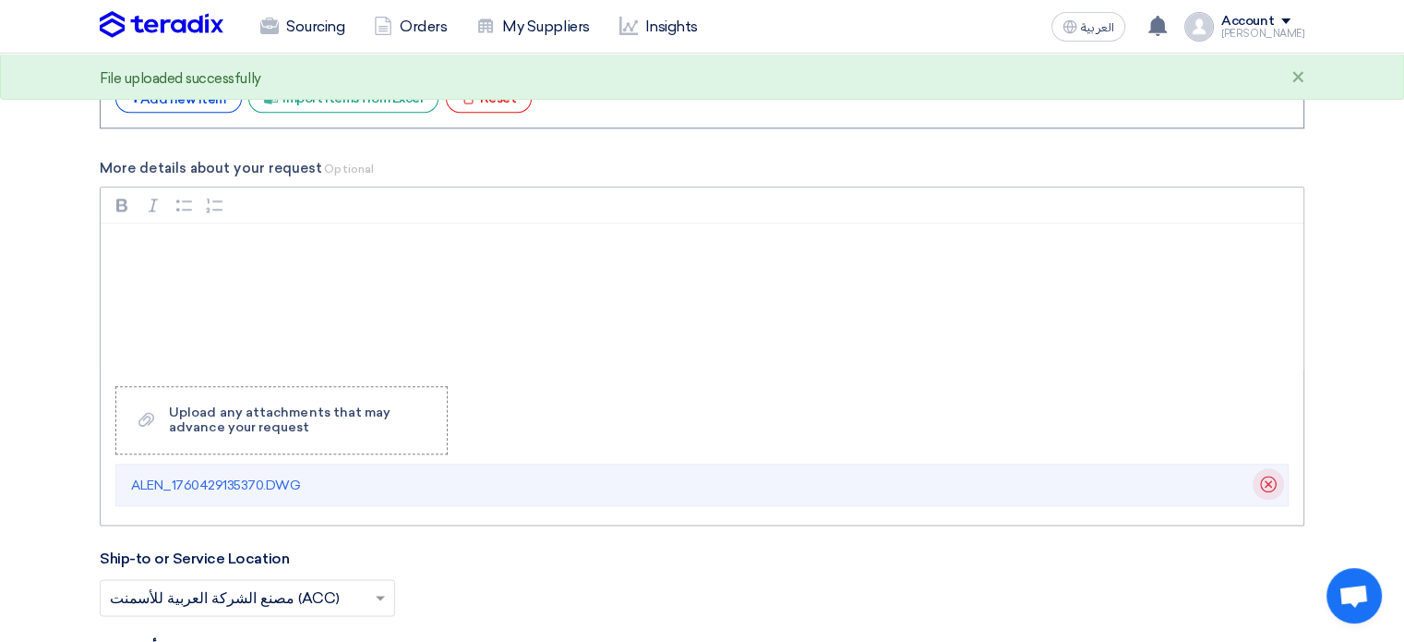
click at [1274, 481] on icon "Delete" at bounding box center [1268, 483] width 31 height 31
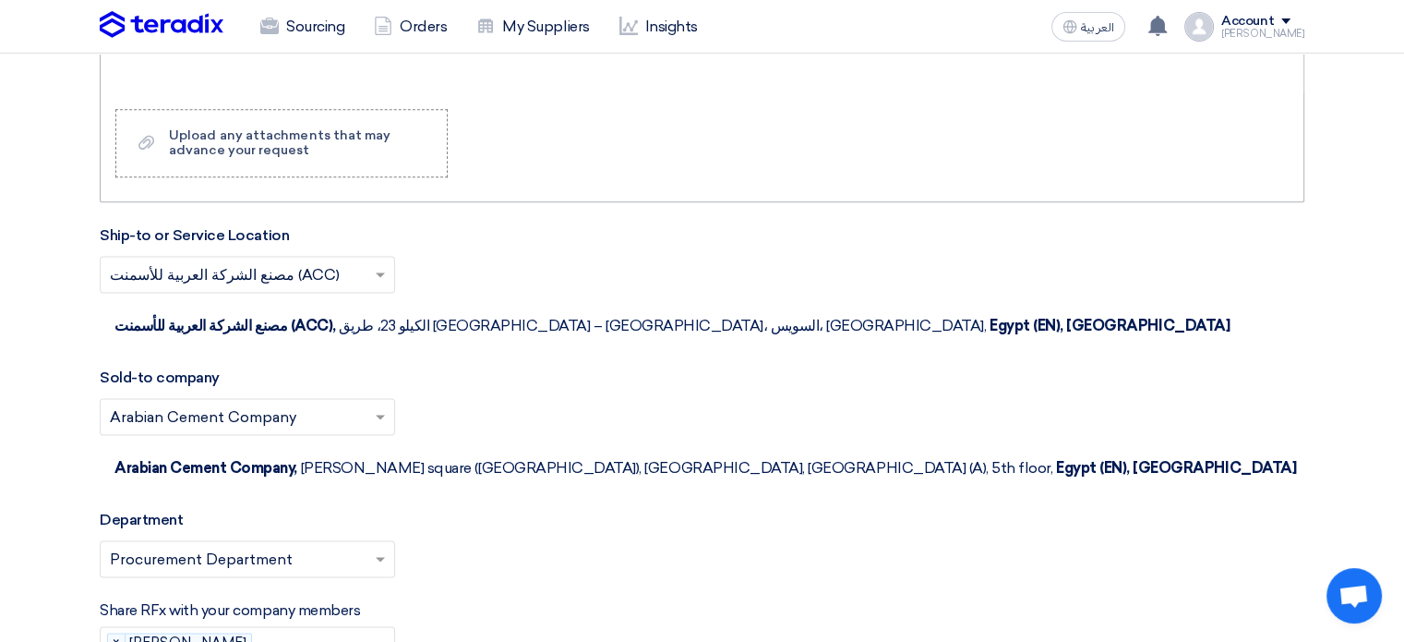
scroll to position [2215, 0]
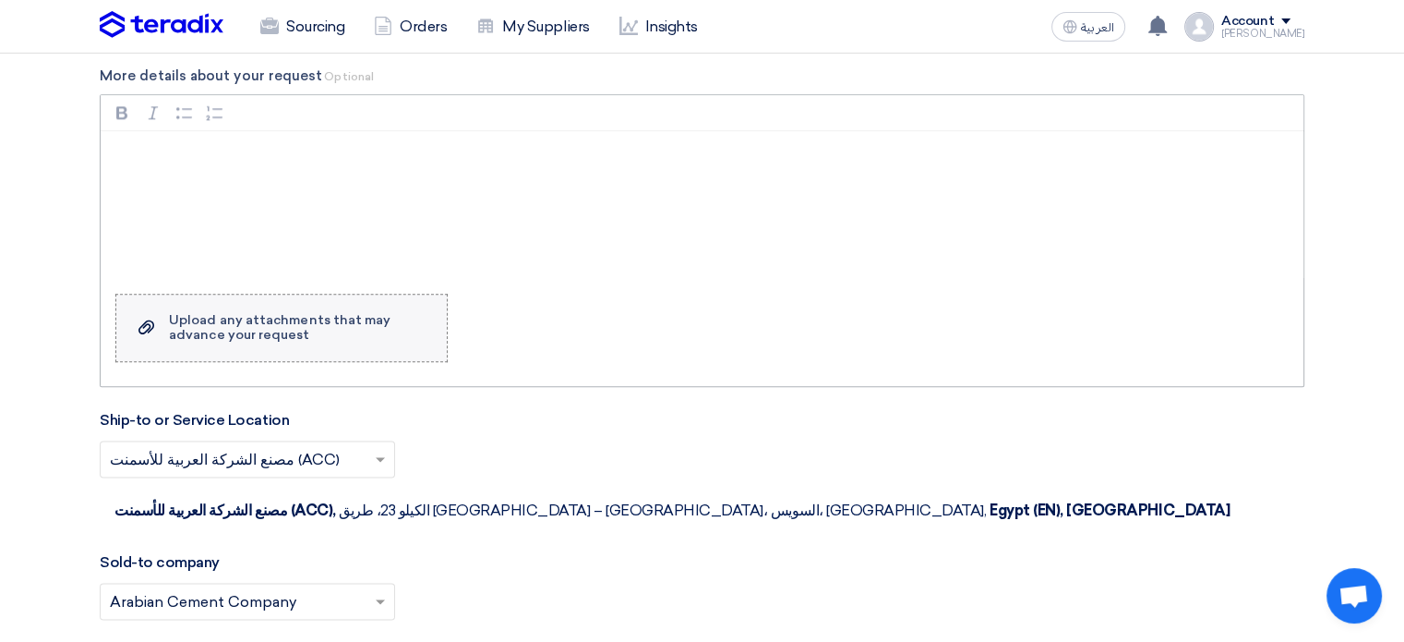
click at [351, 313] on div "Upload any attachments that may advance your request" at bounding box center [298, 328] width 259 height 30
click at [0, 0] on input "Upload a file Upload any attachments that may advance your request" at bounding box center [0, 0] width 0 height 0
click at [318, 313] on div "Upload any attachments that may advance your request" at bounding box center [298, 328] width 259 height 30
click at [0, 0] on input "Upload a file Upload any attachments that may advance your request" at bounding box center [0, 0] width 0 height 0
click at [273, 339] on label "Upload a file Upload any attachments that may advance your request" at bounding box center [281, 328] width 332 height 68
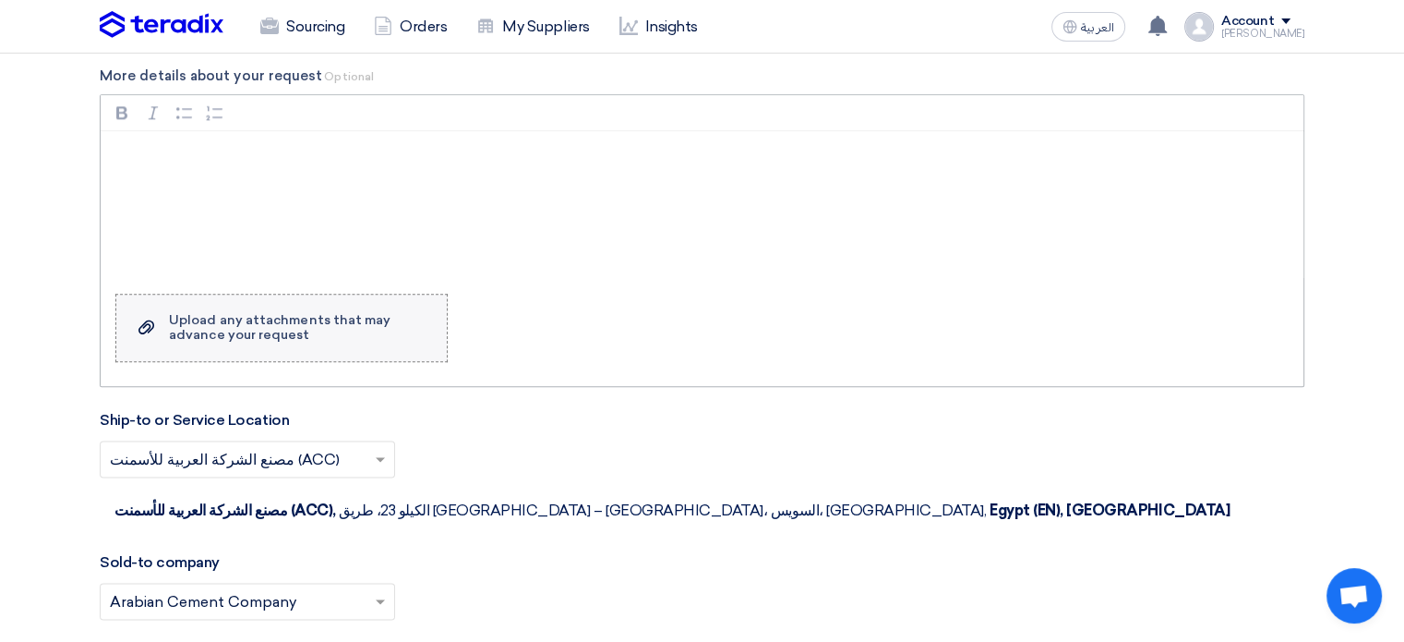
click at [0, 0] on input "Upload a file Upload any attachments that may advance your request" at bounding box center [0, 0] width 0 height 0
click at [368, 335] on label "Upload a file Upload any attachments that may advance your request" at bounding box center [281, 328] width 332 height 68
click at [0, 0] on input "Upload a file Upload any attachments that may advance your request" at bounding box center [0, 0] width 0 height 0
click at [229, 341] on label "Upload a file Upload any attachments that may advance your request" at bounding box center [281, 328] width 332 height 68
click at [0, 0] on input "Upload a file Upload any attachments that may advance your request" at bounding box center [0, 0] width 0 height 0
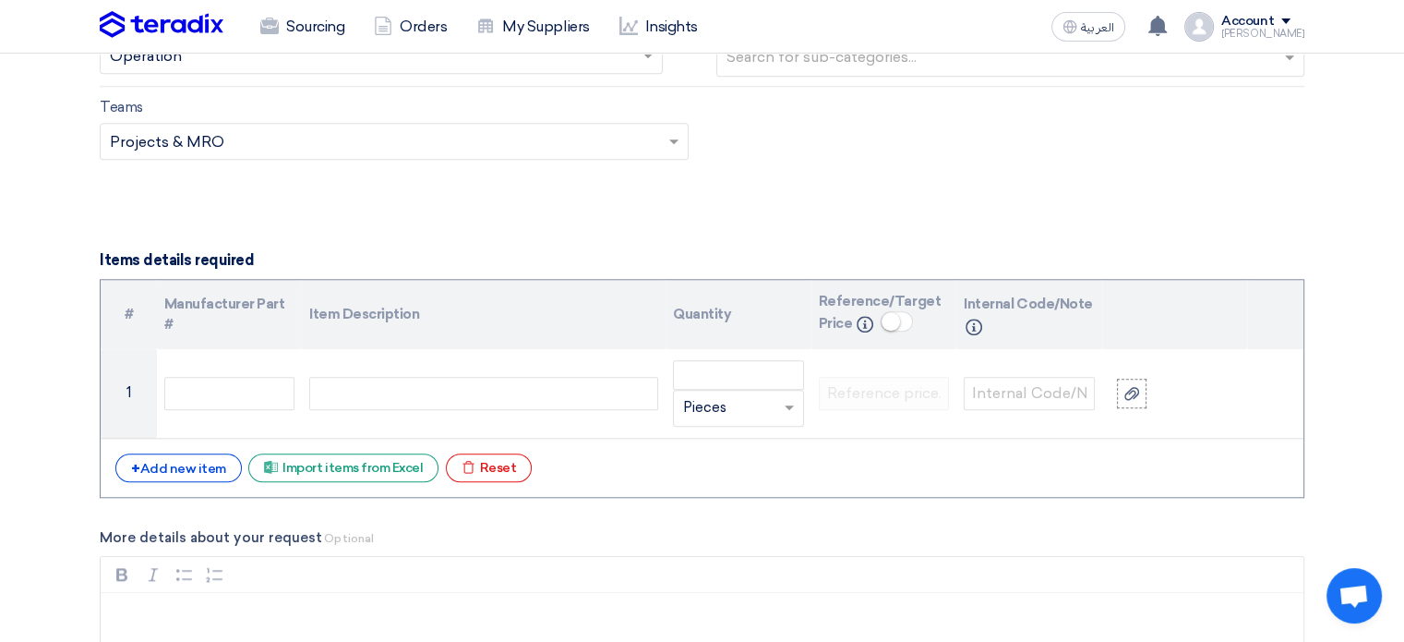
scroll to position [1846, 0]
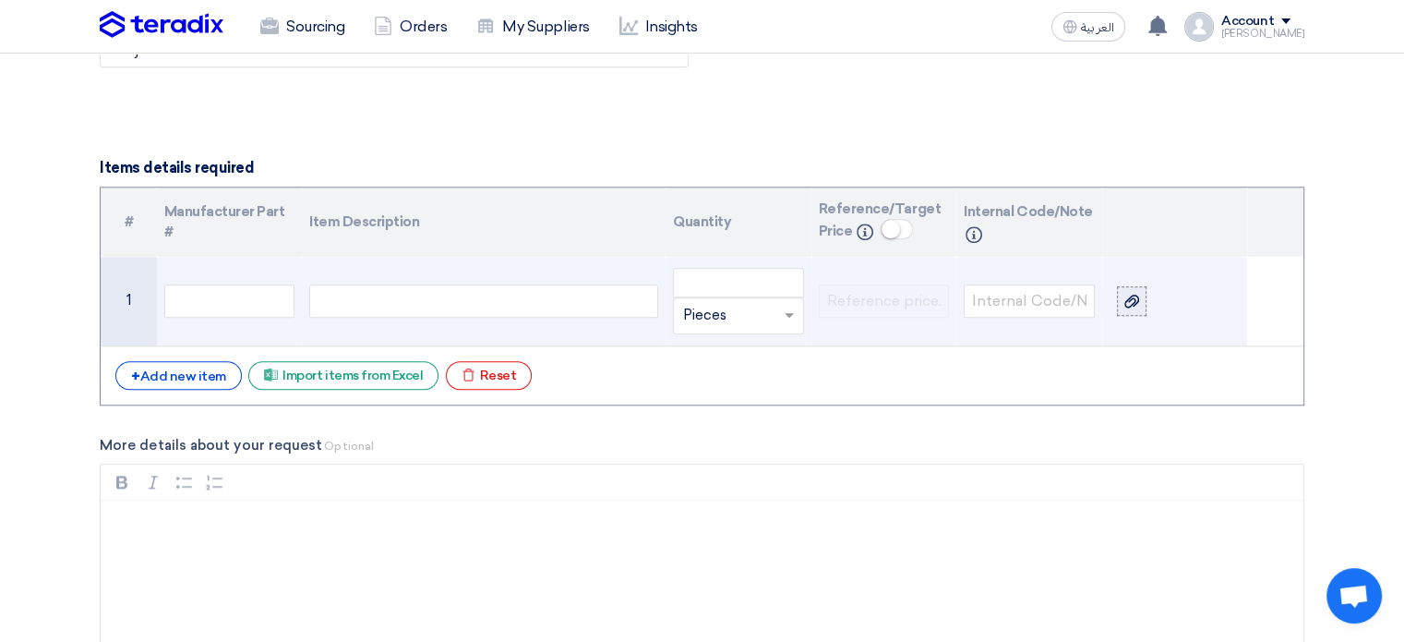
click at [1130, 294] on use at bounding box center [1131, 300] width 15 height 13
click at [0, 0] on input "file" at bounding box center [0, 0] width 0 height 0
